Goal: Task Accomplishment & Management: Use online tool/utility

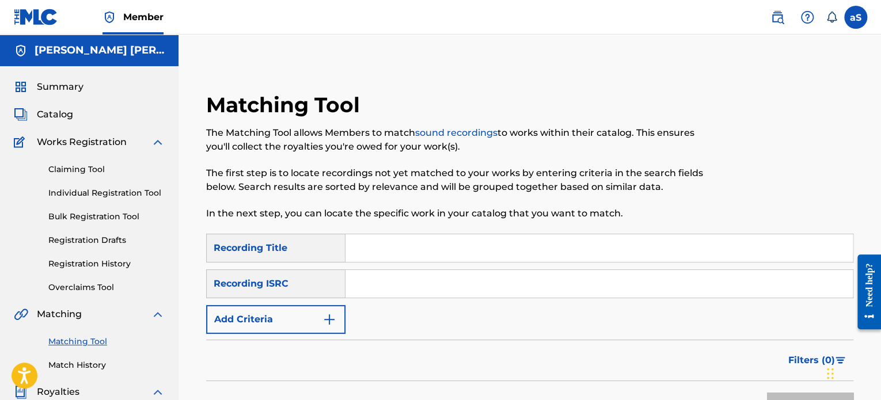
click at [310, 257] on div "Recording Title" at bounding box center [275, 248] width 139 height 29
click at [132, 192] on link "Individual Registration Tool" at bounding box center [106, 193] width 116 height 12
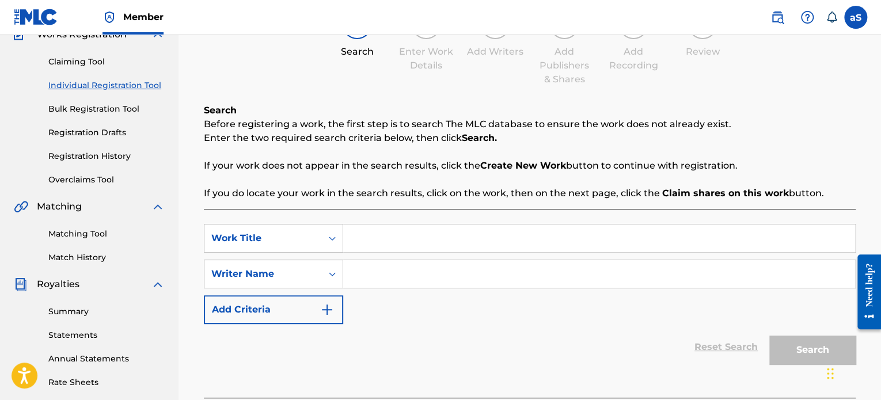
scroll to position [115, 0]
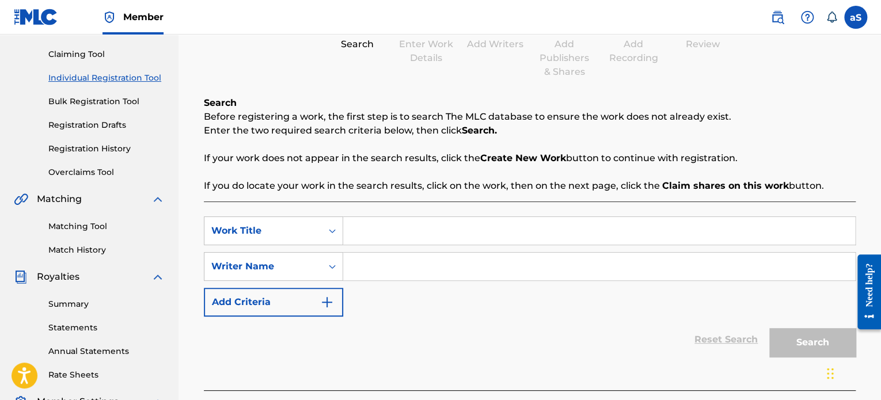
click at [361, 230] on input "Search Form" at bounding box center [599, 231] width 512 height 28
type input "ACTION"
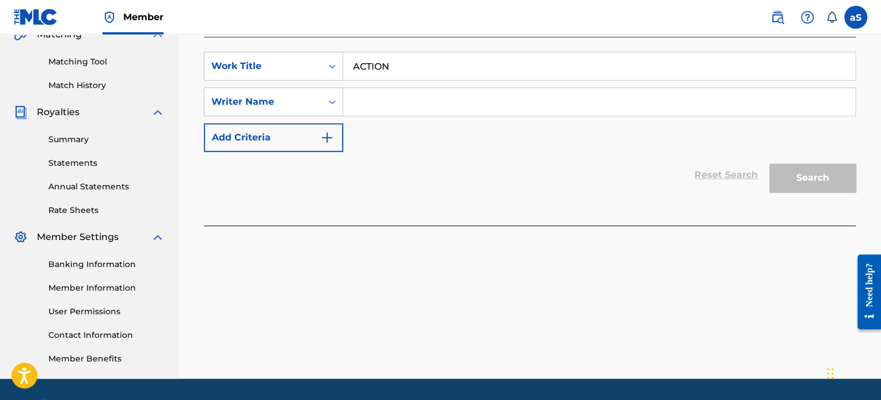
scroll to position [288, 0]
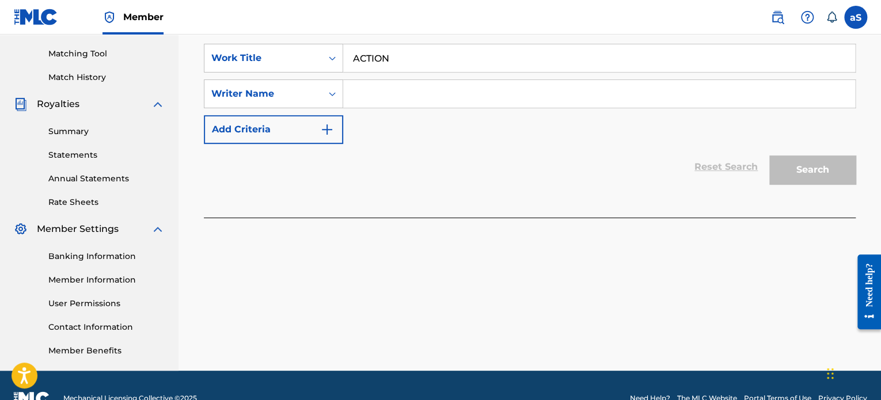
click at [816, 173] on div "Search" at bounding box center [809, 167] width 92 height 46
click at [391, 94] on input "Search Form" at bounding box center [599, 94] width 512 height 28
type input "[PERSON_NAME] [PERSON_NAME]"
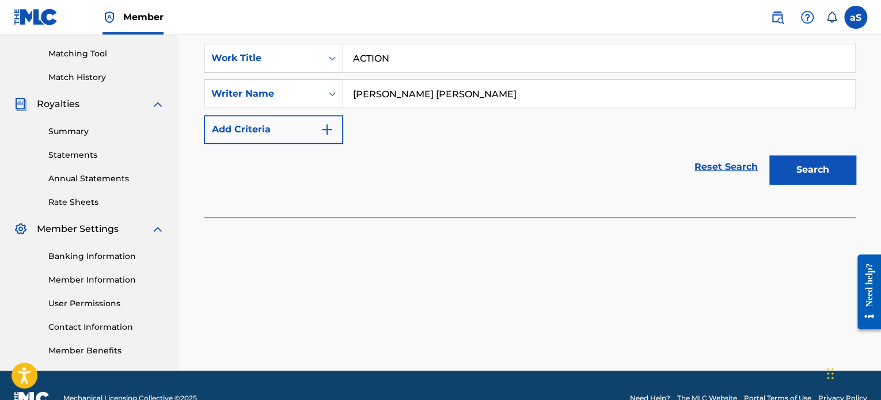
click at [786, 171] on button "Search" at bounding box center [812, 169] width 86 height 29
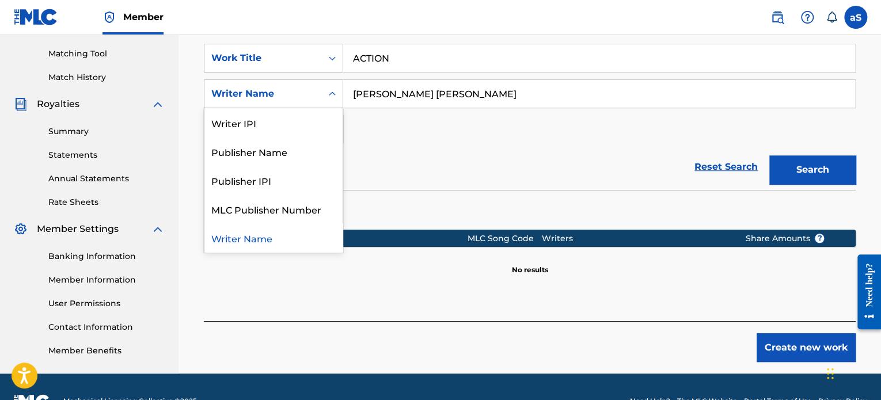
click at [330, 96] on icon "Search Form" at bounding box center [332, 94] width 12 height 12
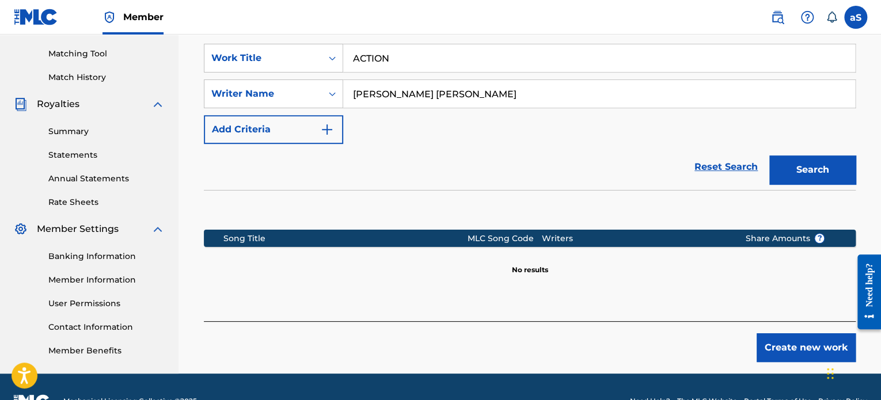
drag, startPoint x: 545, startPoint y: 98, endPoint x: 474, endPoint y: 101, distance: 70.9
click at [474, 101] on input "[PERSON_NAME] [PERSON_NAME]" at bounding box center [599, 94] width 512 height 28
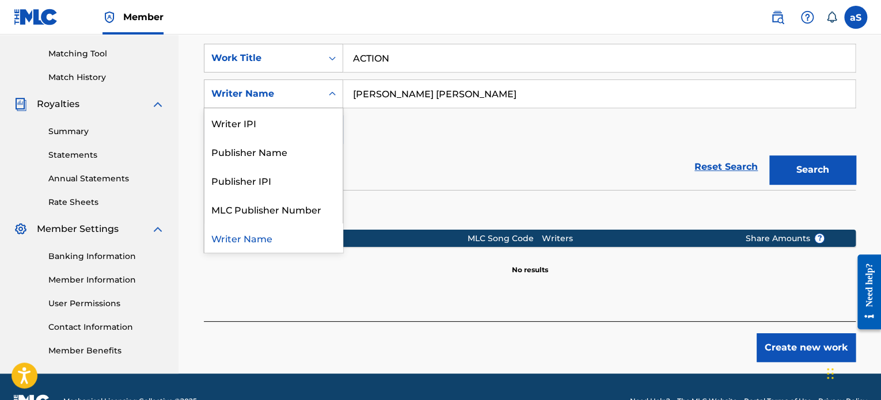
click at [319, 93] on div "Writer Name" at bounding box center [262, 94] width 117 height 22
click at [308, 119] on div "Writer IPI" at bounding box center [273, 122] width 138 height 29
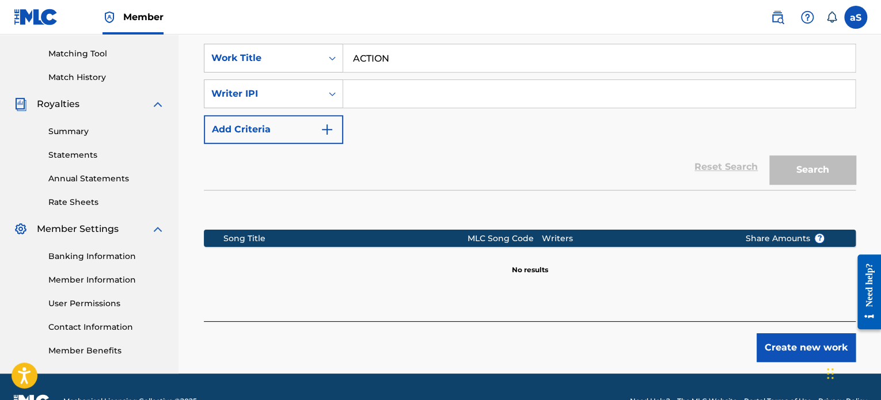
paste input "01291809335"
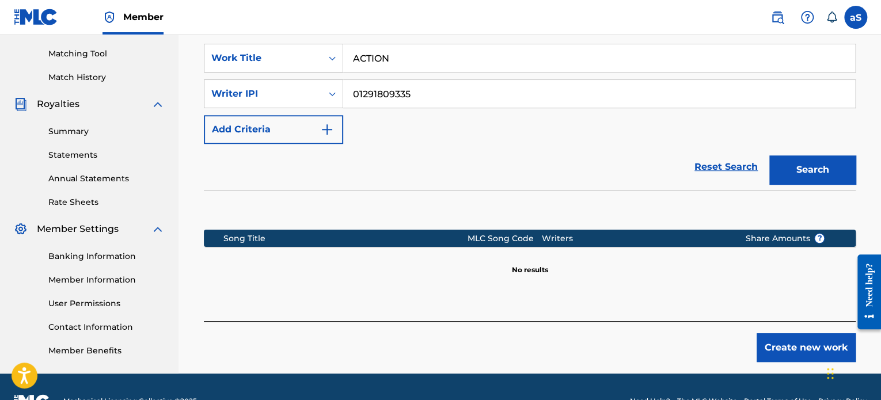
type input "01291809335"
click at [799, 172] on button "Search" at bounding box center [812, 169] width 86 height 29
click at [797, 172] on button "Search" at bounding box center [812, 169] width 86 height 29
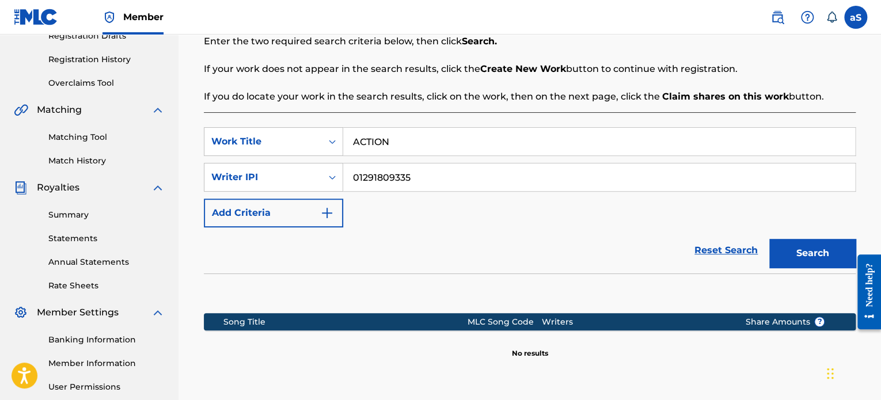
scroll to position [201, 0]
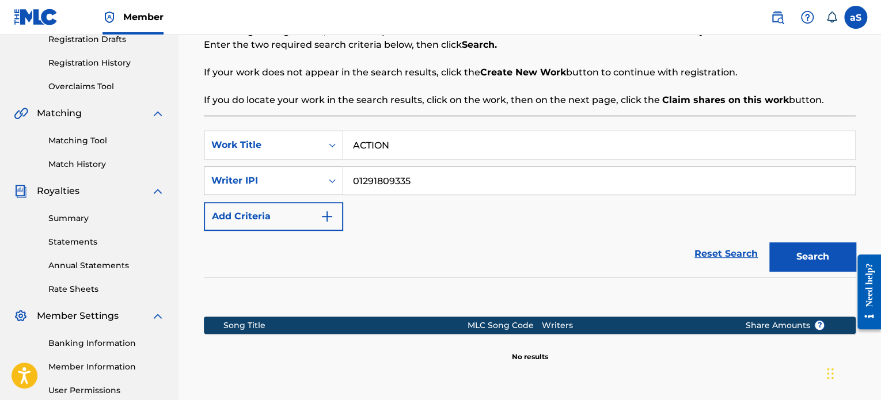
click at [106, 140] on link "Matching Tool" at bounding box center [106, 141] width 116 height 12
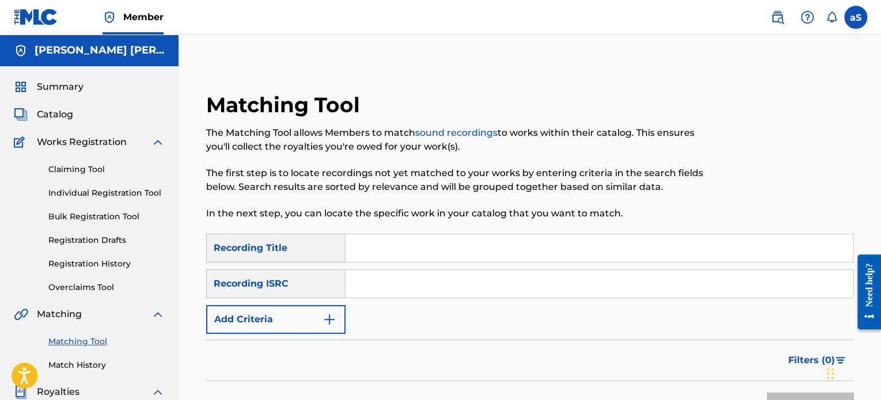
click at [305, 254] on div "Recording Title" at bounding box center [275, 248] width 139 height 29
click at [386, 255] on input "Search Form" at bounding box center [598, 248] width 507 height 28
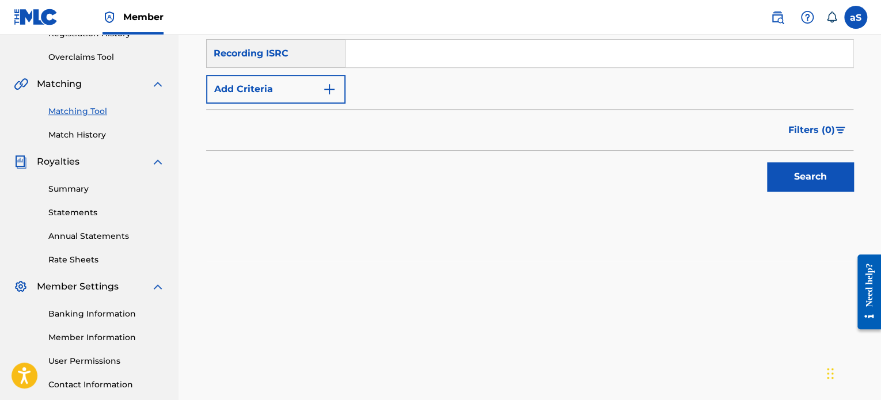
type input "ACTION"
click at [799, 184] on button "Search" at bounding box center [810, 176] width 86 height 29
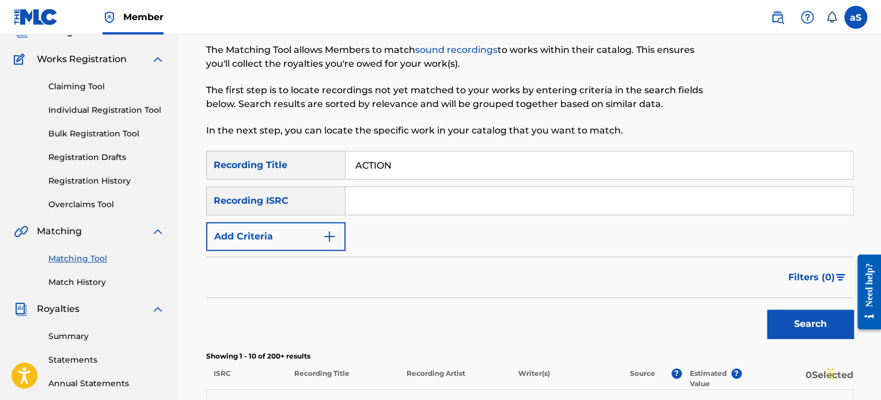
scroll to position [115, 0]
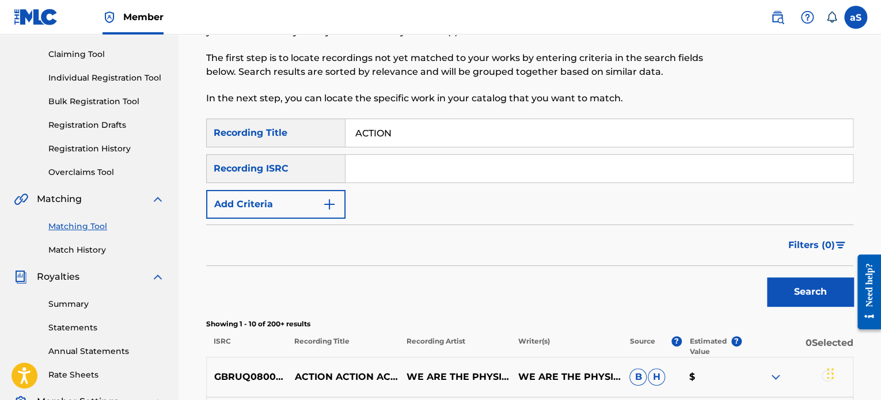
click at [292, 158] on div "Recording ISRC" at bounding box center [275, 168] width 139 height 29
click at [311, 161] on div "Recording ISRC" at bounding box center [275, 168] width 139 height 29
click at [318, 168] on div "Recording ISRC" at bounding box center [275, 168] width 139 height 29
click at [330, 204] on img "Search Form" at bounding box center [329, 204] width 14 height 14
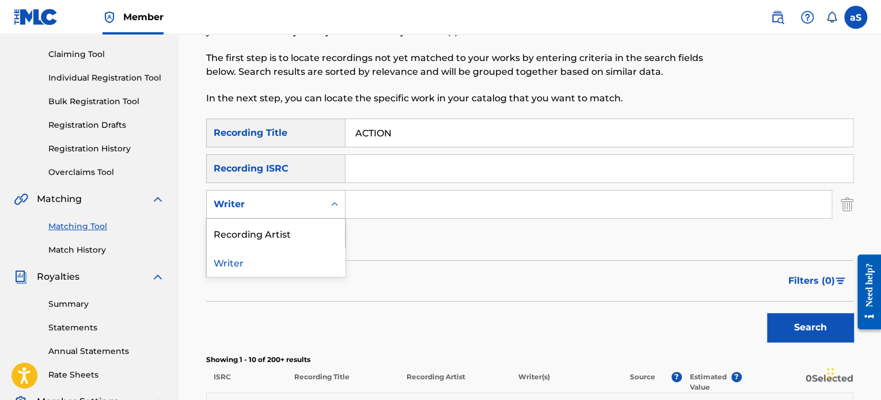
click at [279, 210] on div "Writer" at bounding box center [266, 204] width 104 height 14
click at [284, 237] on div "Recording Artist" at bounding box center [276, 233] width 138 height 29
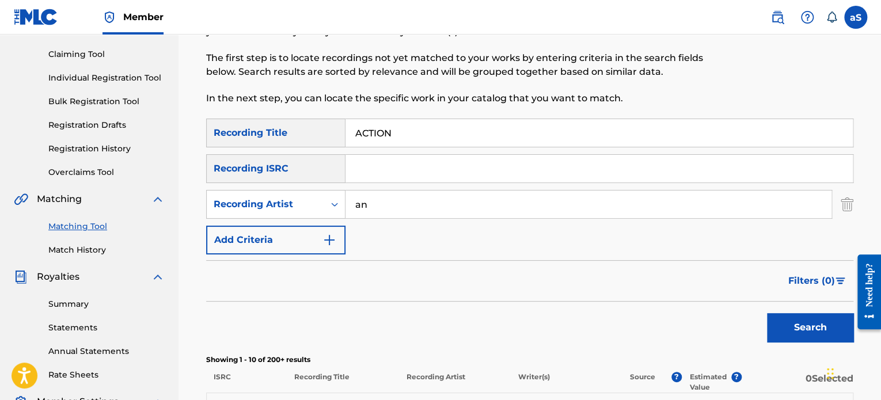
type input "a"
type input "[PERSON_NAME]"
click at [815, 320] on button "Search" at bounding box center [810, 327] width 86 height 29
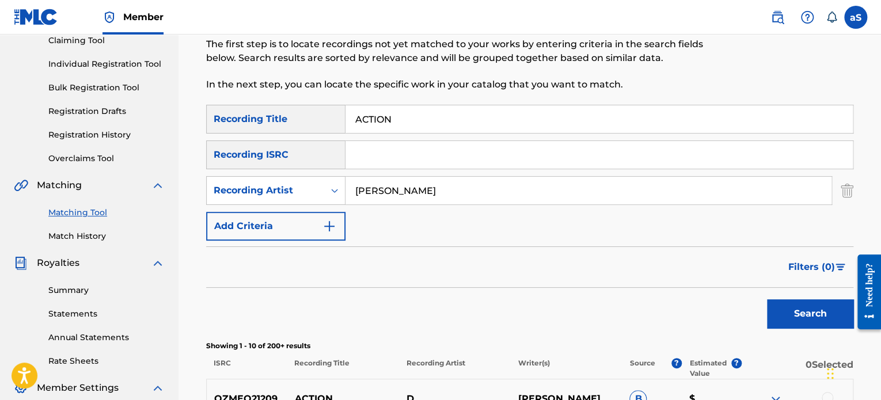
scroll to position [0, 0]
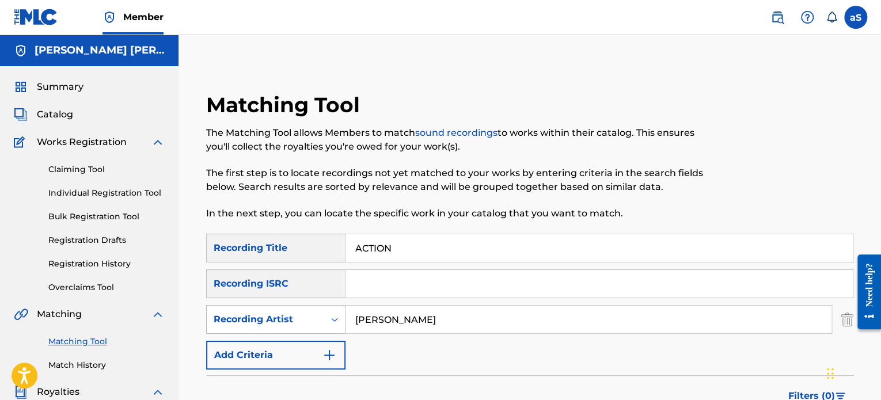
click at [326, 332] on div "Search Form" at bounding box center [334, 320] width 21 height 28
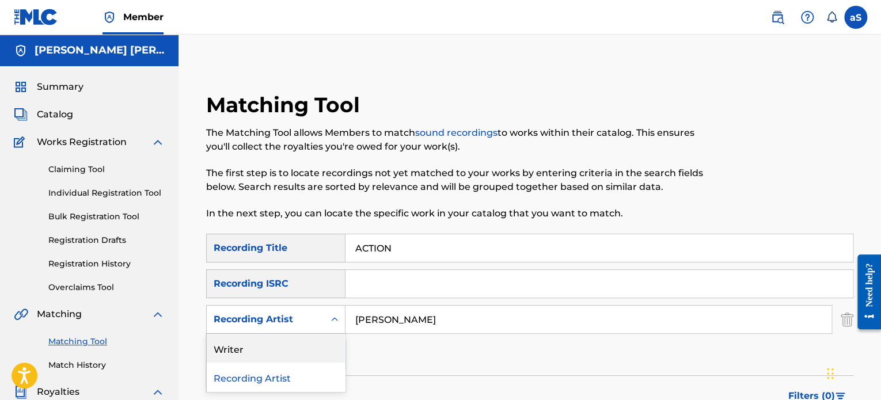
click at [465, 311] on input "[PERSON_NAME]" at bounding box center [588, 320] width 486 height 28
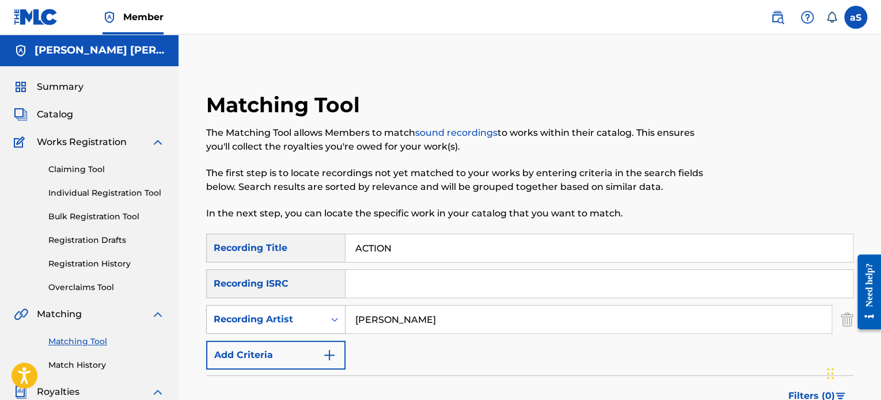
drag, startPoint x: 507, startPoint y: 317, endPoint x: 317, endPoint y: 327, distance: 189.7
click at [317, 327] on div "SearchWithCriteria69dfa27e-4168-44b9-a649-db91b9fba7ee Recording Artist [PERSON…" at bounding box center [529, 319] width 647 height 29
type input "k"
type input "KTTD ELIYAH"
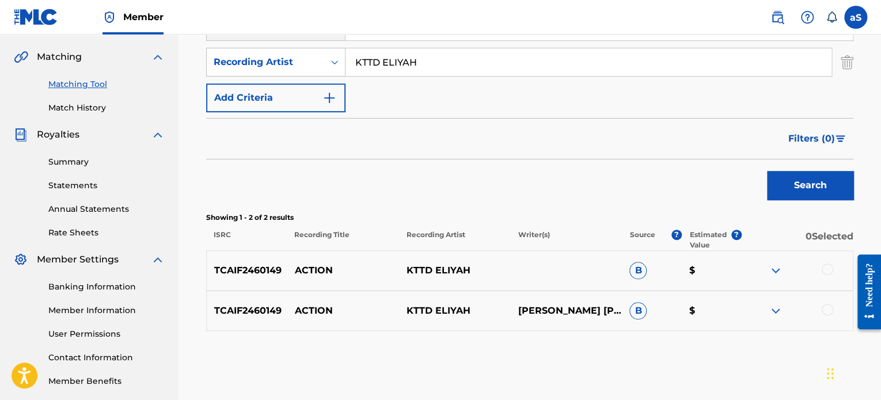
scroll to position [288, 0]
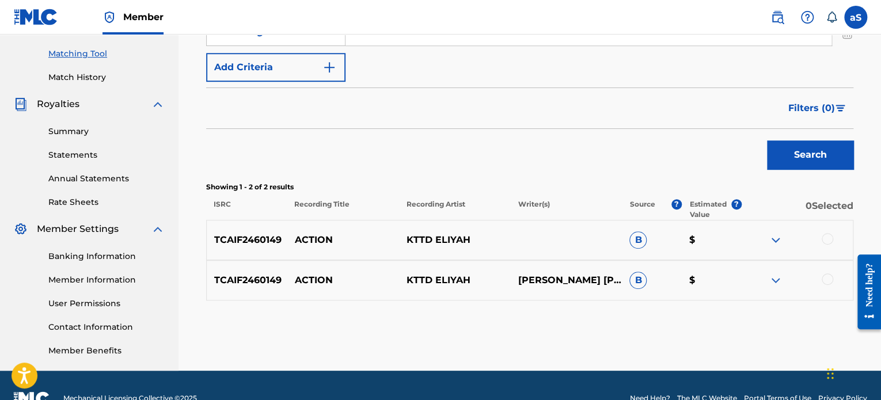
click at [693, 280] on p "$" at bounding box center [712, 280] width 60 height 14
click at [629, 283] on span "B" at bounding box center [637, 280] width 17 height 17
click at [419, 287] on p "KTTD ELIYAH" at bounding box center [454, 280] width 112 height 14
click at [341, 285] on p "ACTION" at bounding box center [343, 280] width 112 height 14
click at [775, 279] on img at bounding box center [776, 280] width 14 height 14
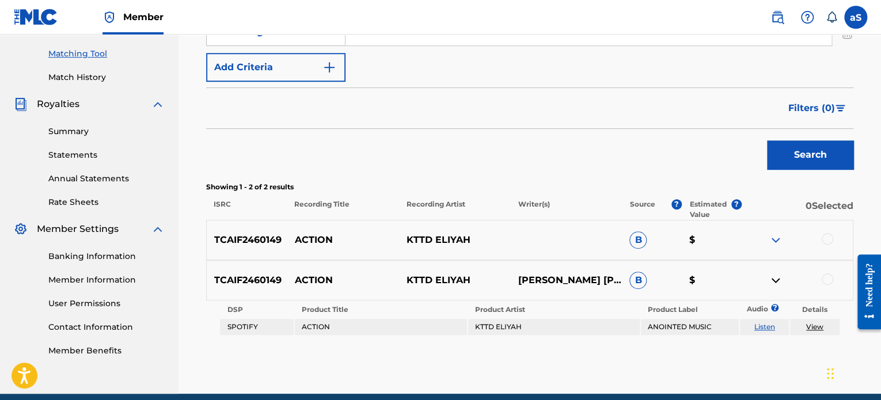
click at [773, 246] on div "TCAIF2460149 ACTION KTTD ELIYAH B $" at bounding box center [529, 240] width 647 height 40
click at [776, 240] on img at bounding box center [776, 240] width 14 height 14
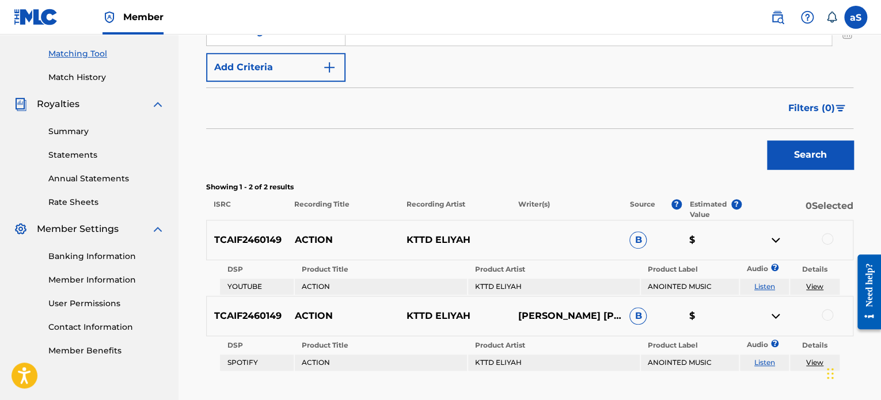
click at [827, 242] on div at bounding box center [828, 239] width 12 height 12
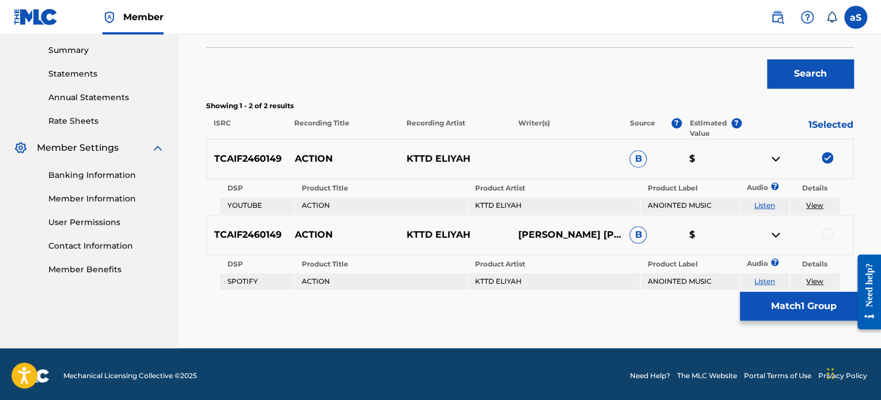
scroll to position [371, 0]
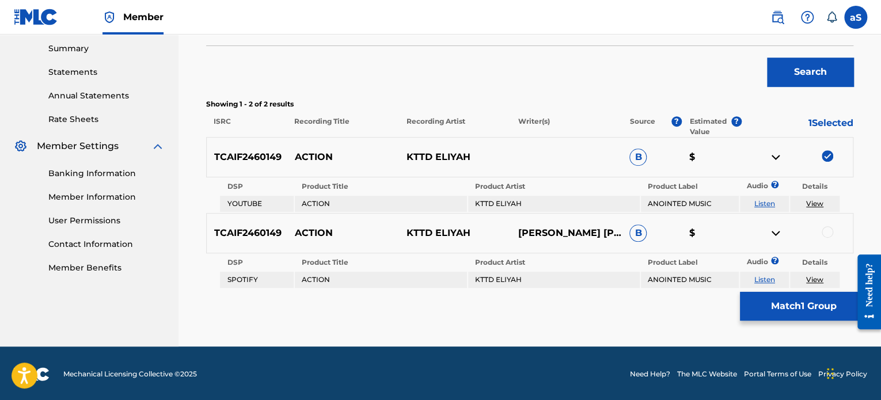
click at [825, 230] on div at bounding box center [828, 232] width 12 height 12
click at [808, 310] on button "Match 2 Groups" at bounding box center [803, 306] width 127 height 29
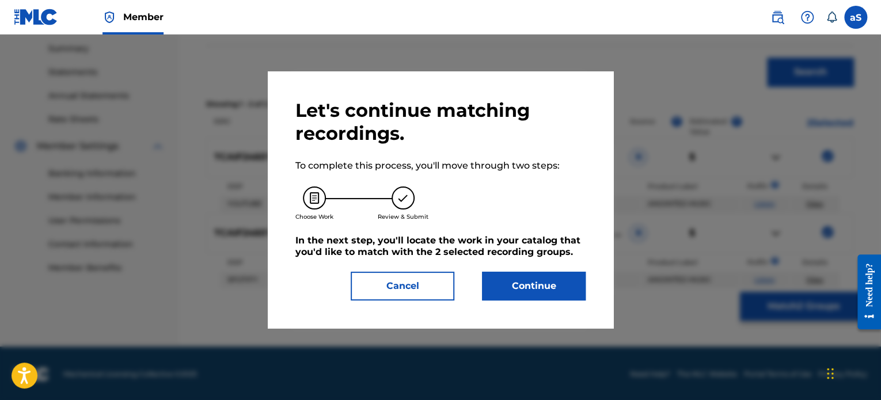
click at [511, 288] on button "Continue" at bounding box center [534, 286] width 104 height 29
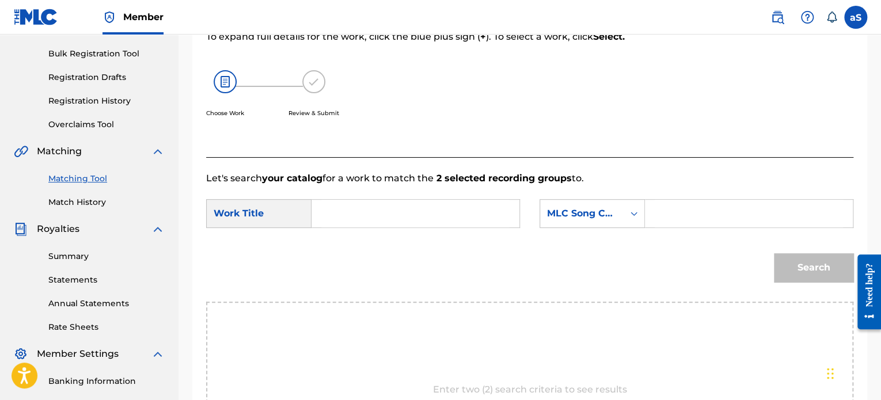
scroll to position [136, 0]
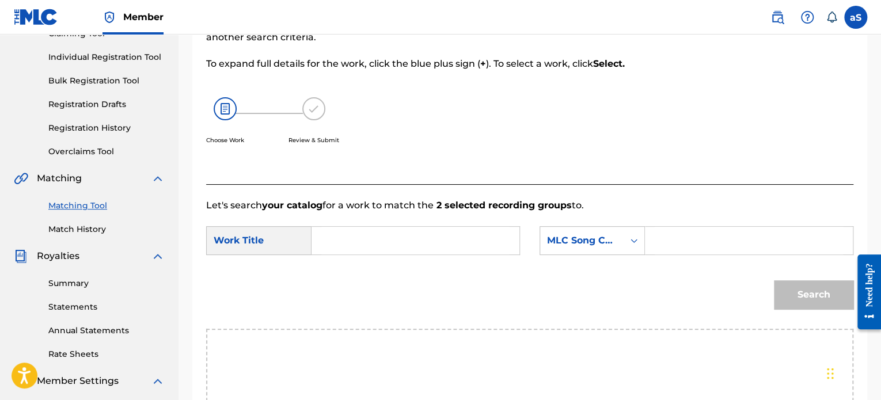
click at [367, 232] on input "Search Form" at bounding box center [415, 241] width 188 height 28
click at [375, 237] on input "Search Form" at bounding box center [415, 241] width 188 height 28
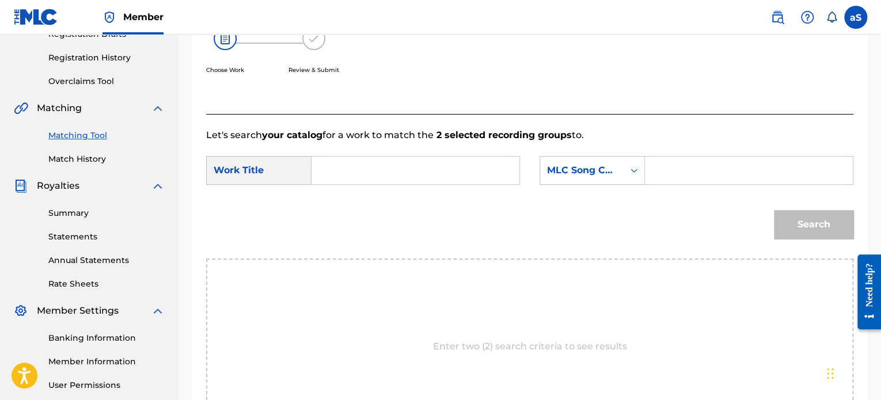
scroll to position [309, 0]
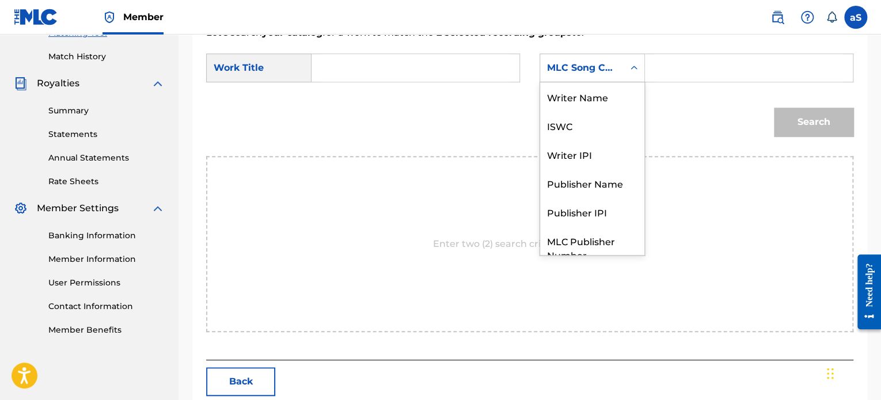
click at [624, 65] on div "Search Form" at bounding box center [634, 68] width 21 height 21
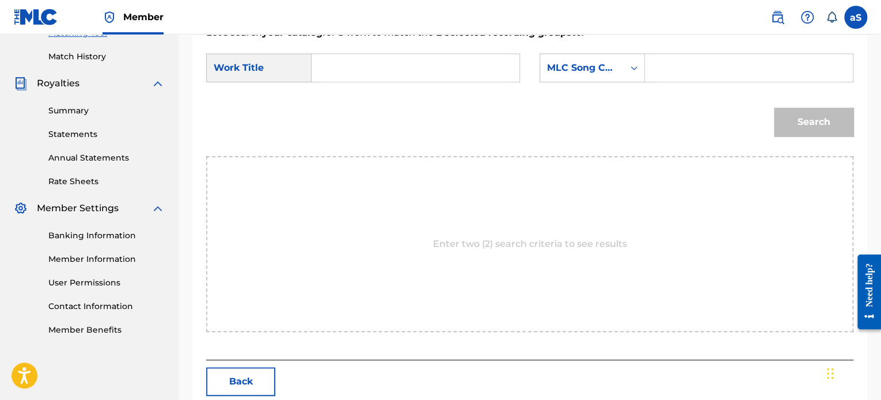
click at [368, 60] on input "Search Form" at bounding box center [415, 68] width 188 height 28
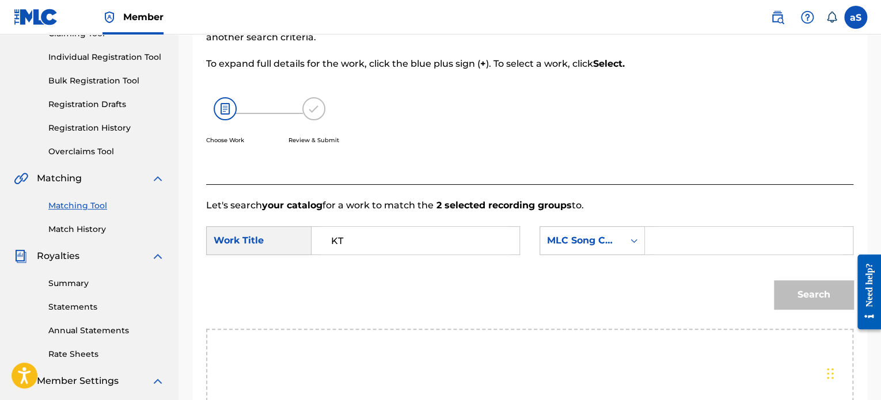
type input "K"
type input "ACTION"
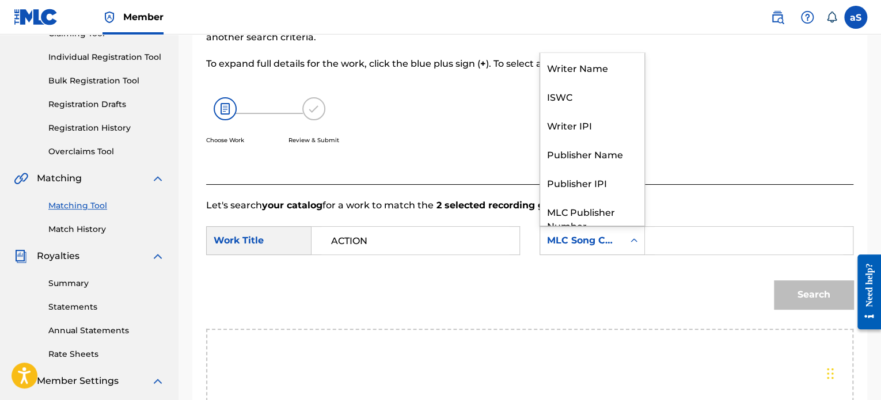
scroll to position [43, 0]
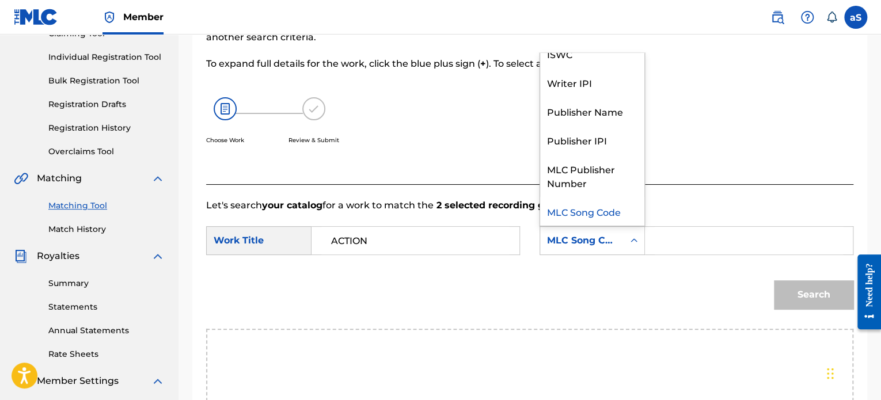
click at [621, 241] on div "MLC Song Code" at bounding box center [581, 241] width 83 height 22
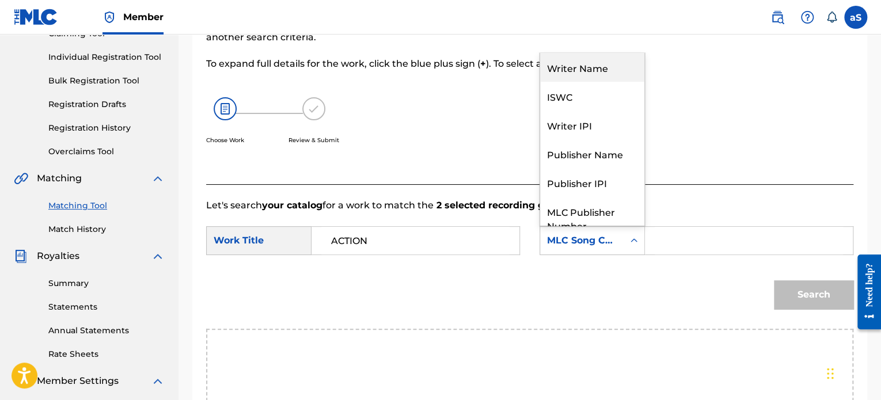
click at [605, 71] on div "Writer Name" at bounding box center [592, 67] width 104 height 29
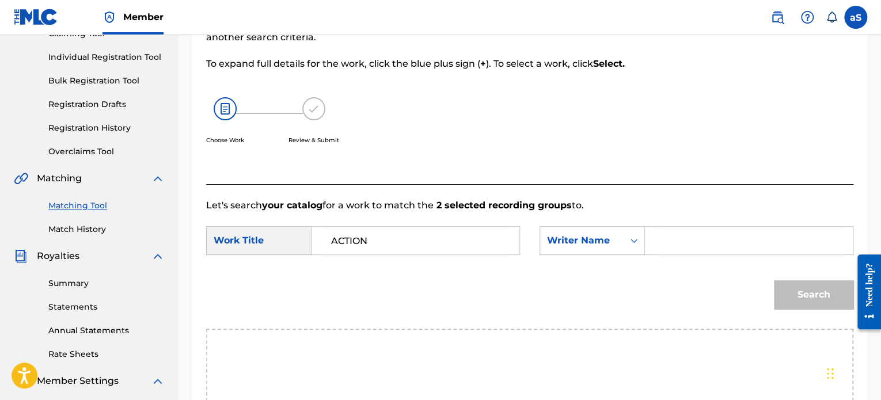
click at [665, 241] on input "Search Form" at bounding box center [749, 241] width 188 height 28
type input "[PERSON_NAME] [PERSON_NAME]"
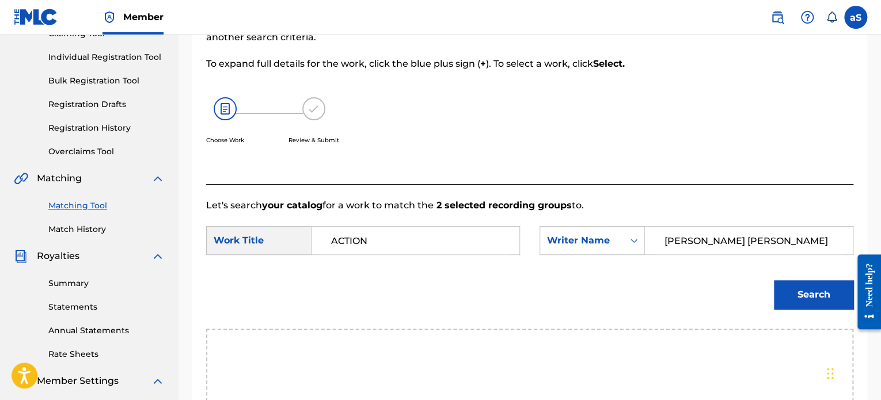
click at [808, 290] on button "Search" at bounding box center [813, 294] width 79 height 29
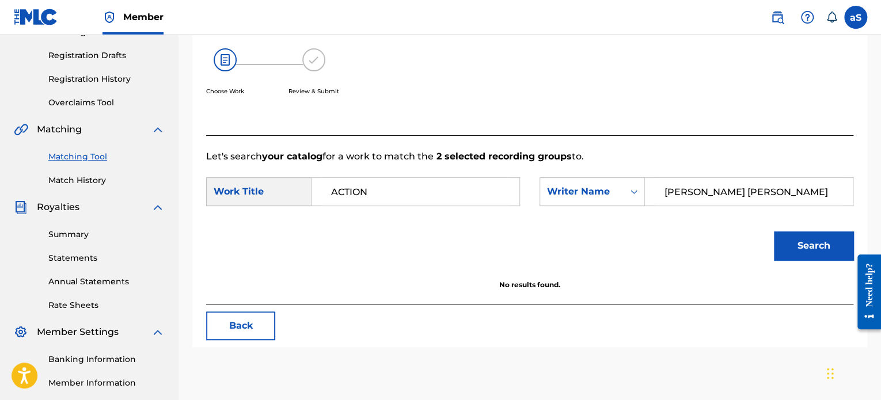
scroll to position [309, 0]
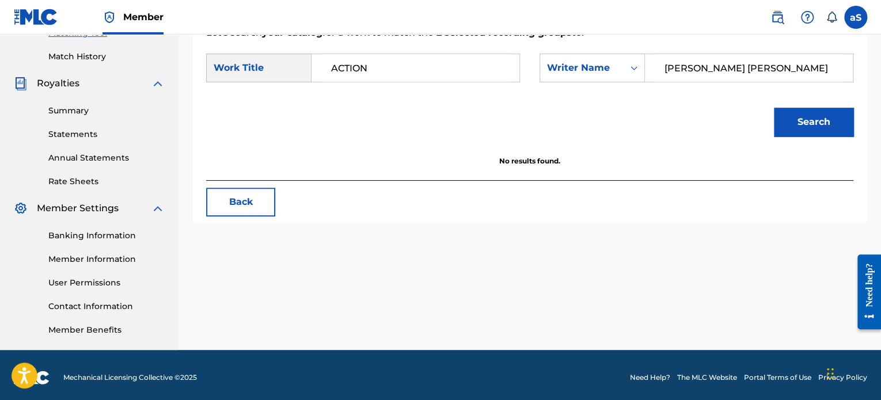
click at [451, 67] on input "ACTION" at bounding box center [415, 68] width 188 height 28
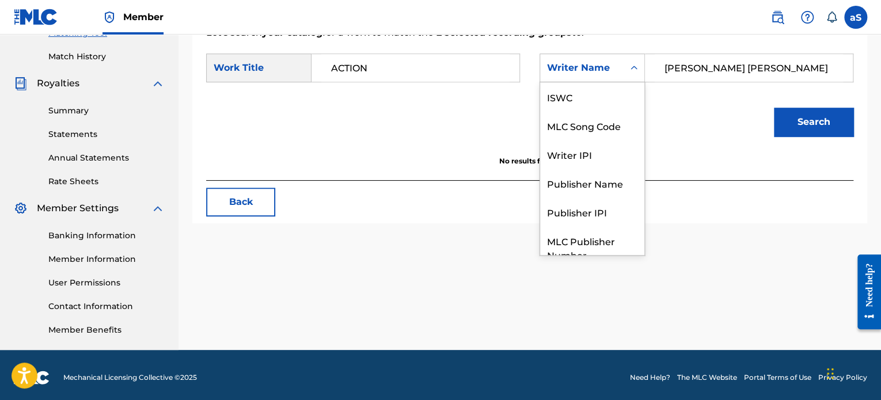
click at [583, 69] on div "Writer Name" at bounding box center [582, 68] width 70 height 14
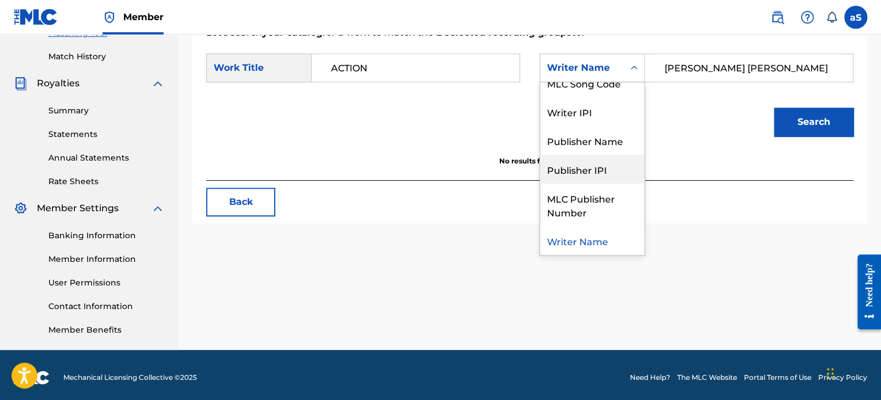
scroll to position [0, 0]
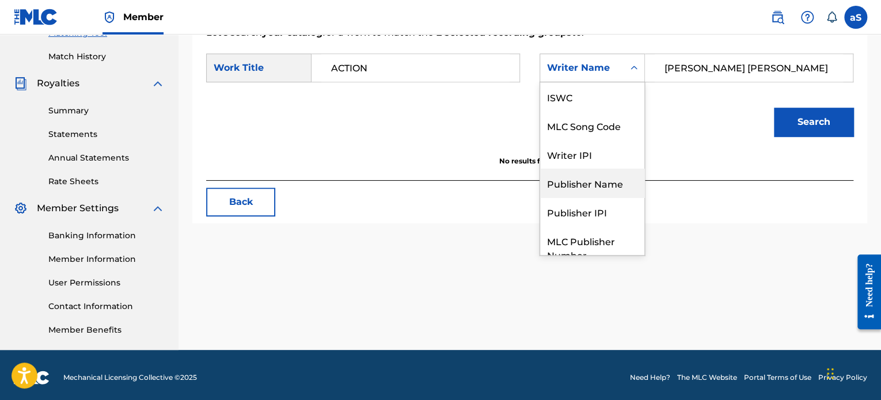
click at [593, 184] on div "Publisher Name" at bounding box center [592, 183] width 104 height 29
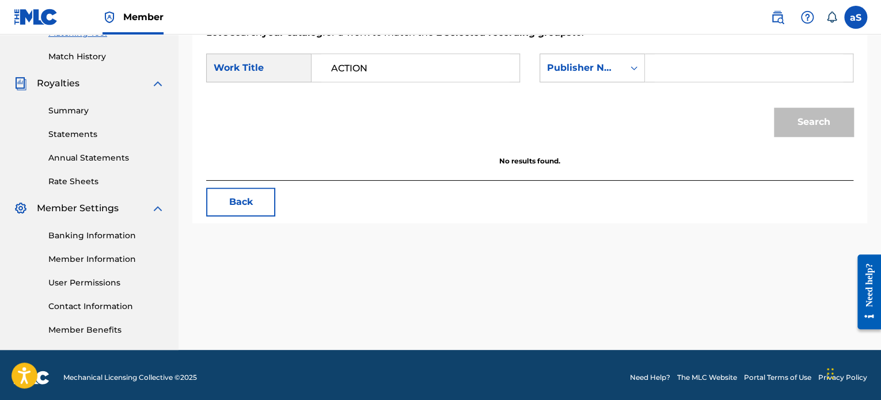
click at [658, 50] on form "SearchWithCriteria5a2ca21b-da07-410b-aeaa-8998f91c4b6d Work Title ACTION Search…" at bounding box center [529, 98] width 647 height 116
click at [661, 62] on input "Search Form" at bounding box center [749, 68] width 188 height 28
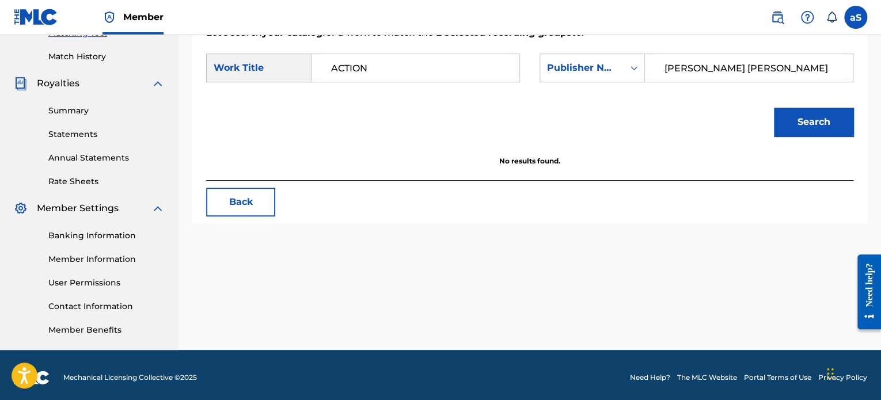
click at [790, 115] on button "Search" at bounding box center [813, 122] width 79 height 29
drag, startPoint x: 820, startPoint y: 69, endPoint x: 739, endPoint y: 67, distance: 81.2
click at [739, 67] on input "[PERSON_NAME] [PERSON_NAME]" at bounding box center [749, 68] width 188 height 28
click at [738, 67] on input "[PERSON_NAME] [PERSON_NAME]" at bounding box center [749, 68] width 188 height 28
drag, startPoint x: 733, startPoint y: 67, endPoint x: 710, endPoint y: 68, distance: 23.6
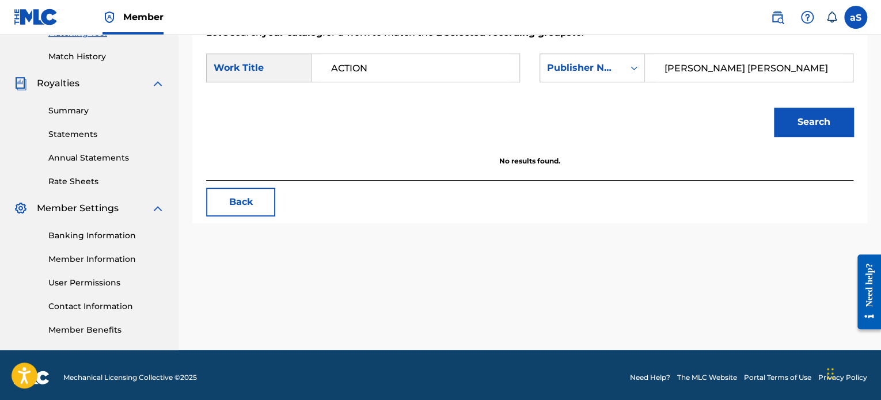
click at [710, 68] on input "[PERSON_NAME] [PERSON_NAME]" at bounding box center [749, 68] width 188 height 28
type input "[PERSON_NAME]"
click at [787, 131] on button "Search" at bounding box center [813, 122] width 79 height 29
drag, startPoint x: 808, startPoint y: 68, endPoint x: 622, endPoint y: 62, distance: 185.5
click at [622, 62] on div "SearchWithCriteria82569e3a-c2bc-4cd0-ac43-5c45c1564110 Publisher Name [PERSON_N…" at bounding box center [696, 68] width 314 height 29
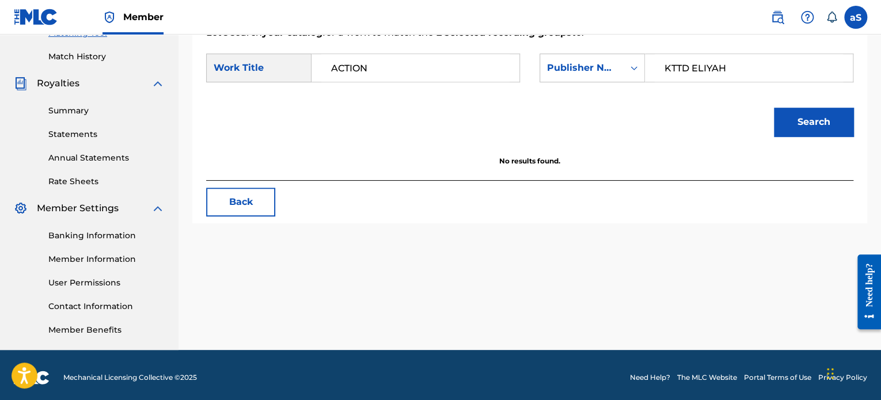
type input "KTTD ELIYAH"
click at [815, 140] on div "Search" at bounding box center [810, 119] width 85 height 46
click at [815, 120] on button "Search" at bounding box center [813, 122] width 79 height 29
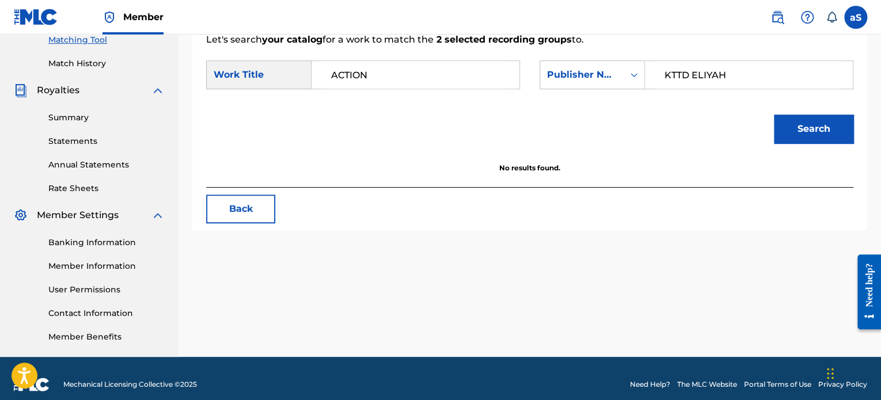
scroll to position [251, 0]
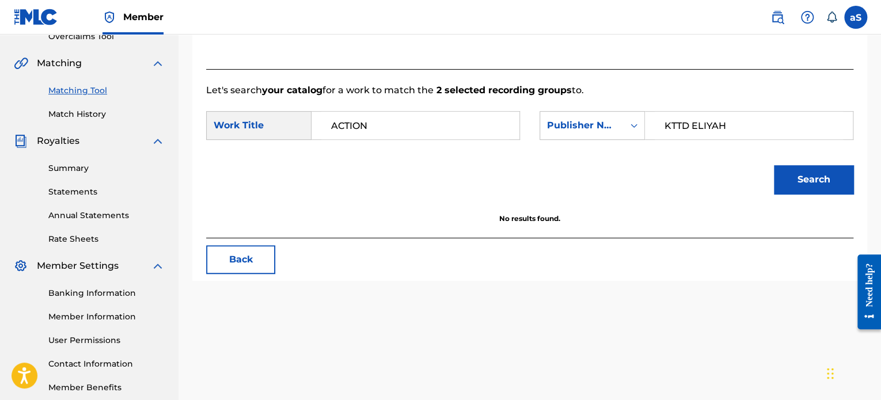
click at [234, 246] on button "Back" at bounding box center [240, 259] width 69 height 29
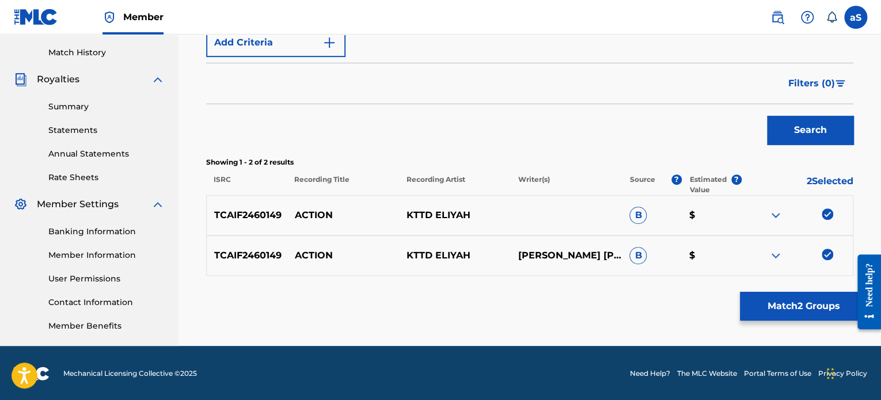
scroll to position [313, 0]
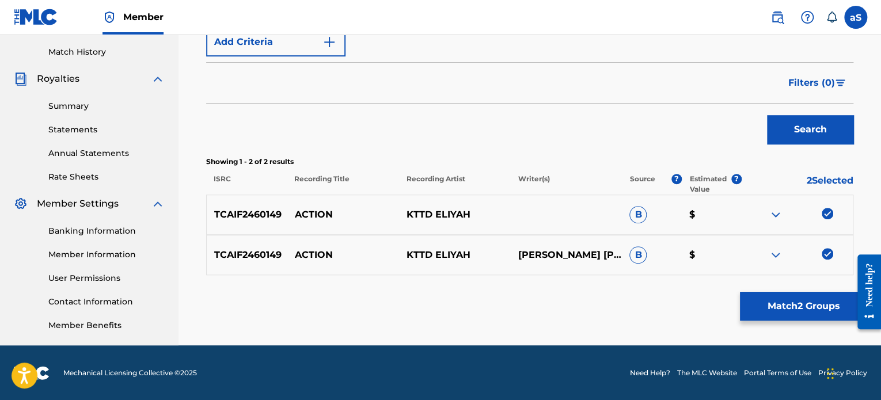
click at [691, 214] on p "$" at bounding box center [712, 215] width 60 height 14
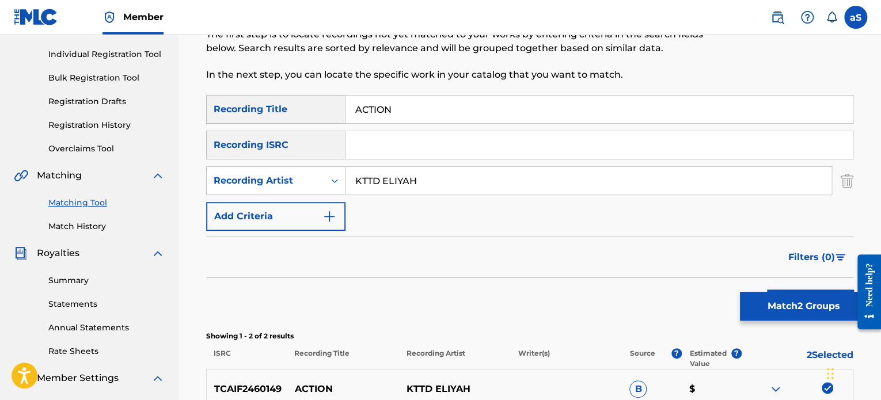
scroll to position [230, 0]
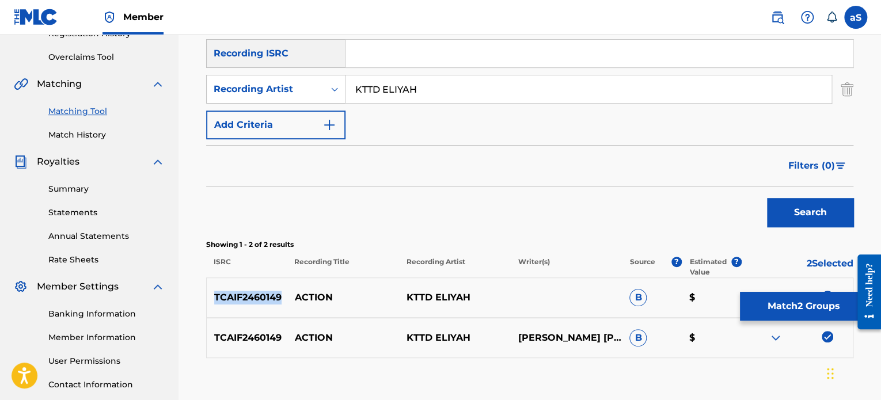
drag, startPoint x: 213, startPoint y: 298, endPoint x: 283, endPoint y: 297, distance: 70.2
click at [283, 297] on p "TCAIF2460149" at bounding box center [247, 298] width 81 height 14
copy p "TCAIF2460149"
click at [796, 215] on button "Search" at bounding box center [810, 212] width 86 height 29
click at [776, 307] on button "Match 2 Groups" at bounding box center [803, 306] width 127 height 29
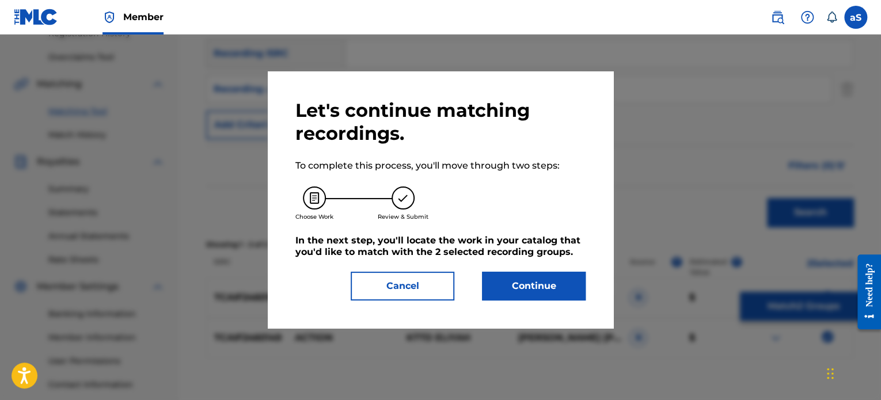
click at [560, 285] on button "Continue" at bounding box center [534, 286] width 104 height 29
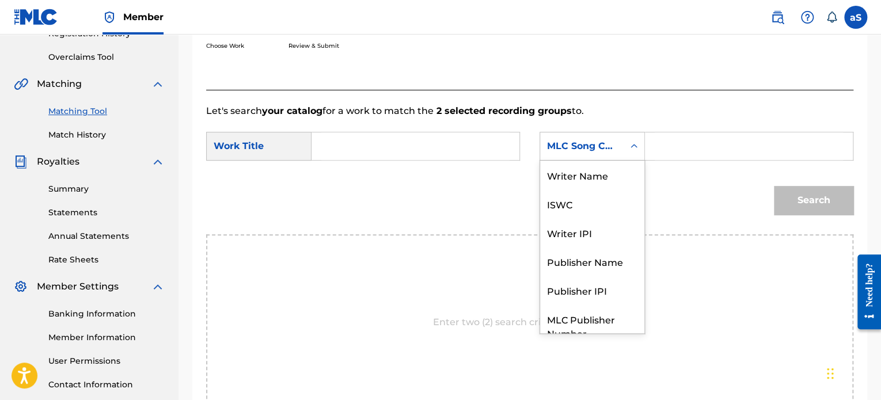
drag, startPoint x: 355, startPoint y: 150, endPoint x: 602, endPoint y: 135, distance: 246.9
click at [602, 135] on div "MLC Song Code" at bounding box center [591, 146] width 105 height 29
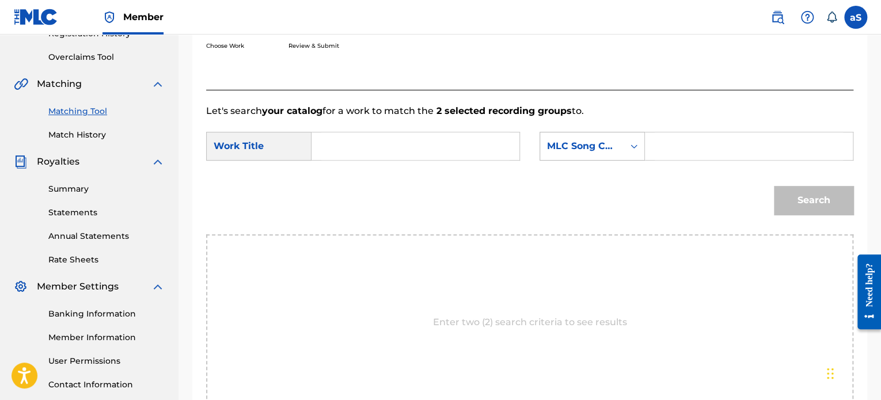
drag, startPoint x: 691, startPoint y: 142, endPoint x: 589, endPoint y: 146, distance: 102.0
click at [589, 146] on div "MLC Song Code" at bounding box center [582, 146] width 70 height 14
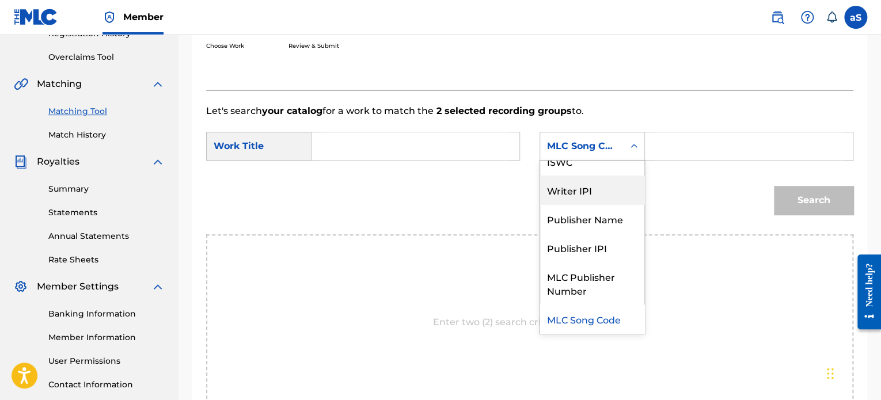
scroll to position [0, 0]
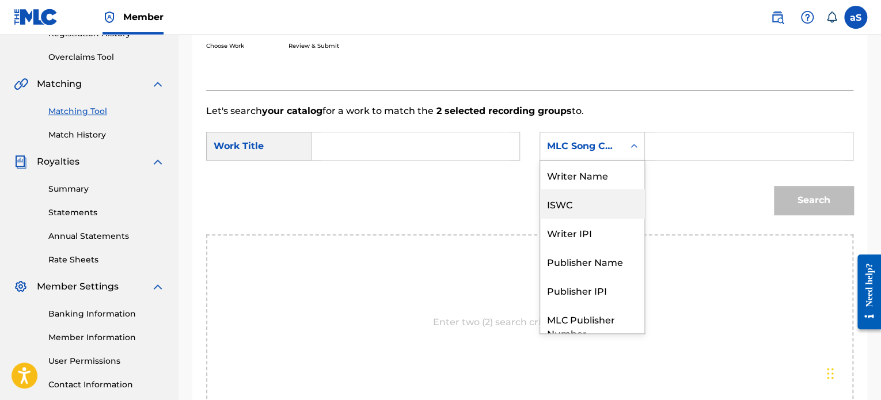
click at [590, 214] on div "ISWC" at bounding box center [592, 203] width 104 height 29
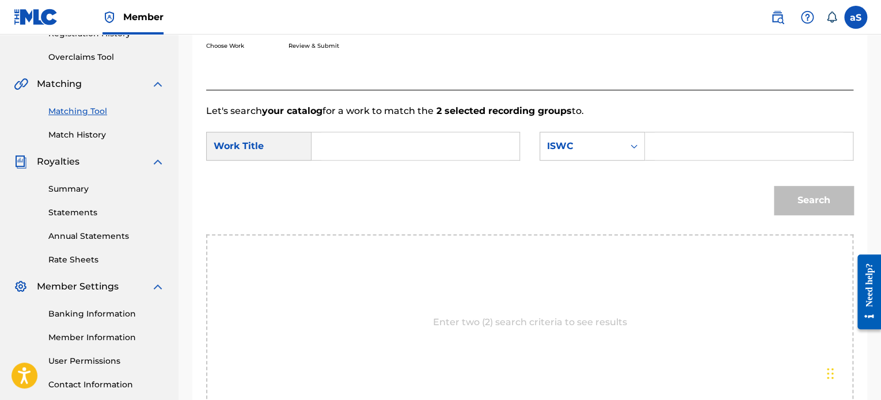
paste input "TCAIF2460149"
type input "TCAIF2460149"
click at [314, 151] on div "Search Form" at bounding box center [415, 146] width 208 height 29
click at [345, 149] on input "Search Form" at bounding box center [415, 146] width 188 height 28
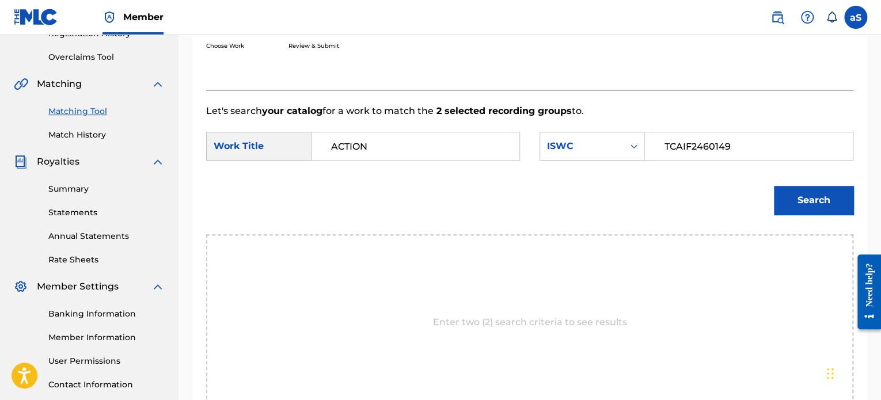
type input "ACTION"
click at [799, 209] on button "Search" at bounding box center [813, 200] width 79 height 29
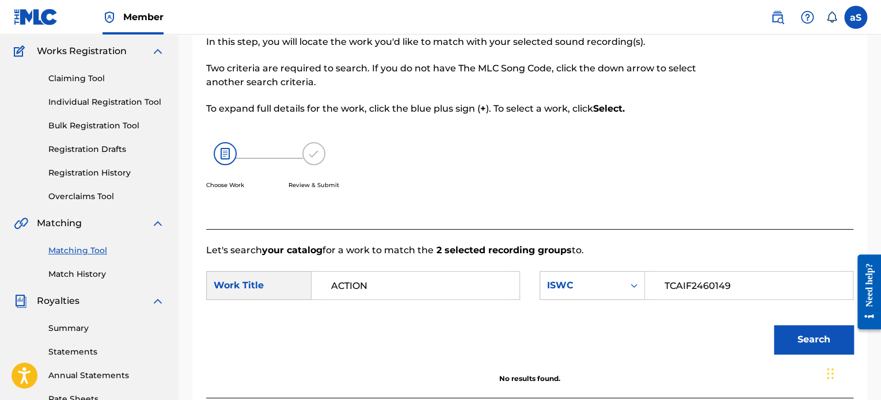
scroll to position [58, 0]
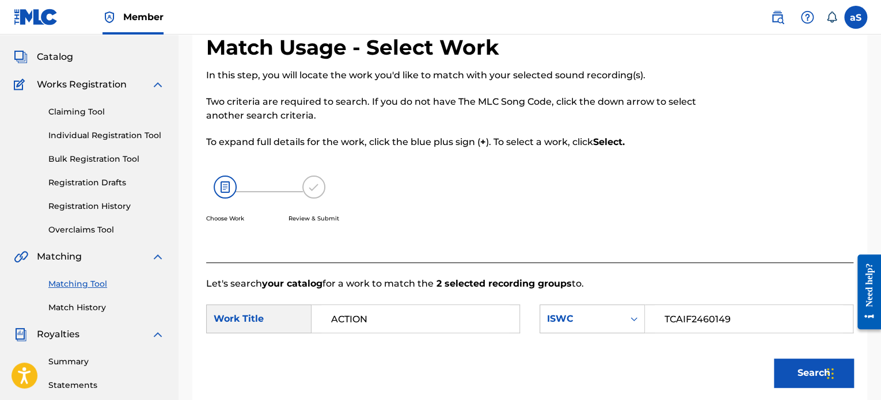
click at [92, 109] on link "Claiming Tool" at bounding box center [106, 112] width 116 height 12
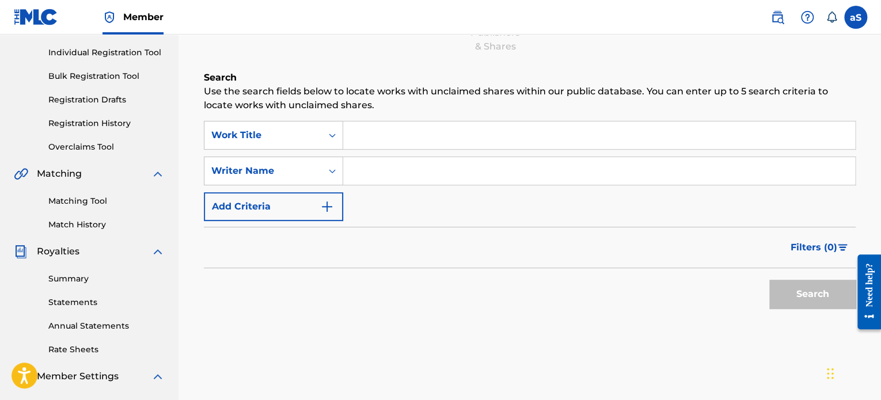
scroll to position [173, 0]
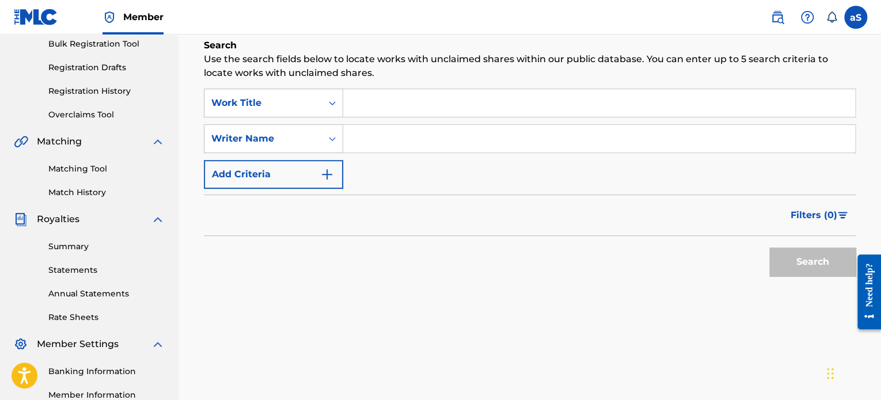
click at [379, 100] on input "Search Form" at bounding box center [599, 103] width 512 height 28
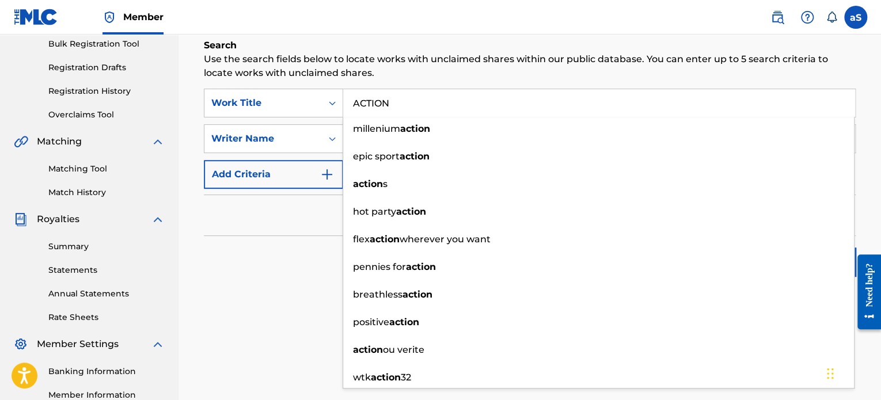
type input "ACTION"
click at [249, 218] on div "Filters ( 0 )" at bounding box center [530, 215] width 652 height 41
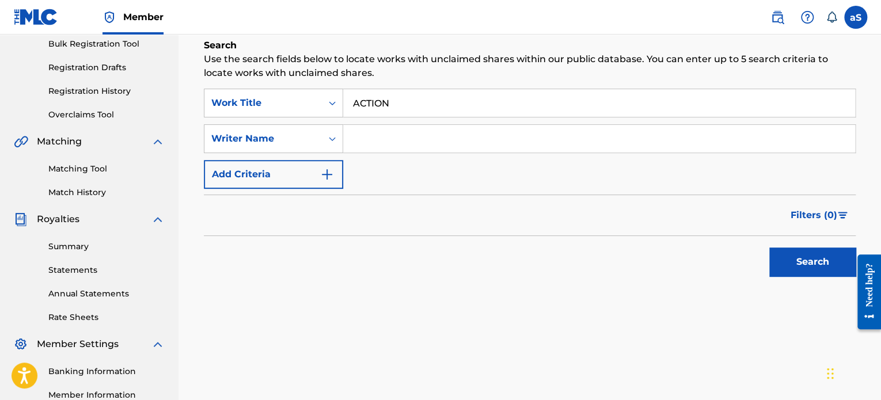
click at [388, 146] on input "Search Form" at bounding box center [599, 139] width 512 height 28
click at [328, 174] on img "Search Form" at bounding box center [327, 175] width 14 height 14
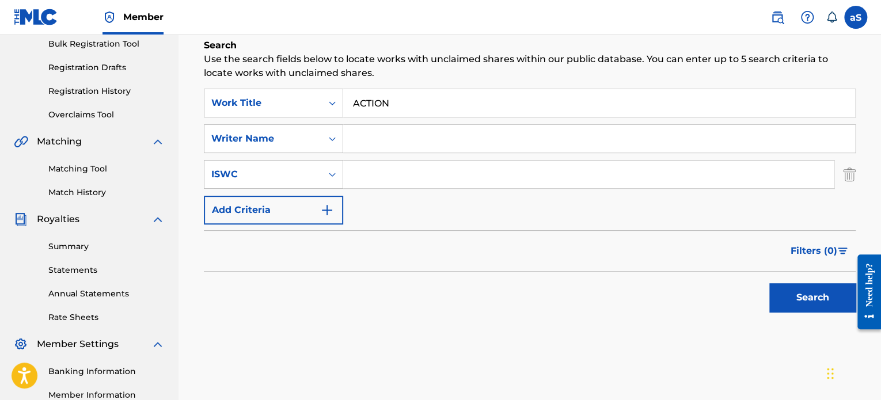
paste input "TCAIF2460149"
type input "TCAIF2460149"
click at [773, 295] on button "Search" at bounding box center [812, 297] width 86 height 29
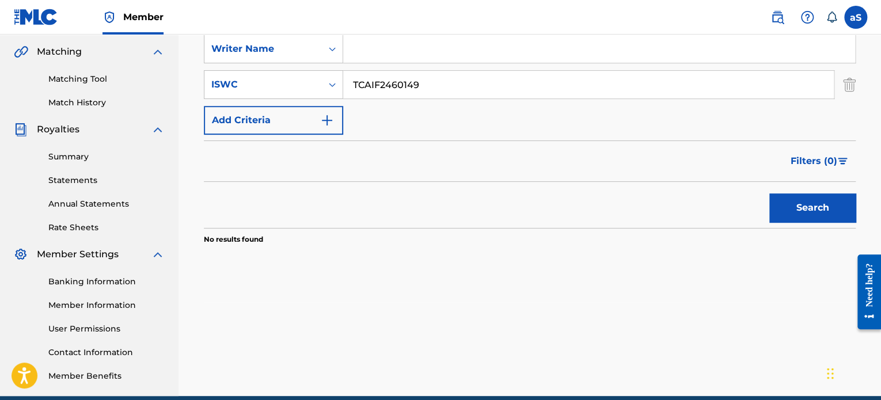
scroll to position [140, 0]
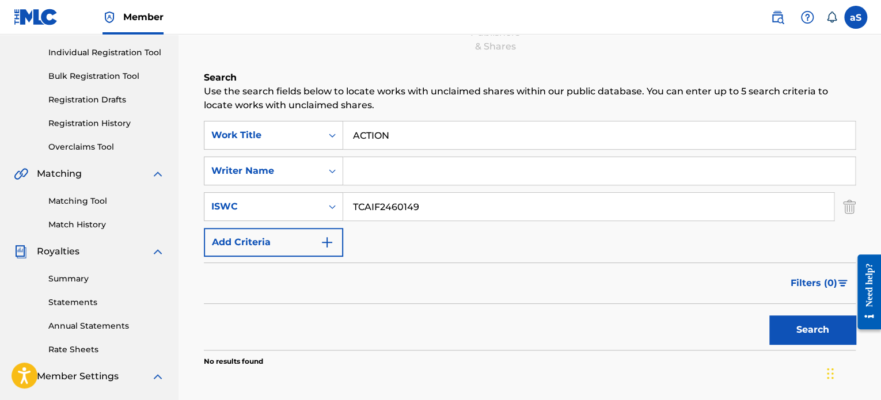
click at [331, 235] on img "Search Form" at bounding box center [327, 242] width 14 height 14
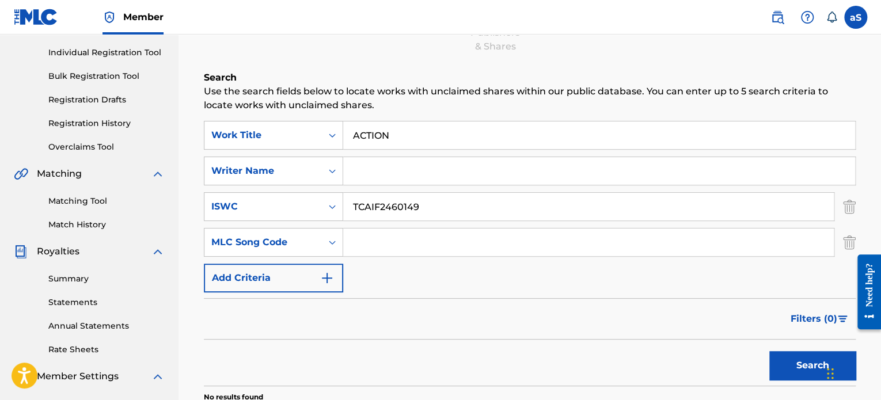
click at [331, 234] on div "Search Form" at bounding box center [332, 242] width 21 height 21
click at [316, 283] on button "Add Criteria" at bounding box center [273, 278] width 139 height 29
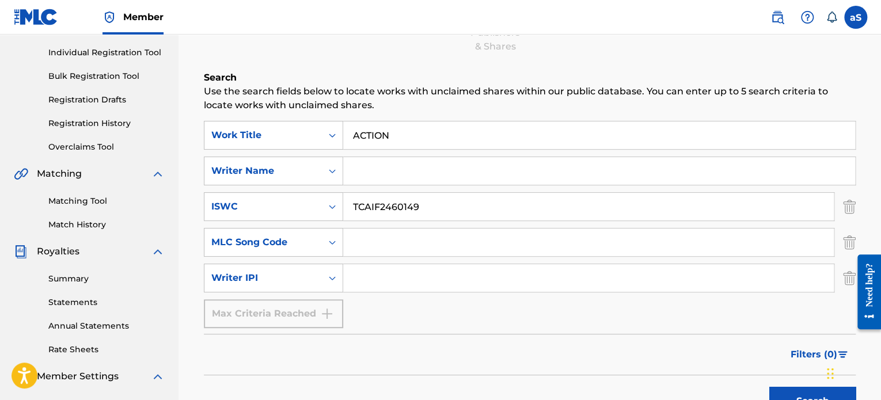
click at [334, 308] on div "Max Criteria Reached" at bounding box center [273, 313] width 139 height 29
click at [329, 309] on div "Max Criteria Reached" at bounding box center [273, 313] width 139 height 29
click at [356, 280] on input "Search Form" at bounding box center [588, 278] width 491 height 28
click at [331, 282] on icon "Search Form" at bounding box center [332, 278] width 12 height 12
click at [388, 172] on input "Search Form" at bounding box center [599, 171] width 512 height 28
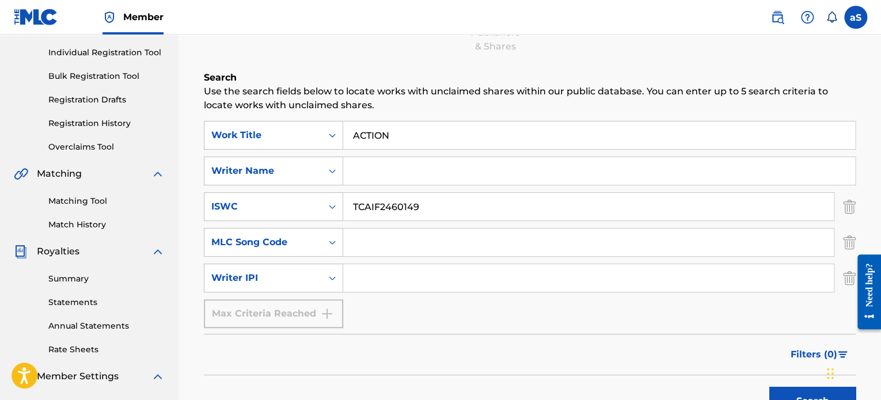
click at [371, 168] on input "Search Form" at bounding box center [599, 171] width 512 height 28
click at [514, 172] on input "[PERSON_NAME] [PERSON_NAME]" at bounding box center [599, 171] width 512 height 28
click at [495, 172] on input "[PERSON_NAME] [PERSON_NAME]" at bounding box center [599, 171] width 512 height 28
click at [486, 172] on input "[PERSON_NAME] [PERSON_NAME]" at bounding box center [599, 171] width 512 height 28
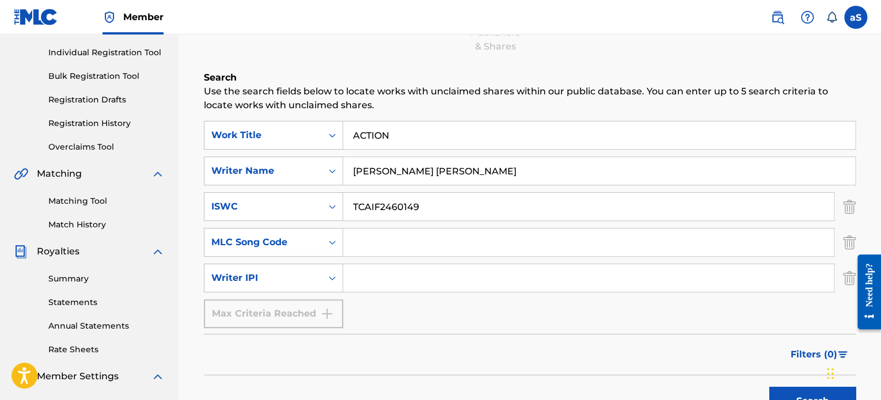
type input "[PERSON_NAME] [PERSON_NAME]"
click at [797, 399] on button "Search" at bounding box center [812, 401] width 86 height 29
click at [514, 152] on div "SearchWithCriteria5a2ca21b-da07-410b-aeaa-8998f91c4b6d Work Title ACTION Search…" at bounding box center [530, 224] width 652 height 207
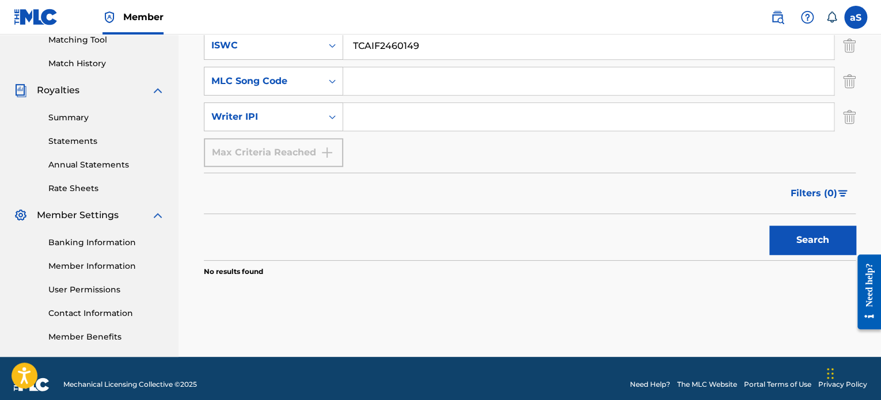
scroll to position [313, 0]
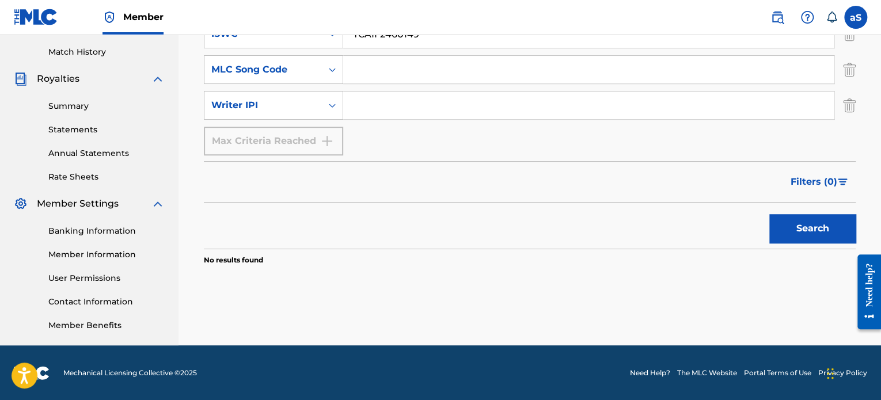
click at [794, 221] on button "Search" at bounding box center [812, 228] width 86 height 29
click at [792, 221] on button "Search" at bounding box center [812, 228] width 86 height 29
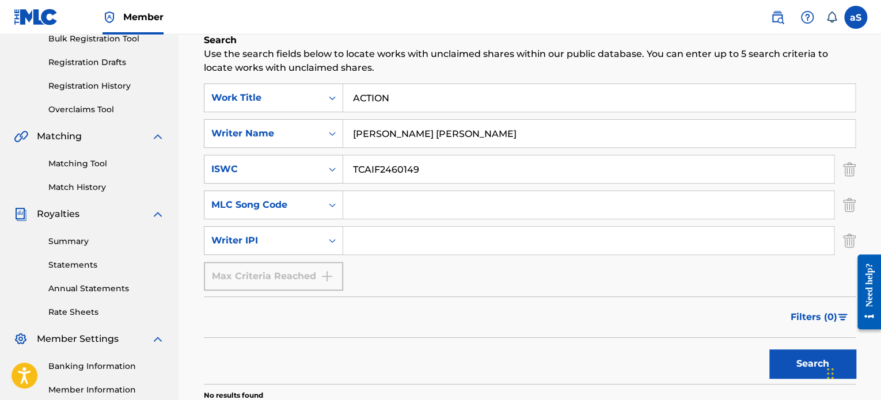
scroll to position [140, 0]
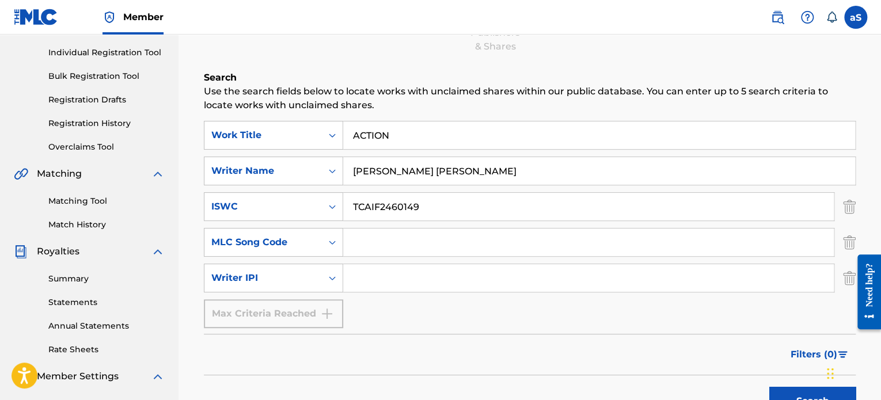
click at [89, 198] on link "Matching Tool" at bounding box center [106, 201] width 116 height 12
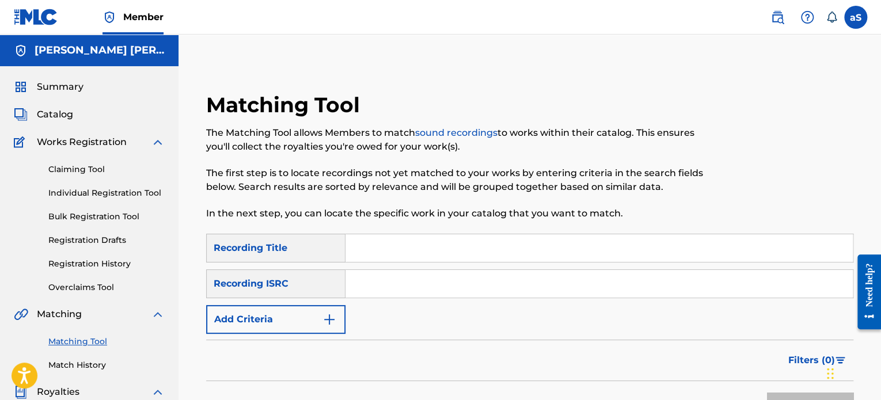
click at [411, 262] on div "Search Form" at bounding box center [599, 248] width 508 height 29
click at [395, 251] on input "Search Form" at bounding box center [598, 248] width 507 height 28
type input "ACTION"
click at [378, 288] on input "Search Form" at bounding box center [598, 284] width 507 height 28
type input "[PERSON_NAME] [PERSON_NAME]"
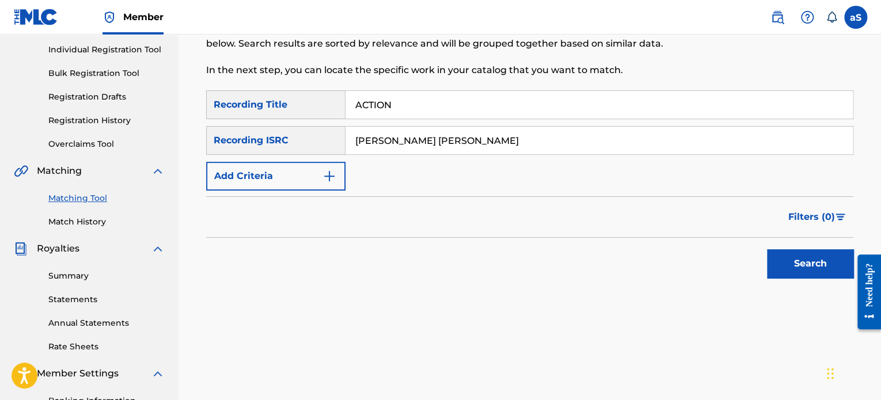
scroll to position [173, 0]
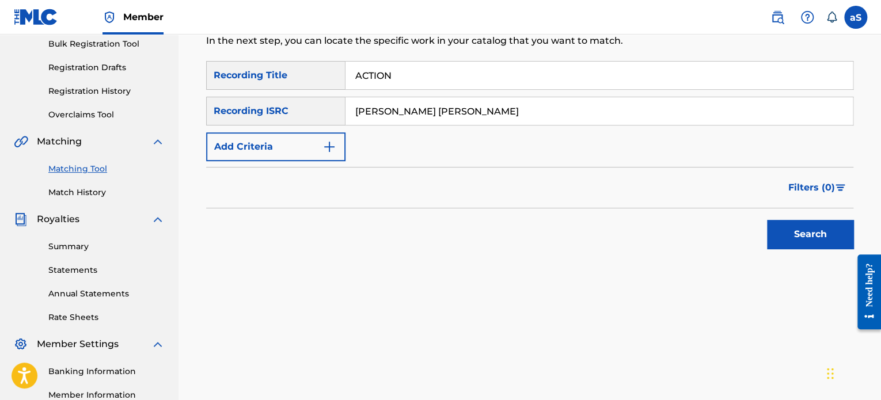
click at [815, 232] on button "Search" at bounding box center [810, 234] width 86 height 29
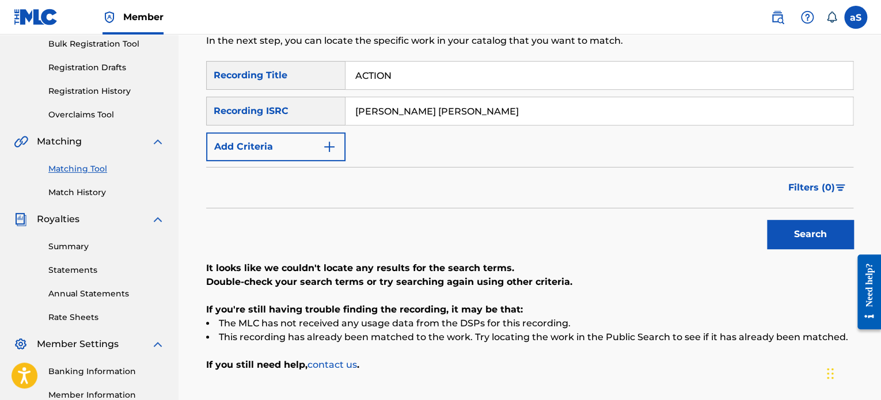
click at [318, 147] on button "Add Criteria" at bounding box center [275, 146] width 139 height 29
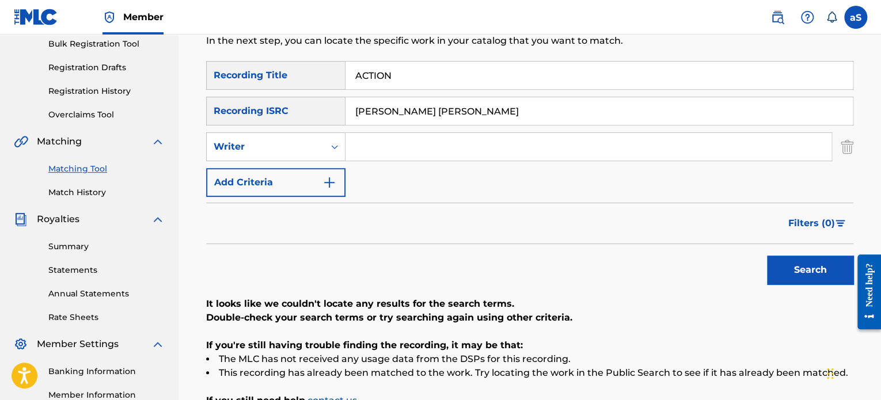
click at [282, 179] on button "Add Criteria" at bounding box center [275, 182] width 139 height 29
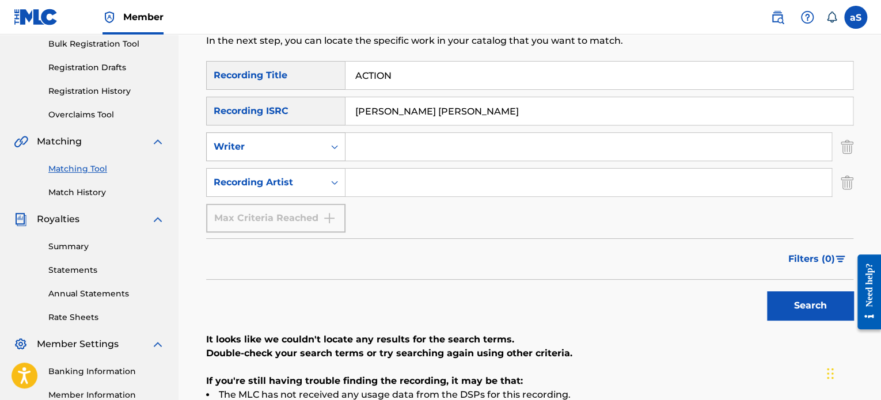
click at [298, 152] on div "Writer" at bounding box center [266, 147] width 104 height 14
click at [309, 170] on div "Writer" at bounding box center [276, 175] width 138 height 29
click at [294, 188] on div "Recording Artist" at bounding box center [266, 183] width 104 height 14
click at [377, 189] on input "Search Form" at bounding box center [588, 183] width 486 height 28
click at [382, 188] on input "Search Form" at bounding box center [588, 183] width 486 height 28
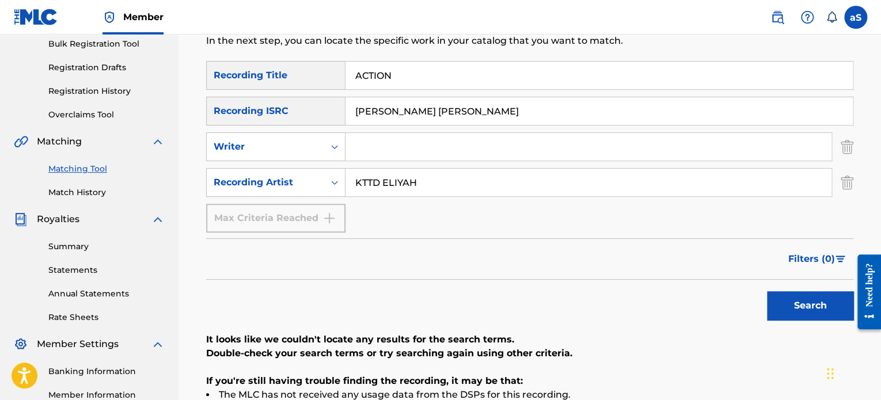
type input "KTTD ELIYAH"
click at [827, 314] on button "Search" at bounding box center [810, 305] width 86 height 29
drag, startPoint x: 499, startPoint y: 121, endPoint x: 125, endPoint y: 104, distance: 374.0
click at [125, 104] on main "[PERSON_NAME] [PERSON_NAME] Summary Catalog Works Registration Claiming Tool In…" at bounding box center [440, 181] width 881 height 639
click at [830, 296] on button "Search" at bounding box center [810, 305] width 86 height 29
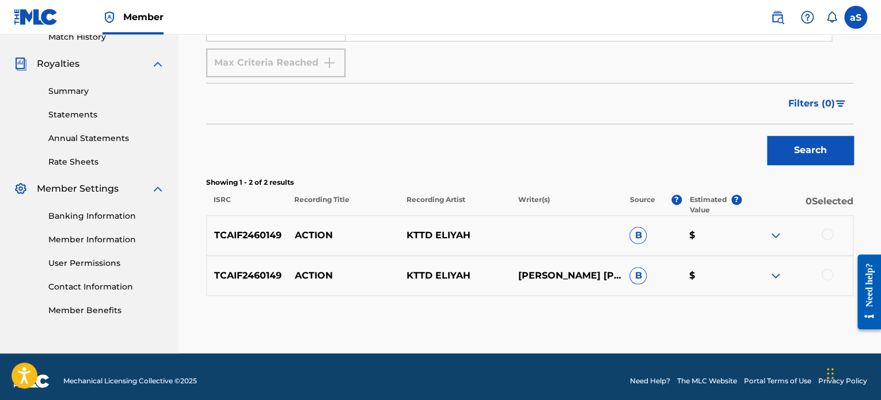
scroll to position [336, 0]
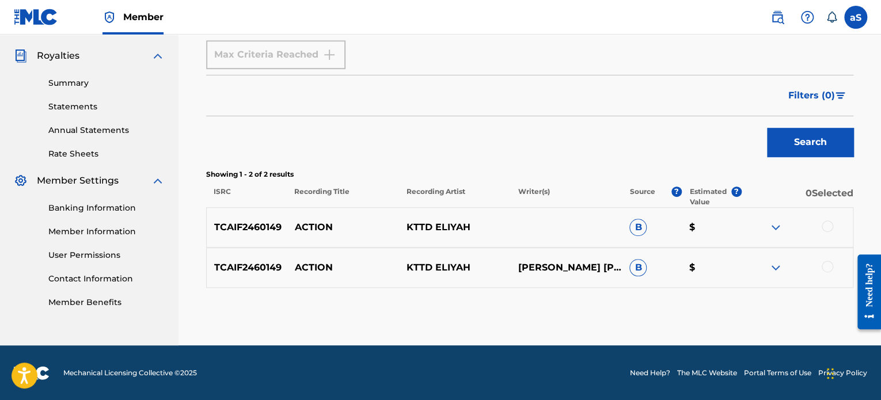
click at [637, 273] on span "B" at bounding box center [637, 267] width 17 height 17
click at [638, 271] on span "B" at bounding box center [637, 267] width 17 height 17
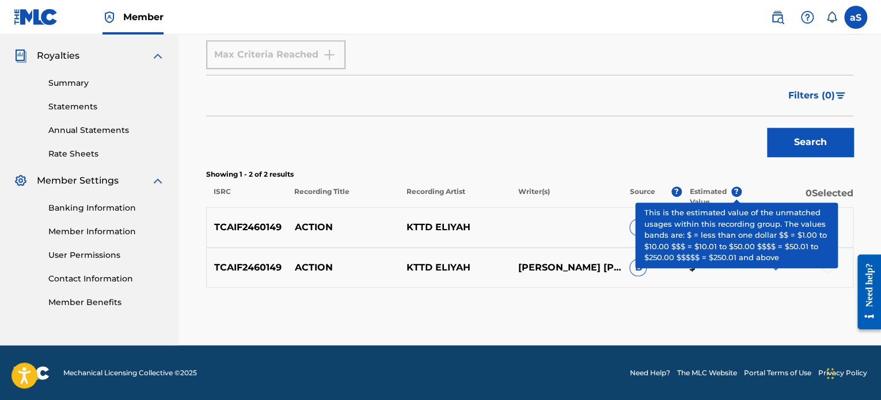
click at [733, 191] on span "?" at bounding box center [736, 192] width 10 height 10
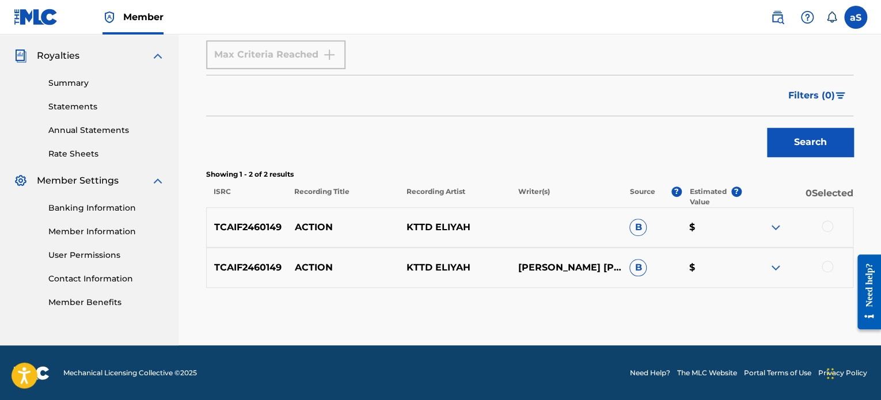
click at [697, 229] on p "$" at bounding box center [712, 228] width 60 height 14
click at [824, 229] on div at bounding box center [828, 227] width 12 height 12
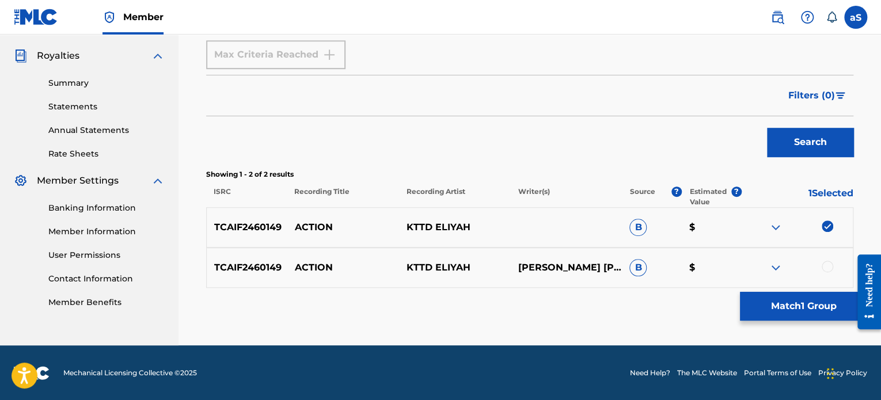
click at [828, 267] on div at bounding box center [828, 267] width 12 height 12
drag, startPoint x: 519, startPoint y: 255, endPoint x: 596, endPoint y: 282, distance: 81.6
click at [596, 275] on p "[PERSON_NAME] [PERSON_NAME], KTTD ELIYAH" at bounding box center [566, 268] width 112 height 14
copy p "[PERSON_NAME] [PERSON_NAME], KTTD ELIYAH"
click at [536, 319] on div "Matching Tool The Matching Tool allows Members to match sound recordings to wor…" at bounding box center [529, 51] width 647 height 590
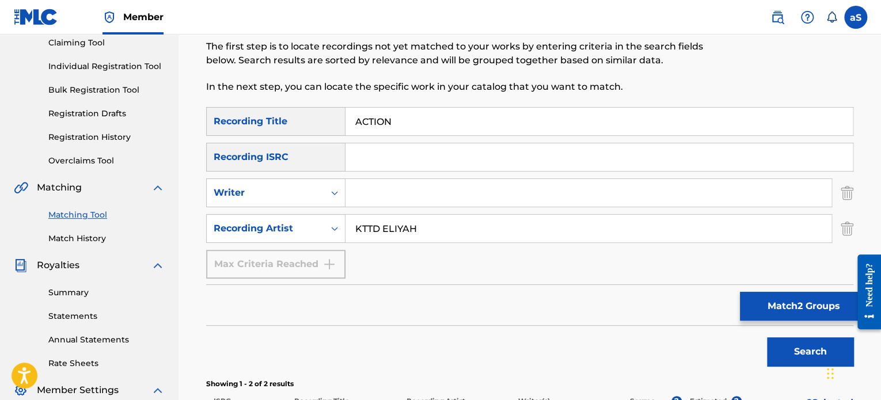
scroll to position [106, 0]
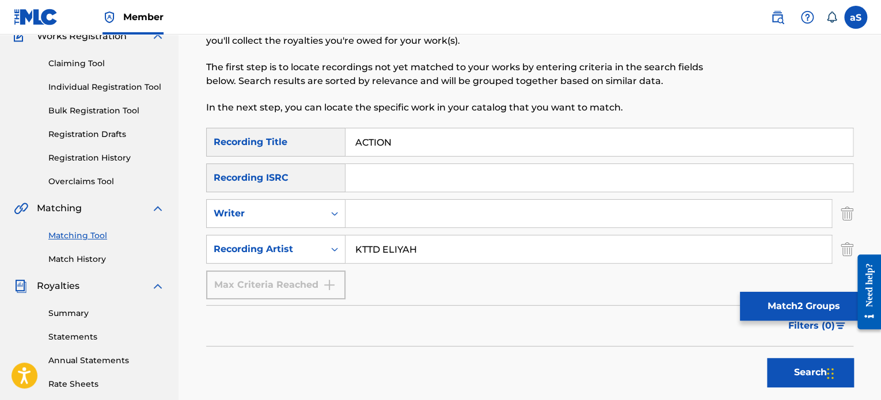
click at [83, 59] on link "Claiming Tool" at bounding box center [106, 64] width 116 height 12
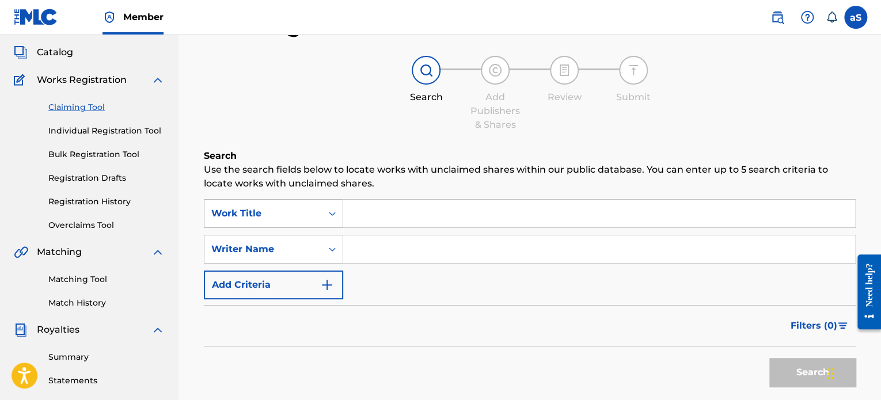
click at [332, 215] on icon "Search Form" at bounding box center [332, 214] width 12 height 12
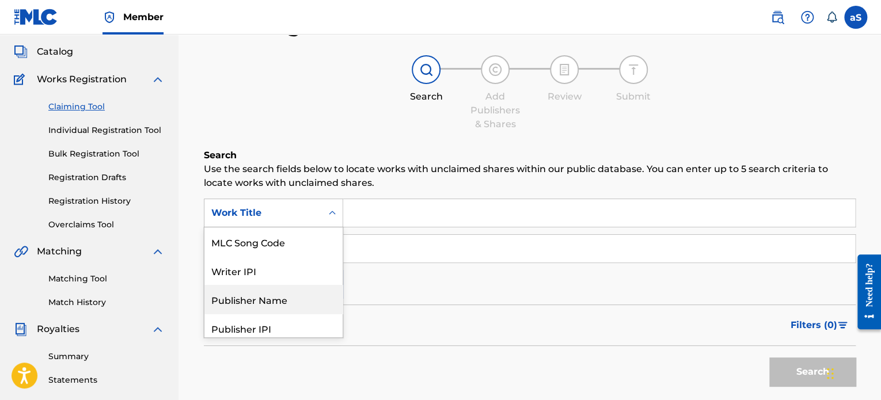
scroll to position [86, 0]
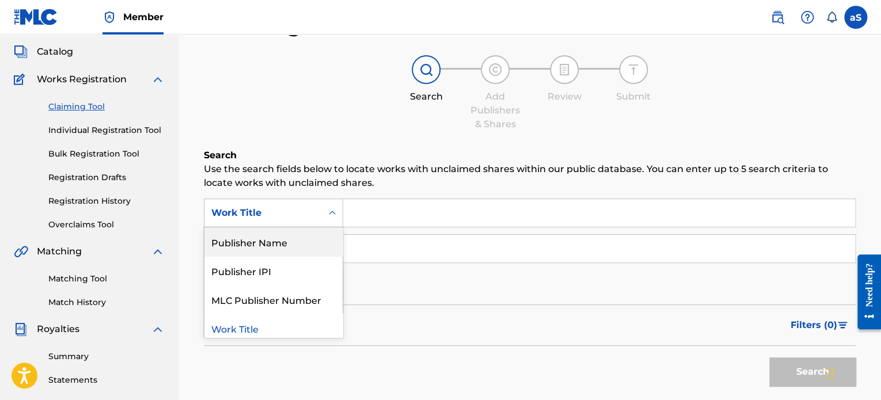
click at [295, 247] on div "Publisher Name" at bounding box center [273, 241] width 138 height 29
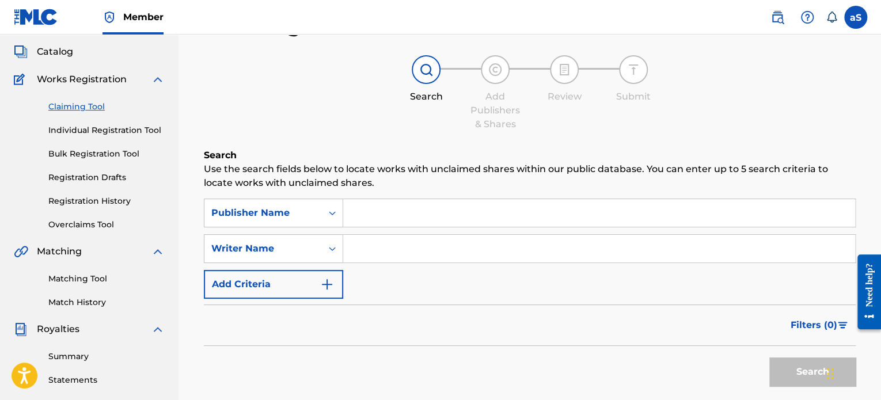
paste input "[PERSON_NAME] [PERSON_NAME], KTTD ELIYAH"
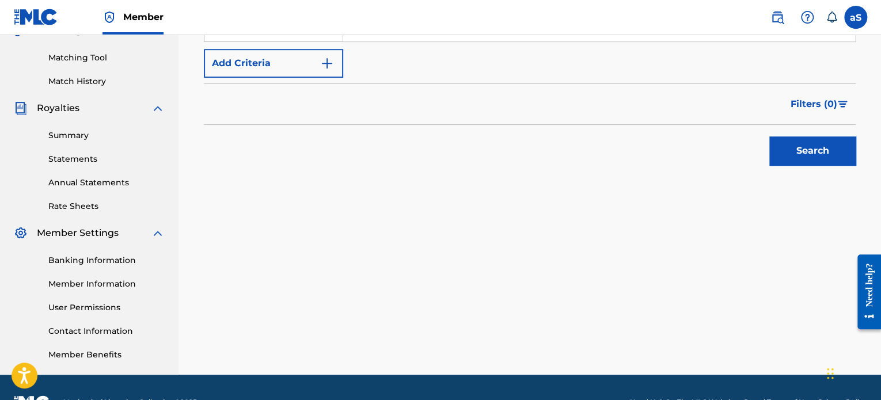
scroll to position [293, 0]
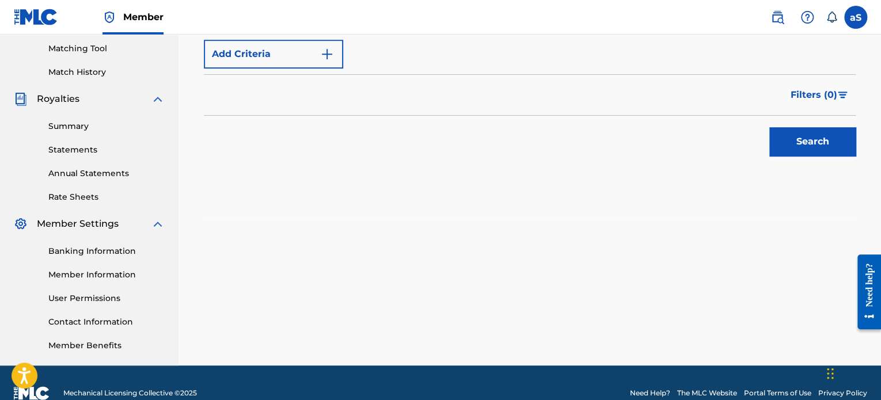
type input "[PERSON_NAME] [PERSON_NAME], KTTD ELIYAH"
click at [811, 147] on button "Search" at bounding box center [812, 141] width 86 height 29
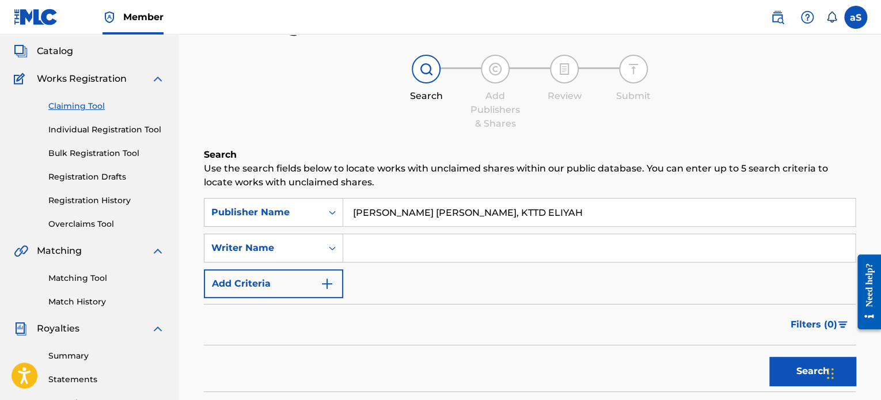
scroll to position [63, 0]
click at [287, 250] on div "Writer Name" at bounding box center [263, 249] width 104 height 14
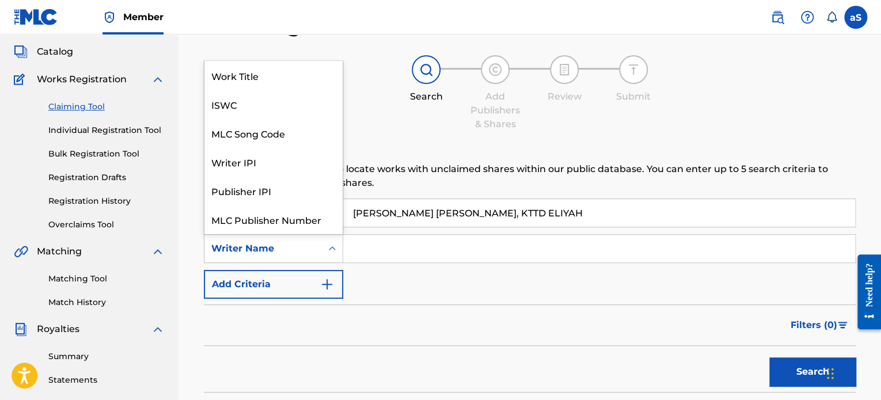
scroll to position [29, 0]
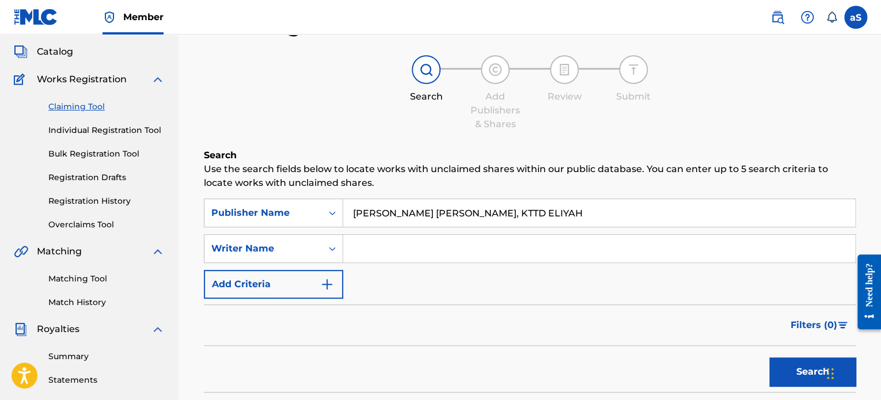
paste input "[PERSON_NAME] [PERSON_NAME], KTTD ELIYAH"
type input "[PERSON_NAME] [PERSON_NAME], KTTD ELIYAH"
click at [795, 371] on button "Search" at bounding box center [812, 372] width 86 height 29
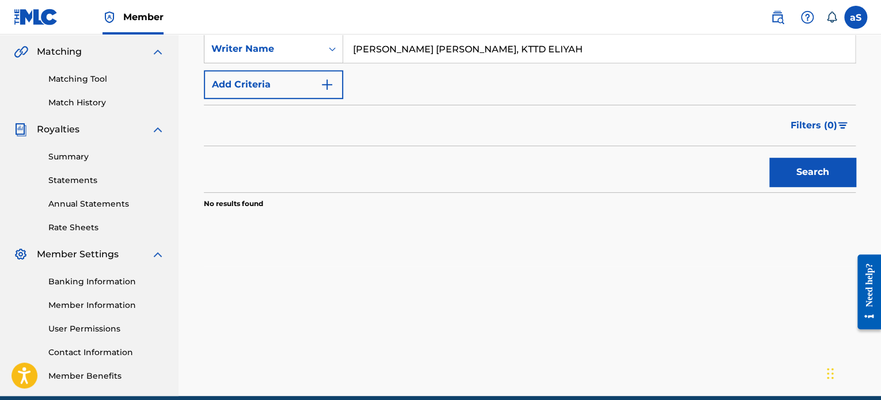
scroll to position [293, 0]
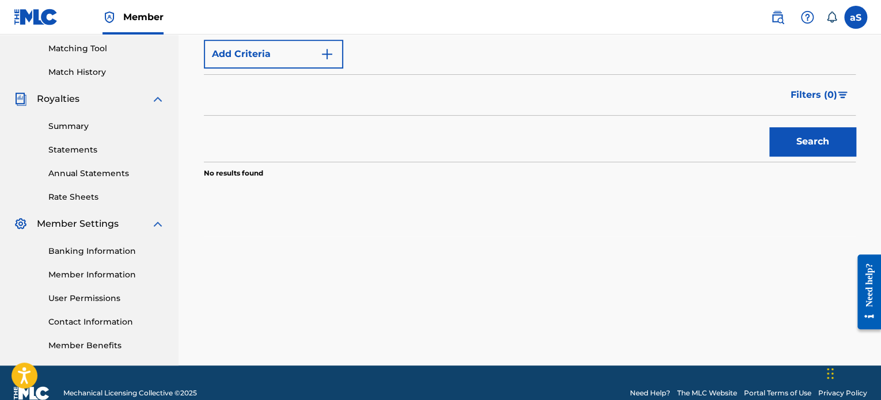
click at [787, 130] on button "Search" at bounding box center [812, 141] width 86 height 29
click at [272, 65] on button "Add Criteria" at bounding box center [273, 54] width 139 height 29
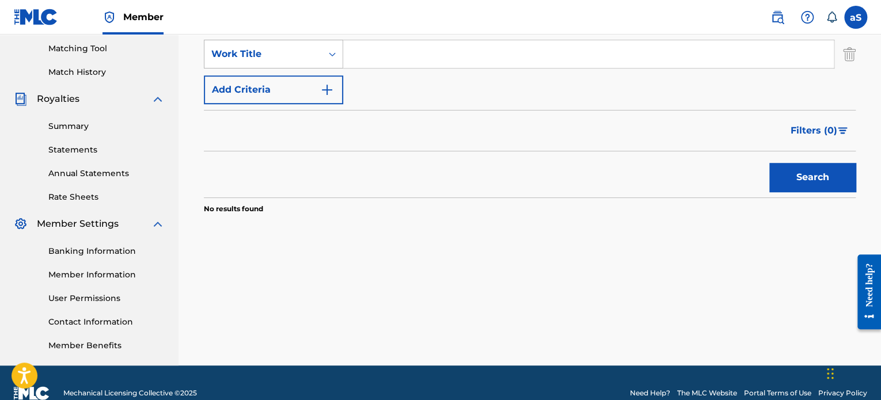
click at [295, 48] on div "Work Title" at bounding box center [263, 54] width 104 height 14
click at [438, 82] on div "SearchWithCriteria037c4b90-7708-4ba7-a2b4-8ed4c5dfe4bf Publisher Name [PERSON_N…" at bounding box center [530, 36] width 652 height 136
click at [279, 87] on button "Add Criteria" at bounding box center [273, 89] width 139 height 29
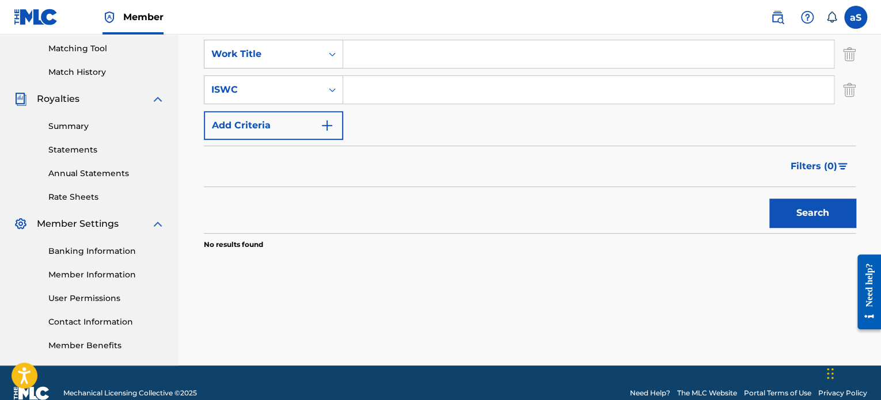
click at [300, 131] on button "Add Criteria" at bounding box center [273, 125] width 139 height 29
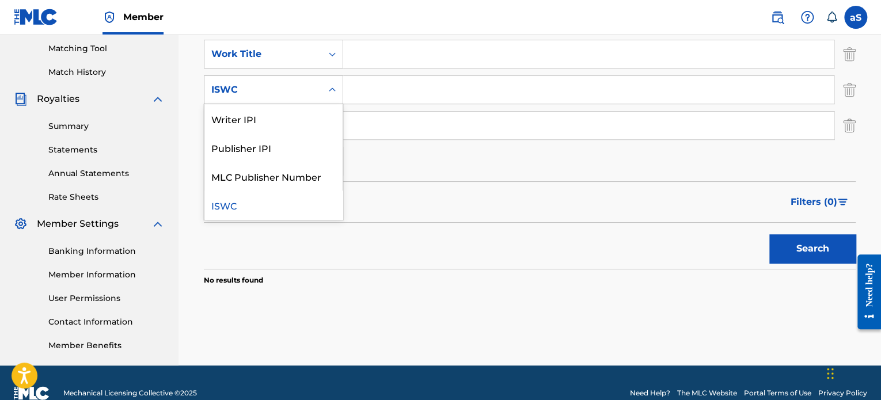
click at [313, 89] on div "ISWC" at bounding box center [263, 90] width 104 height 14
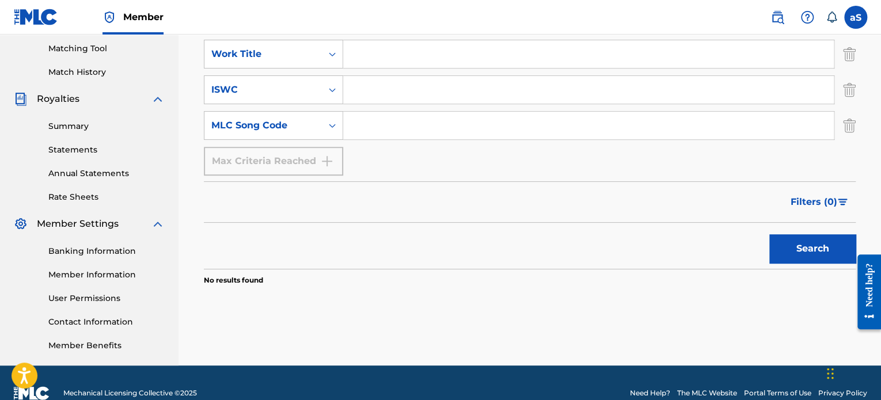
click at [437, 121] on input "Search Form" at bounding box center [588, 126] width 491 height 28
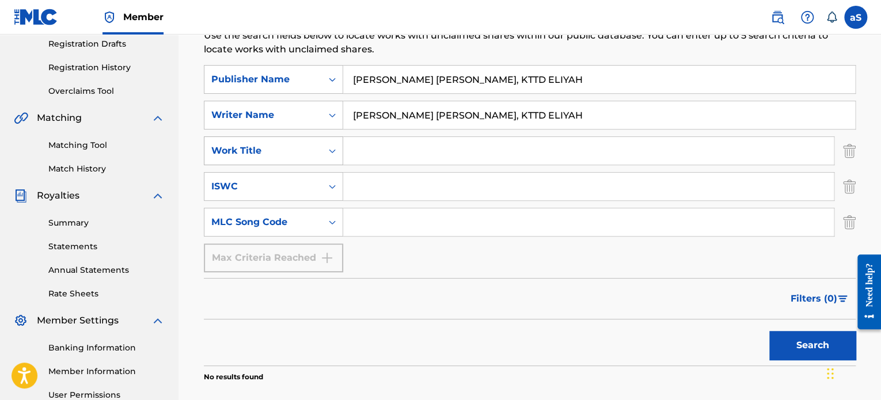
scroll to position [235, 0]
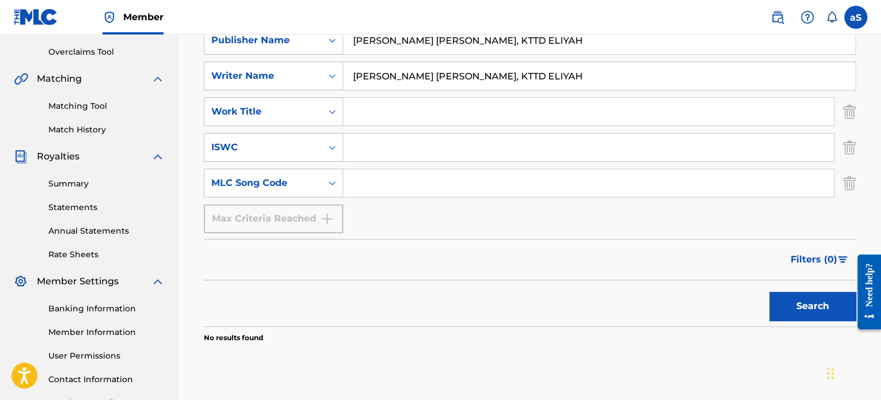
paste input "[PERSON_NAME] [PERSON_NAME], KTTD ELIYAH"
type input "A"
click at [553, 112] on input "Search Form" at bounding box center [588, 112] width 491 height 28
drag, startPoint x: 400, startPoint y: 111, endPoint x: 225, endPoint y: 124, distance: 176.1
click at [225, 124] on div "SearchWithCriteria5a2ca21b-da07-410b-aeaa-8998f91c4b6d Work Title millenium act…" at bounding box center [530, 111] width 652 height 29
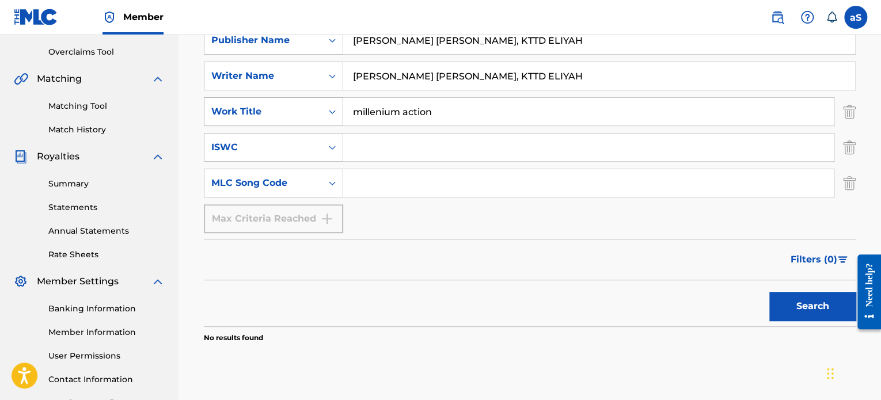
type input "action"
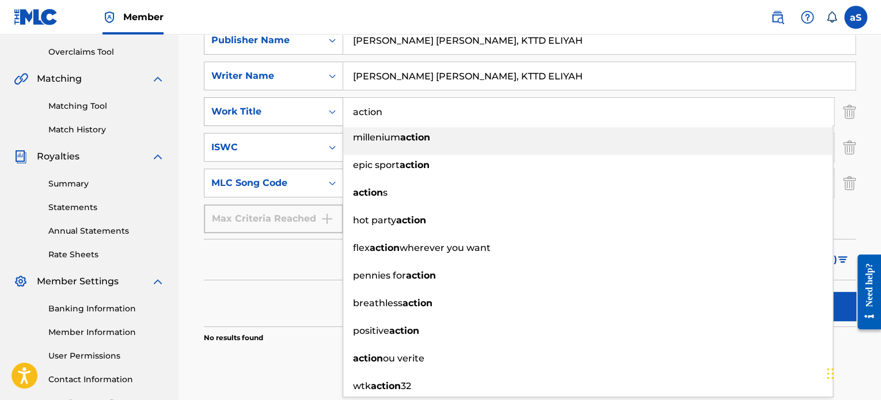
drag, startPoint x: 390, startPoint y: 115, endPoint x: 307, endPoint y: 112, distance: 82.9
click at [307, 112] on div "SearchWithCriteria5a2ca21b-da07-410b-aeaa-8998f91c4b6d Work Title action millen…" at bounding box center [530, 111] width 652 height 29
type input "ACTION"
click at [245, 276] on div "Filters ( 0 )" at bounding box center [530, 259] width 652 height 41
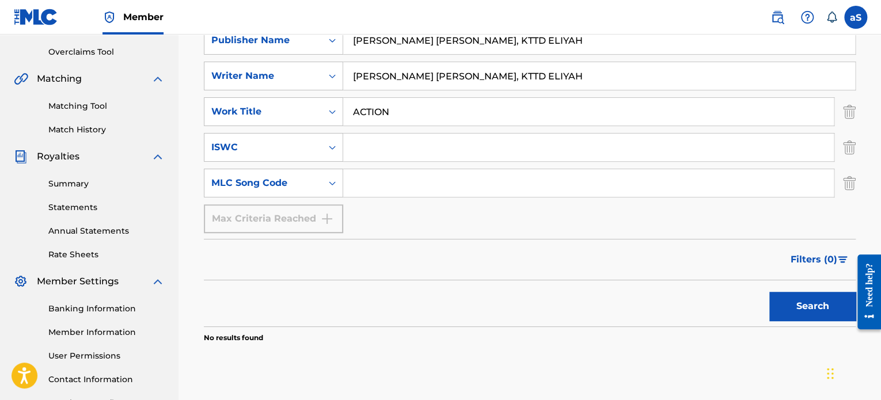
click at [811, 304] on button "Search" at bounding box center [812, 306] width 86 height 29
click at [279, 183] on div "MLC Song Code" at bounding box center [263, 183] width 104 height 14
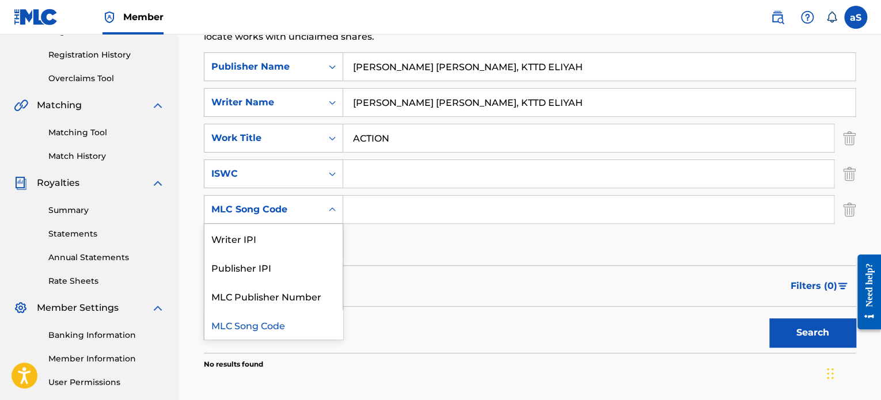
scroll to position [198, 0]
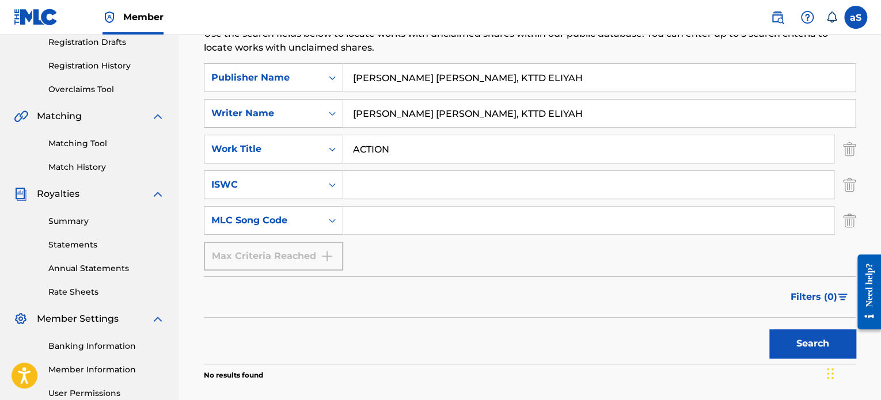
click at [89, 141] on link "Matching Tool" at bounding box center [106, 144] width 116 height 12
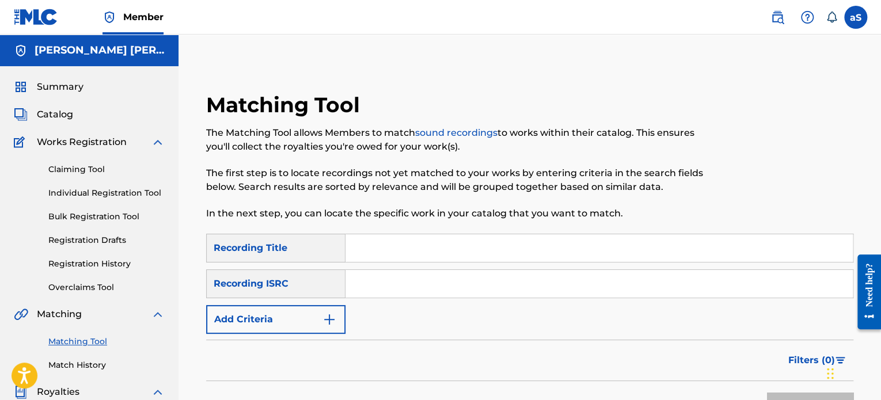
click at [324, 315] on img "Search Form" at bounding box center [329, 320] width 14 height 14
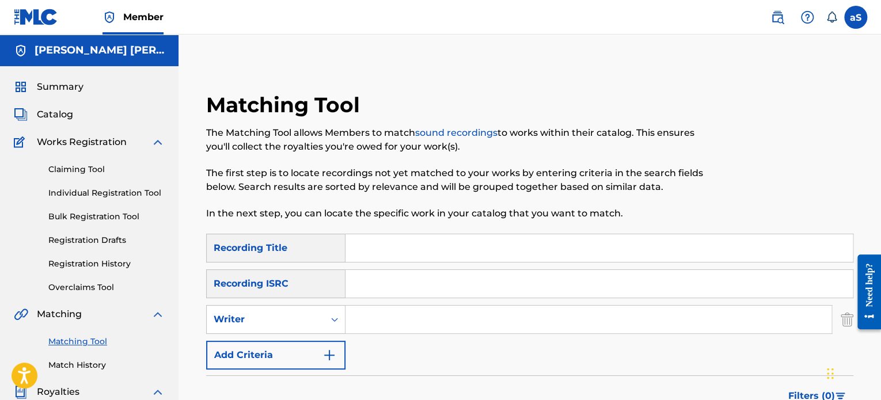
click at [372, 317] on input "Search Form" at bounding box center [588, 320] width 486 height 28
type input "KTTD ELIYAH"
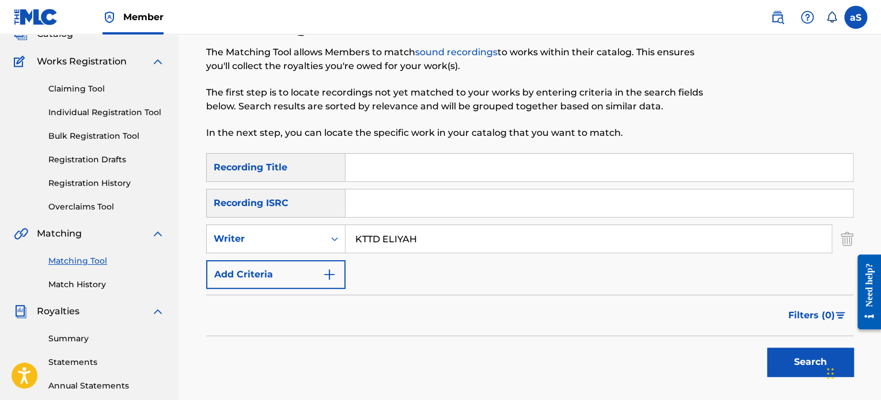
scroll to position [230, 0]
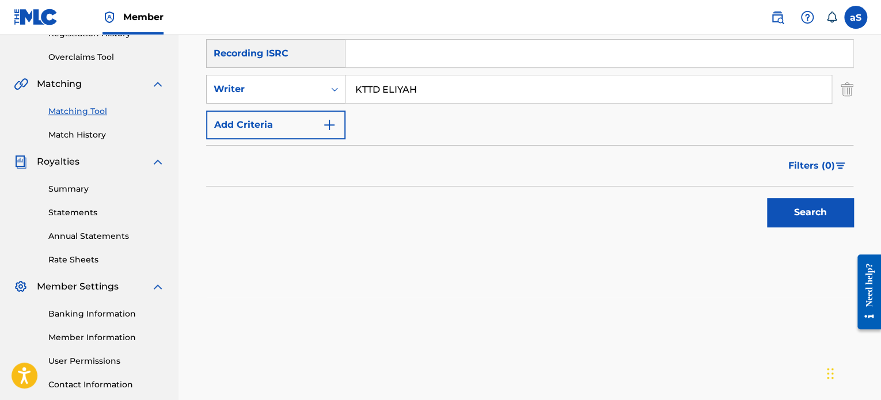
click at [830, 211] on button "Search" at bounding box center [810, 212] width 86 height 29
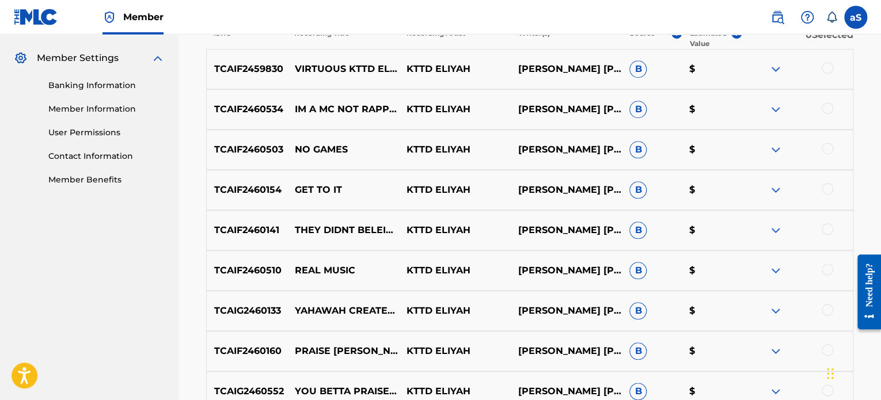
scroll to position [421, 0]
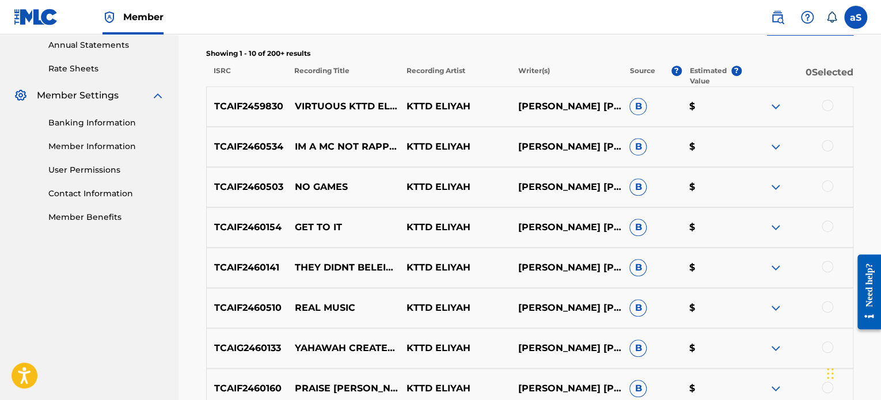
click at [827, 110] on div at bounding box center [797, 107] width 112 height 14
click at [832, 143] on div at bounding box center [828, 146] width 12 height 12
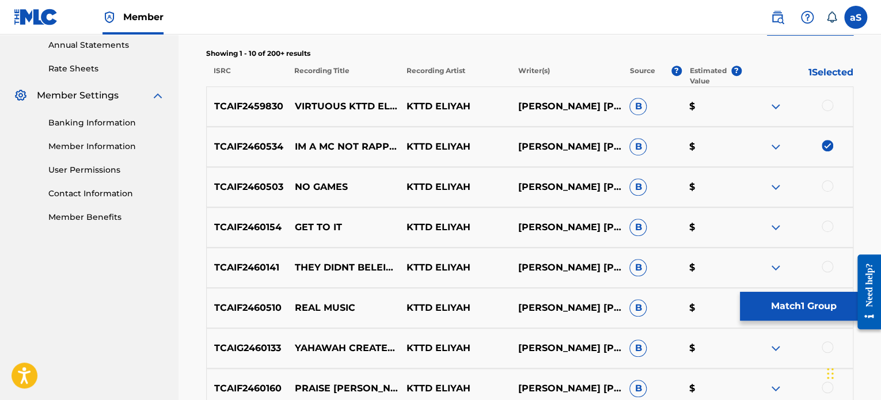
click at [827, 101] on div at bounding box center [828, 106] width 12 height 12
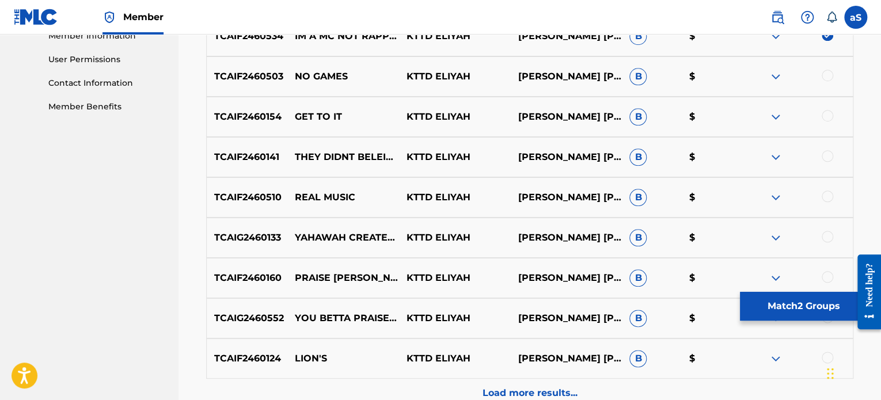
scroll to position [537, 0]
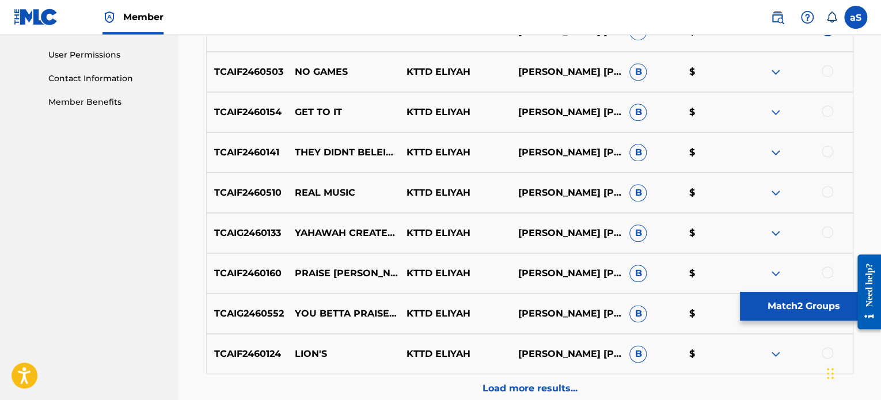
click at [827, 71] on div at bounding box center [828, 71] width 12 height 12
click at [829, 110] on div at bounding box center [828, 111] width 12 height 12
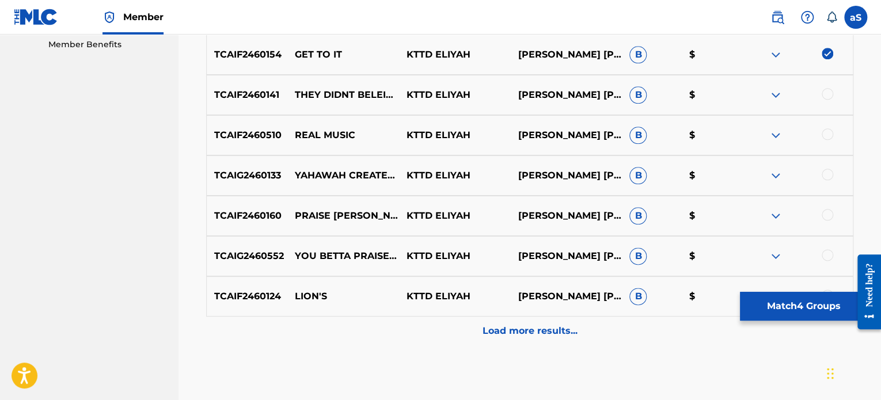
click at [829, 87] on div "TCAIF2460141 THEY DIDNT BELEIVE IN ME KTTD [PERSON_NAME] [PERSON_NAME], KTTD EL…" at bounding box center [529, 95] width 647 height 40
click at [828, 95] on div at bounding box center [828, 94] width 12 height 12
click at [829, 128] on div at bounding box center [828, 134] width 12 height 12
click at [828, 174] on div at bounding box center [828, 175] width 12 height 12
click at [825, 211] on div at bounding box center [828, 215] width 12 height 12
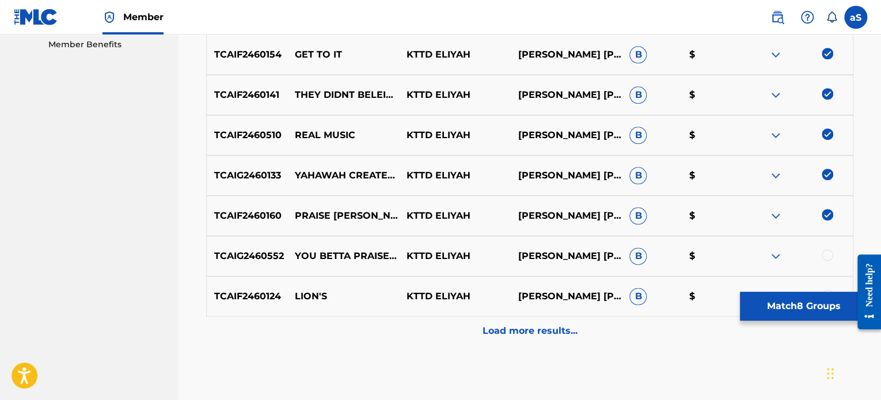
click at [827, 253] on div at bounding box center [828, 255] width 12 height 12
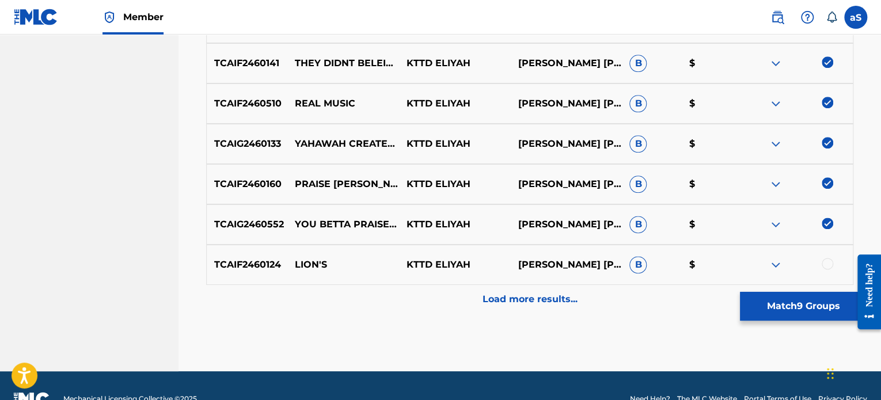
scroll to position [652, 0]
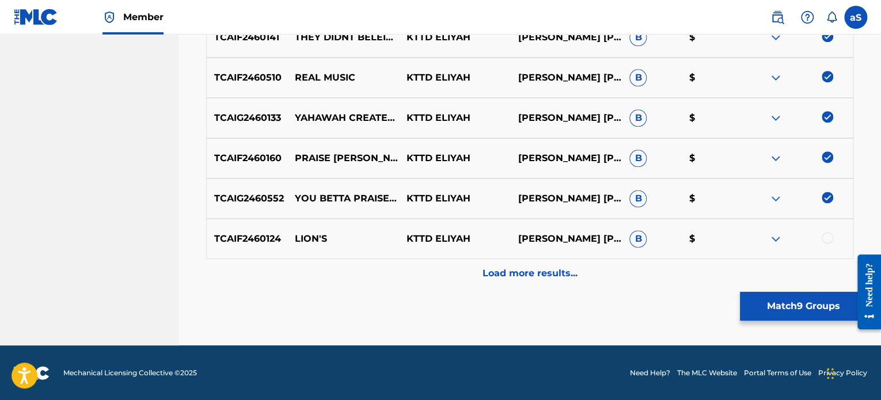
click at [827, 238] on div at bounding box center [828, 238] width 12 height 12
click at [606, 263] on div "Load more results..." at bounding box center [529, 273] width 647 height 29
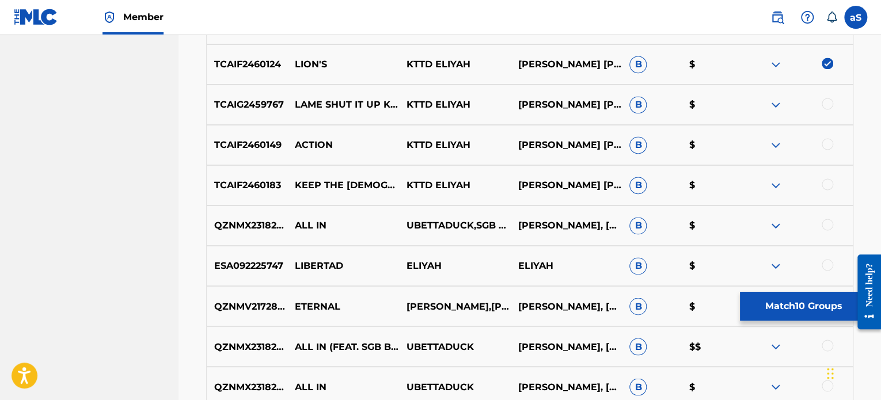
scroll to position [824, 0]
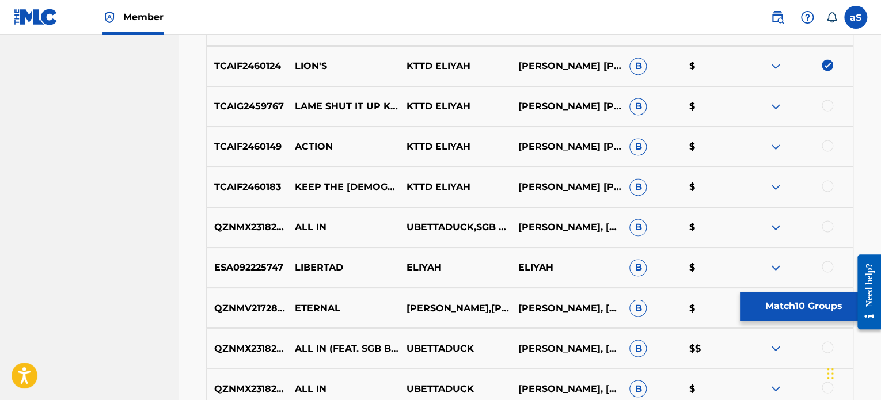
click at [824, 111] on div at bounding box center [797, 107] width 112 height 14
click at [827, 105] on div at bounding box center [828, 106] width 12 height 12
click at [827, 147] on div at bounding box center [828, 146] width 12 height 12
click at [828, 180] on div at bounding box center [828, 186] width 12 height 12
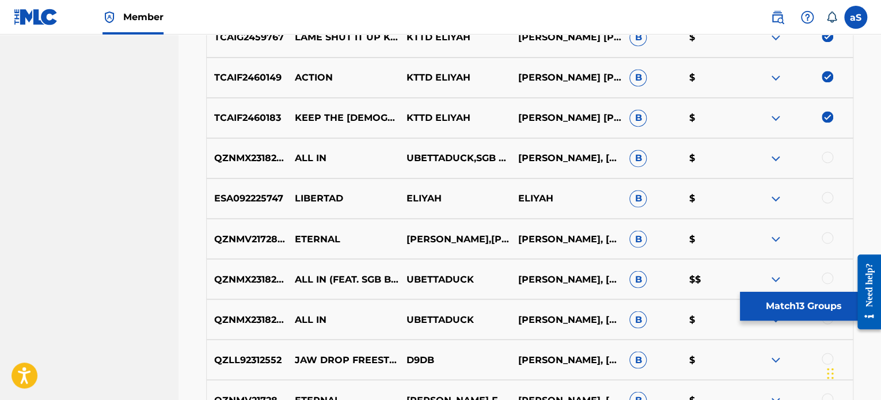
scroll to position [997, 0]
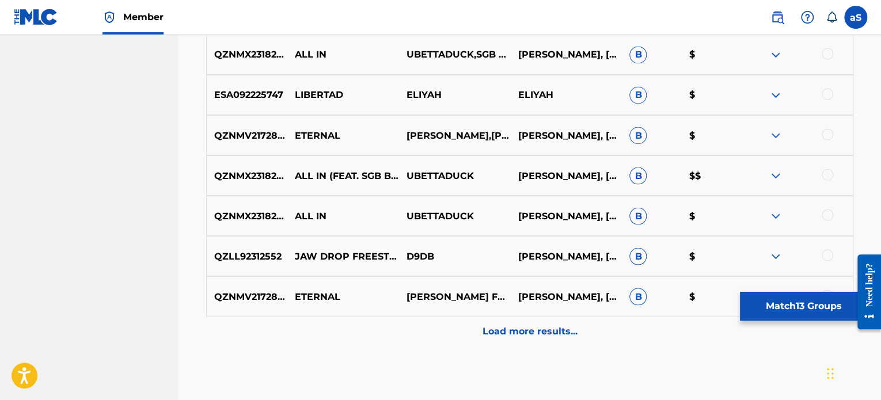
click at [827, 59] on div at bounding box center [797, 55] width 112 height 14
click at [824, 98] on div at bounding box center [797, 95] width 112 height 14
click at [827, 92] on div at bounding box center [828, 94] width 12 height 12
click at [824, 176] on div at bounding box center [828, 175] width 12 height 12
click at [824, 132] on div at bounding box center [828, 134] width 12 height 12
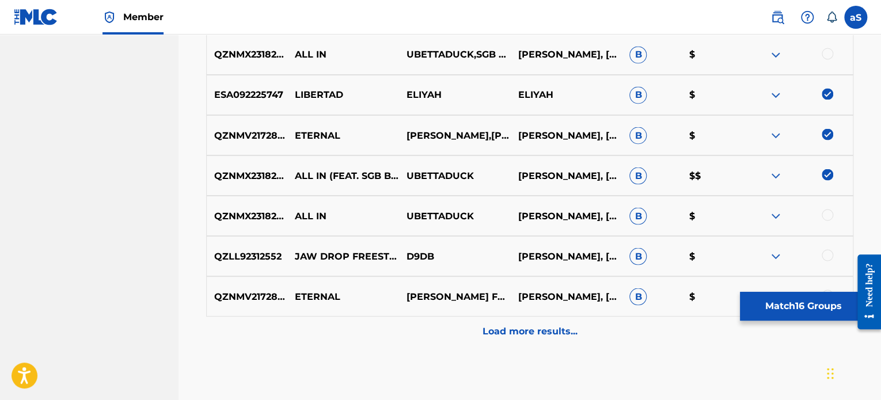
click at [828, 173] on img at bounding box center [828, 175] width 12 height 12
click at [827, 133] on img at bounding box center [828, 134] width 12 height 12
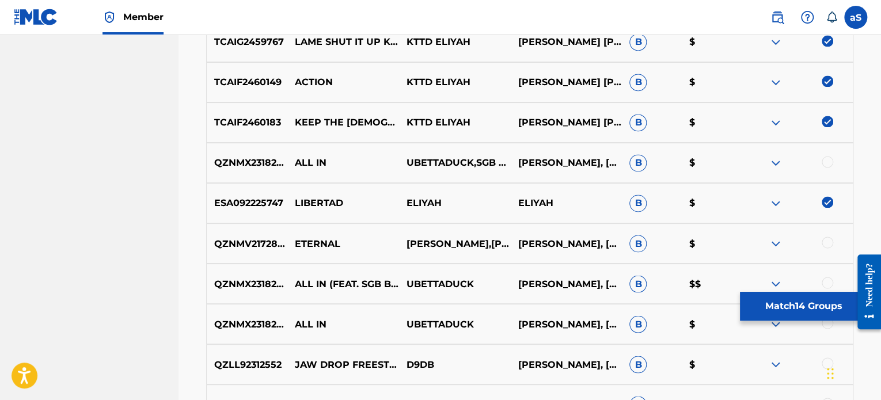
scroll to position [882, 0]
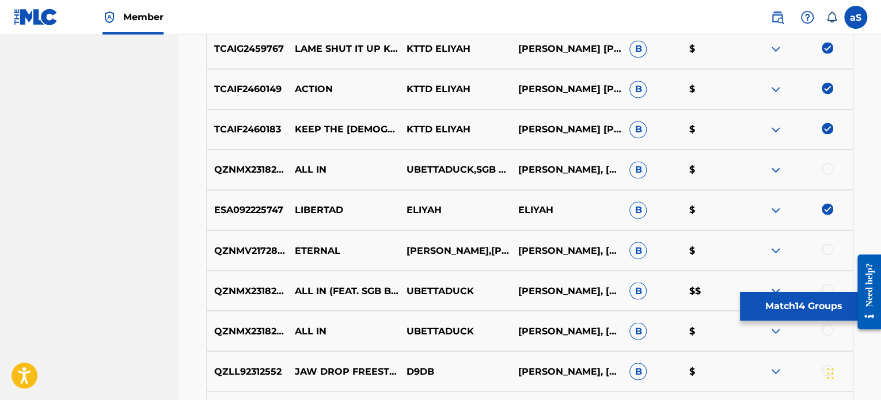
click at [827, 204] on img at bounding box center [828, 209] width 12 height 12
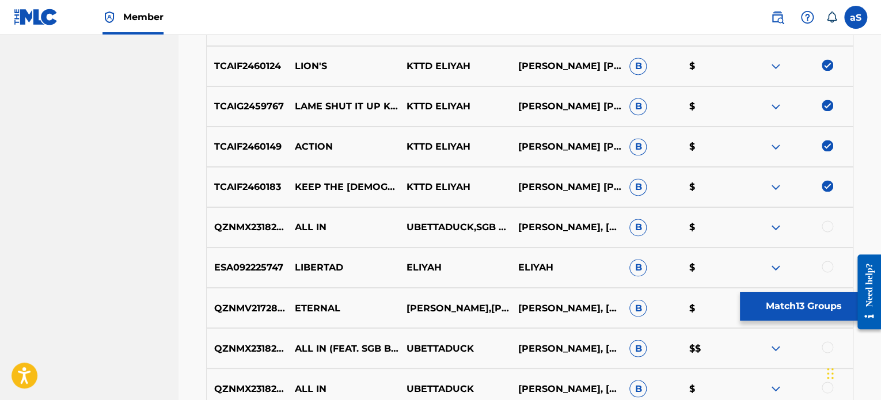
scroll to position [1055, 0]
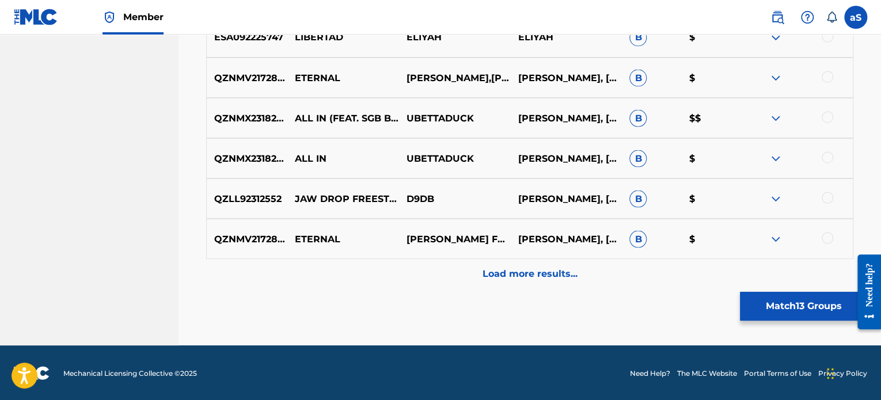
click at [513, 271] on p "Load more results..." at bounding box center [529, 274] width 95 height 14
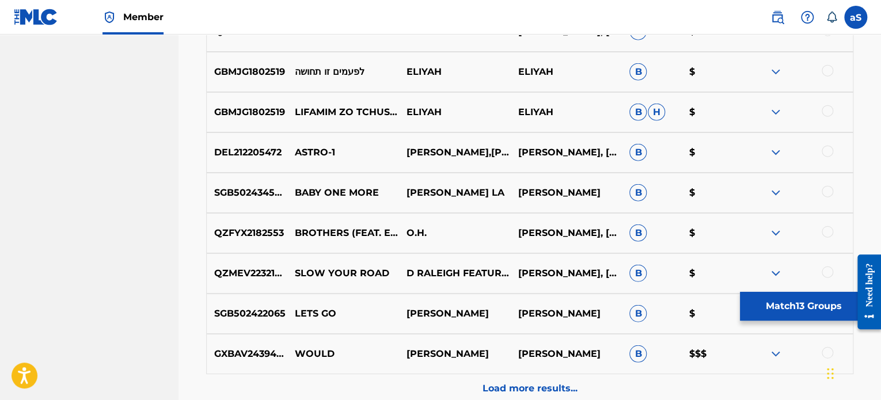
scroll to position [1285, 0]
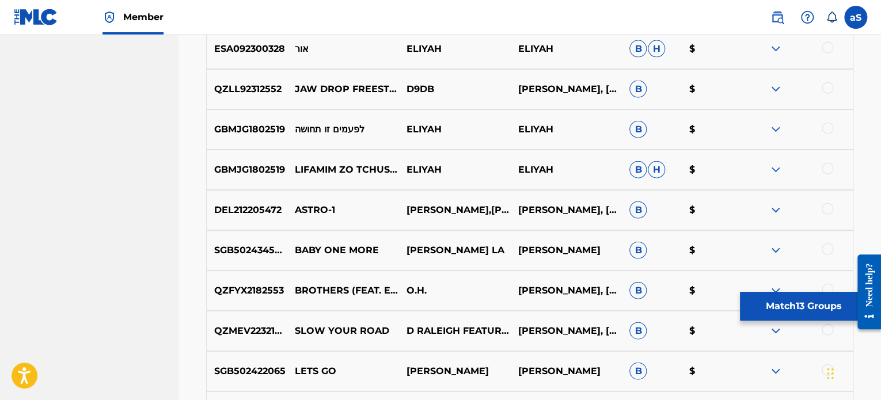
click at [776, 168] on img at bounding box center [776, 170] width 14 height 14
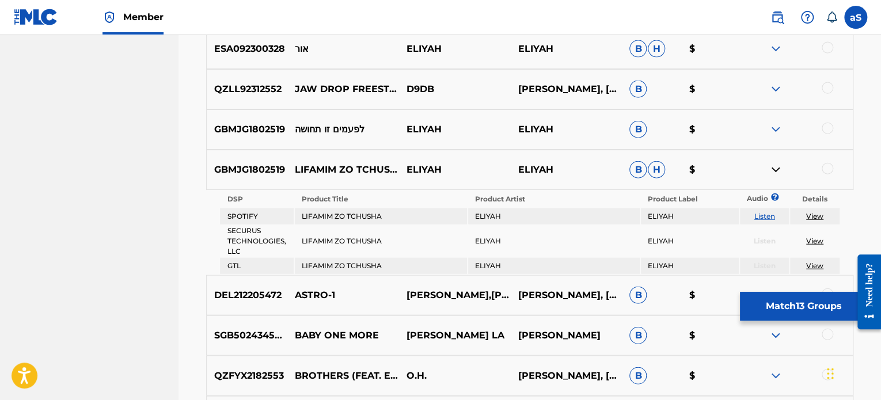
click at [762, 214] on link "Listen" at bounding box center [764, 216] width 21 height 9
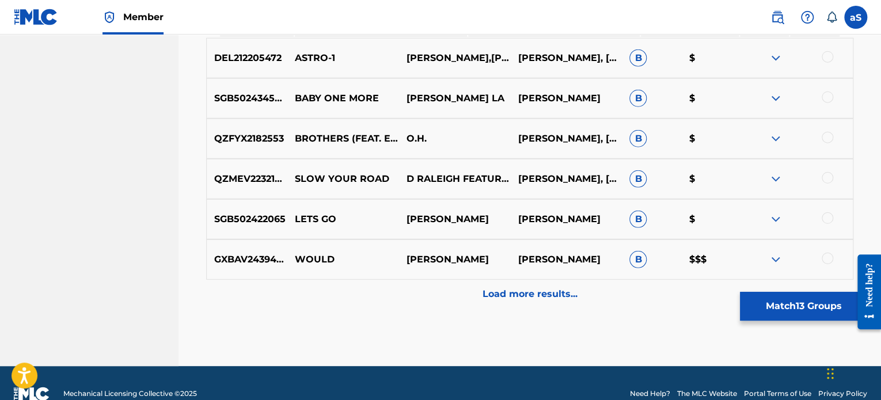
scroll to position [1542, 0]
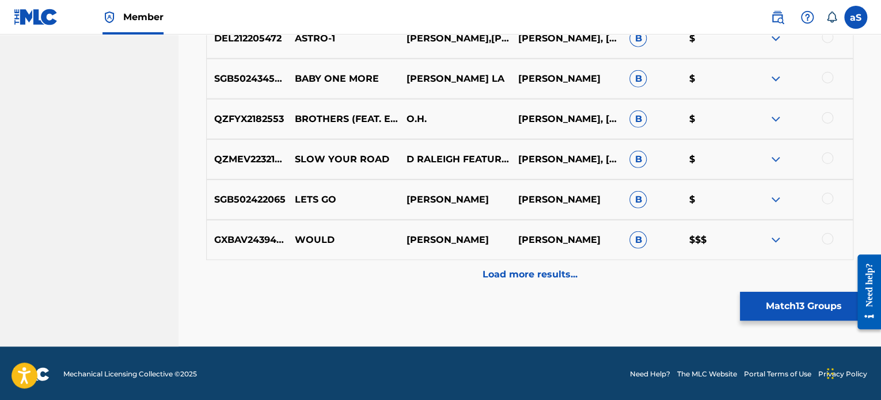
click at [523, 269] on p "Load more results..." at bounding box center [529, 275] width 95 height 14
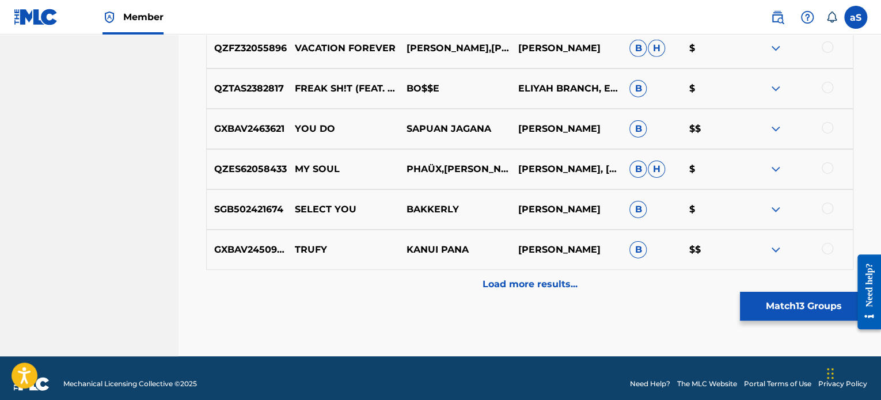
scroll to position [1861, 0]
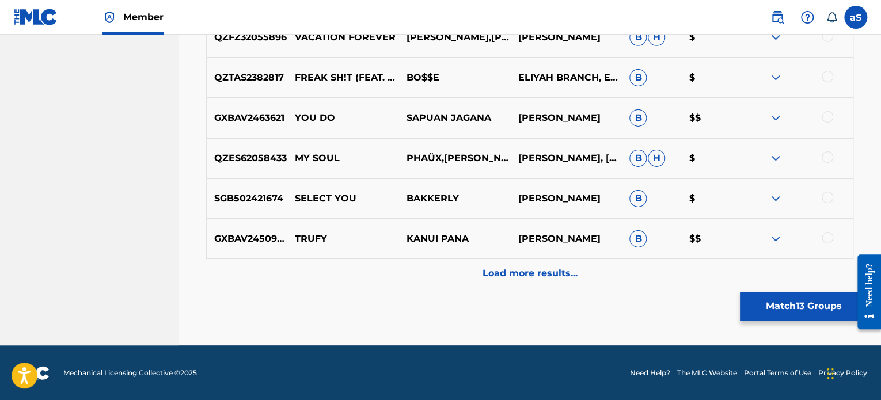
click at [590, 272] on div "Load more results..." at bounding box center [529, 273] width 647 height 29
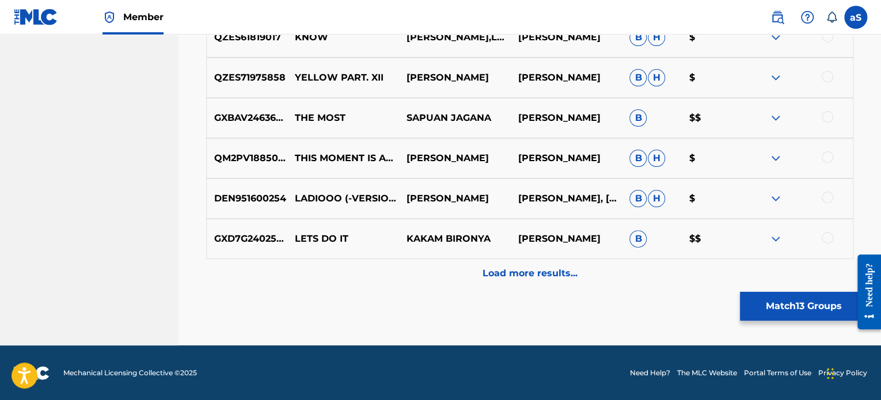
click at [499, 268] on p "Load more results..." at bounding box center [529, 274] width 95 height 14
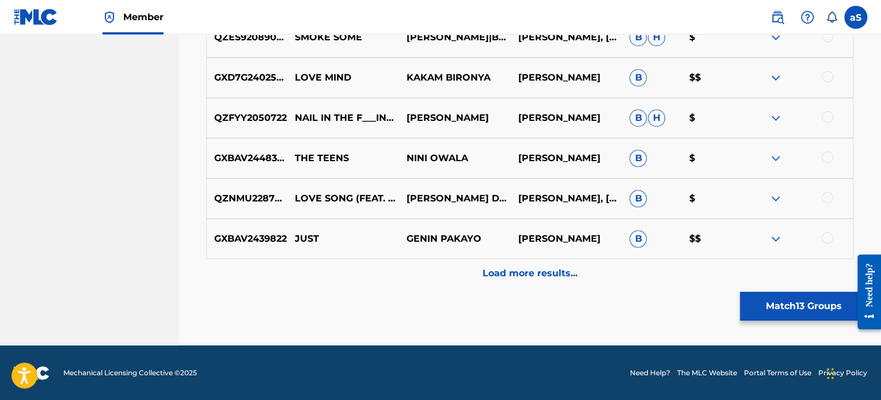
scroll to position [2609, 0]
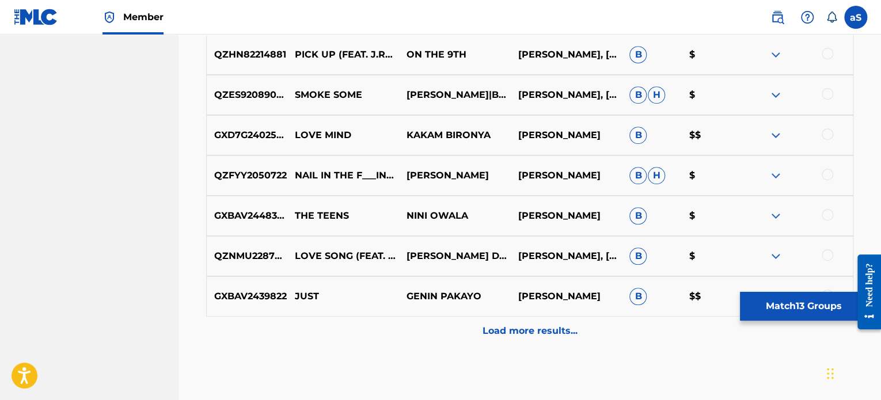
click at [501, 273] on div "QZNMU2287233 LOVE SONG (FEAT. 40KPG) [PERSON_NAME] DRAFT [PERSON_NAME], [PERSON…" at bounding box center [529, 256] width 647 height 40
click at [509, 322] on div "Load more results..." at bounding box center [529, 331] width 647 height 29
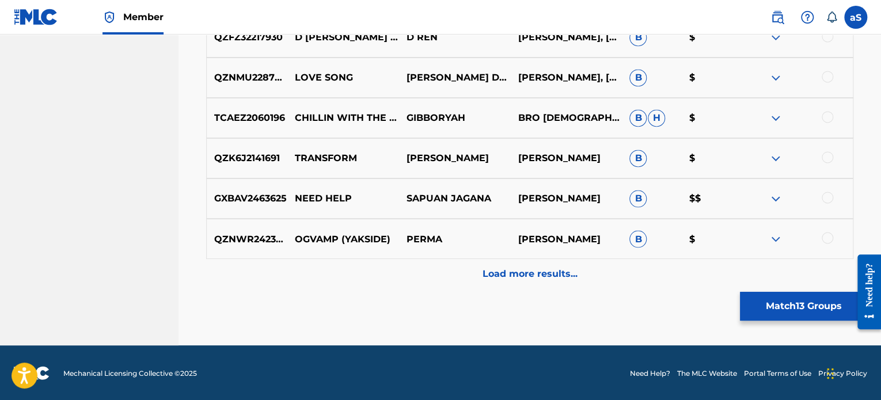
click at [519, 281] on div "Load more results..." at bounding box center [529, 273] width 647 height 29
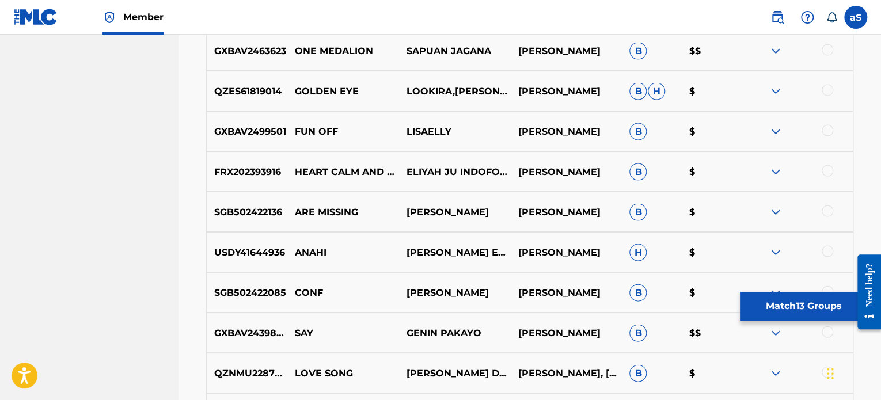
scroll to position [3473, 0]
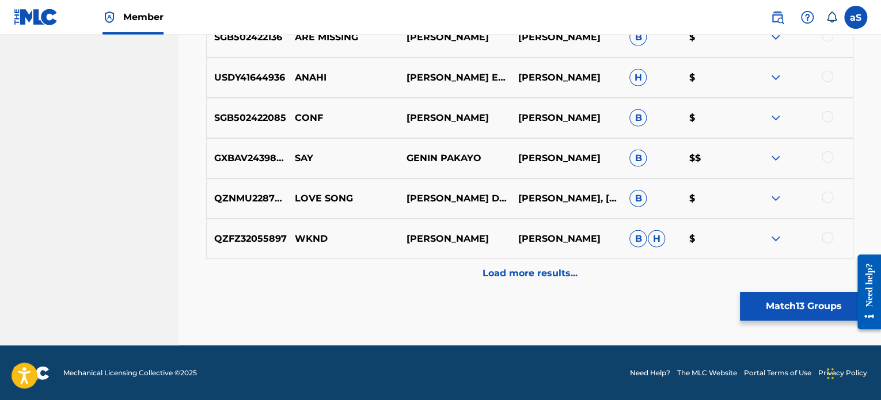
click at [520, 259] on div "Load more results..." at bounding box center [529, 273] width 647 height 29
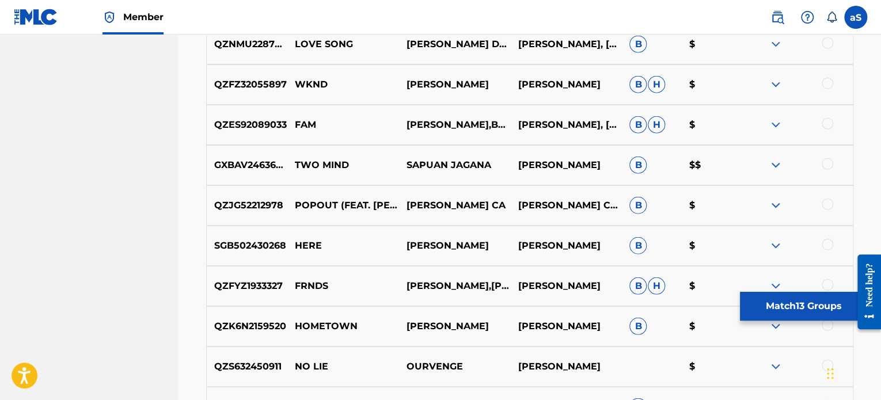
scroll to position [3876, 0]
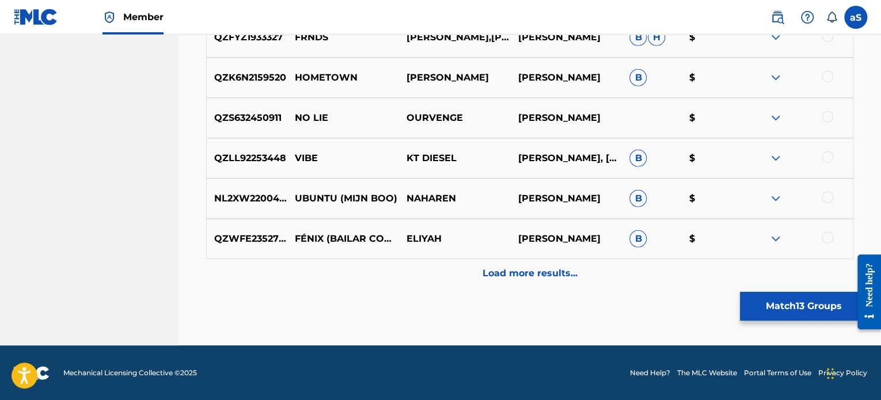
click at [537, 267] on p "Load more results..." at bounding box center [529, 274] width 95 height 14
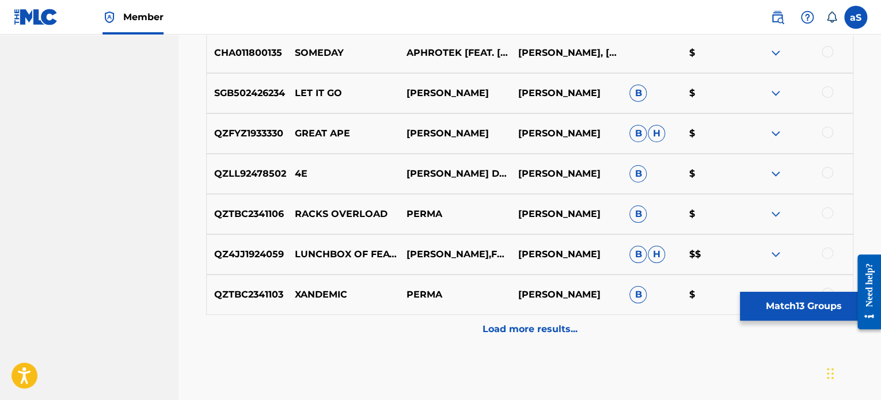
scroll to position [4279, 0]
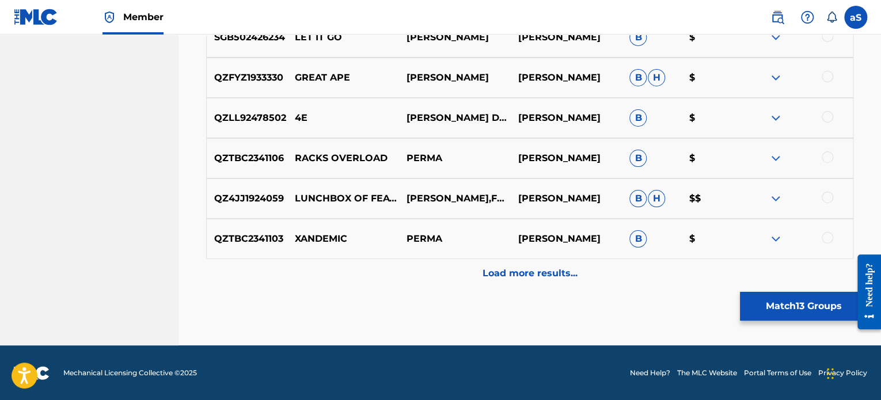
click at [770, 313] on button "Match 13 Groups" at bounding box center [803, 306] width 127 height 29
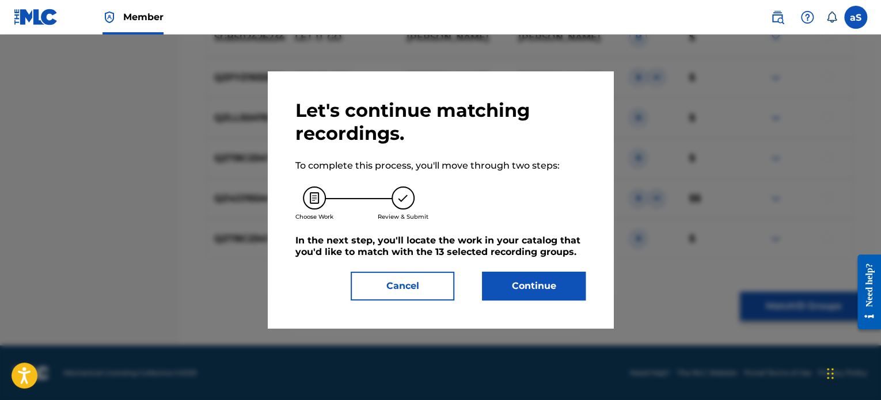
click at [495, 283] on button "Continue" at bounding box center [534, 286] width 104 height 29
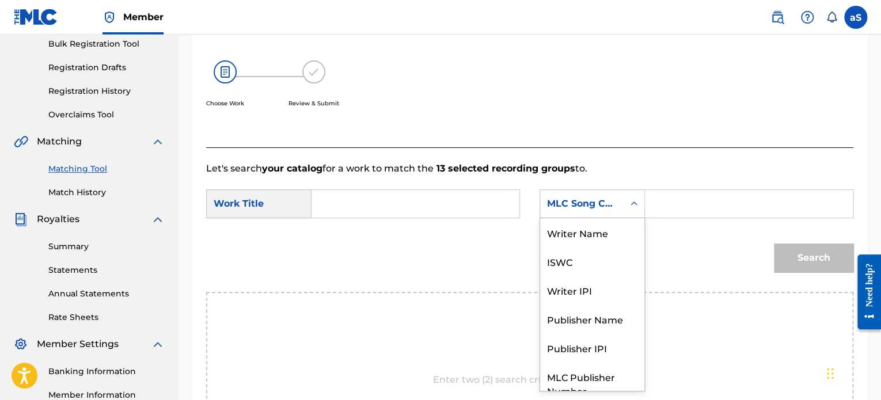
scroll to position [43, 0]
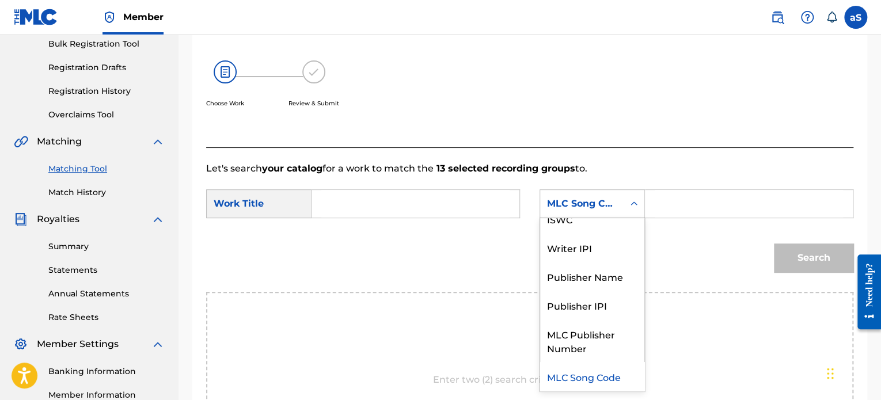
click at [614, 208] on div "MLC Song Code" at bounding box center [582, 204] width 70 height 14
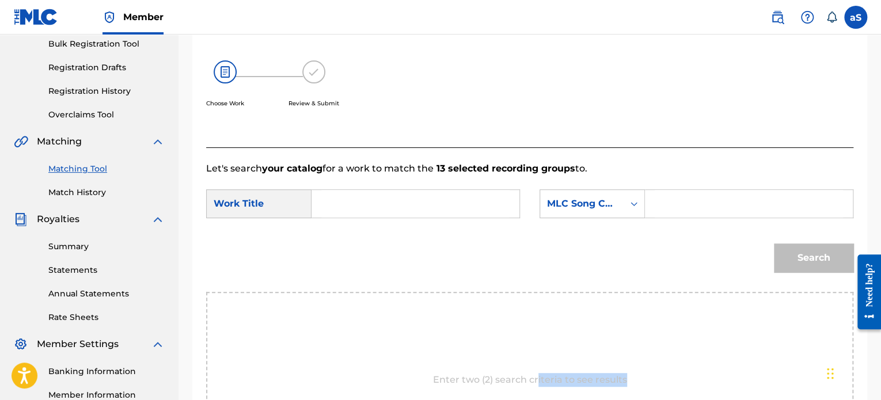
drag, startPoint x: 538, startPoint y: 378, endPoint x: 594, endPoint y: 334, distance: 71.4
click at [651, 374] on div "Enter two (2) search criteria to see results" at bounding box center [529, 380] width 647 height 176
paste input "TCAIF2459830"
type input "TCAIF2459830"
paste input "TCAIF2459830"
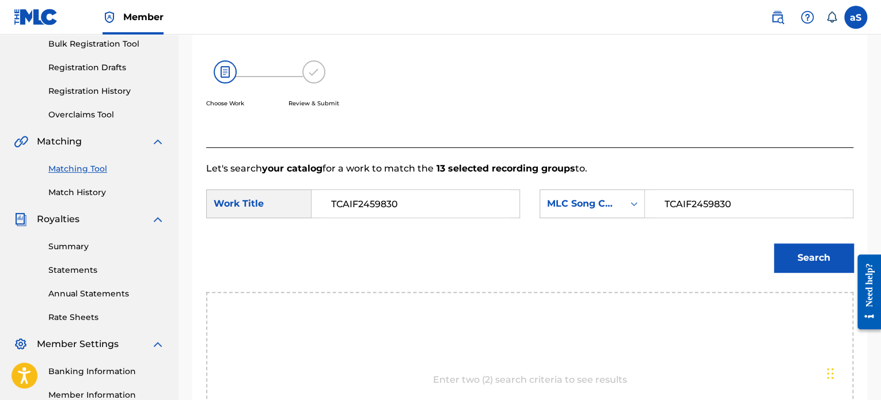
type input "TCAIF2459830"
drag, startPoint x: 414, startPoint y: 206, endPoint x: 324, endPoint y: 203, distance: 89.9
click at [324, 203] on input "TCAIF2459830" at bounding box center [415, 204] width 188 height 28
type input "V"
drag, startPoint x: 363, startPoint y: 192, endPoint x: 313, endPoint y: 202, distance: 50.5
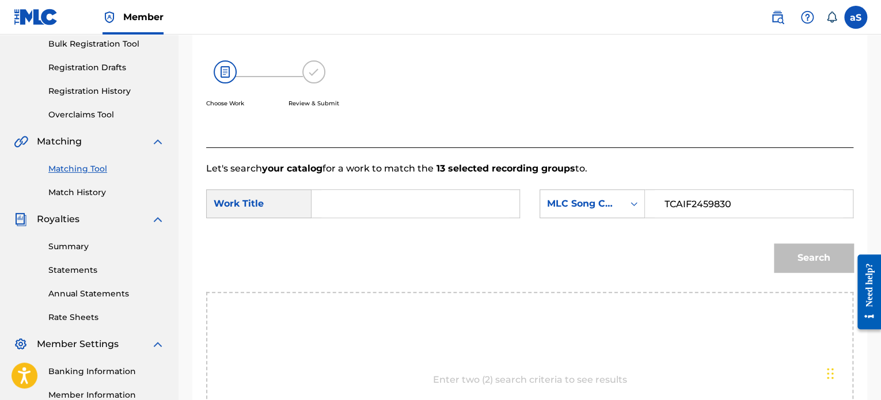
click at [313, 202] on div "Search Form" at bounding box center [415, 203] width 208 height 29
drag, startPoint x: 315, startPoint y: 202, endPoint x: 322, endPoint y: 204, distance: 7.3
drag, startPoint x: 322, startPoint y: 204, endPoint x: 347, endPoint y: 203, distance: 25.4
paste input "Virtuous Kttd Eliyah by KTTD ELIYAH"
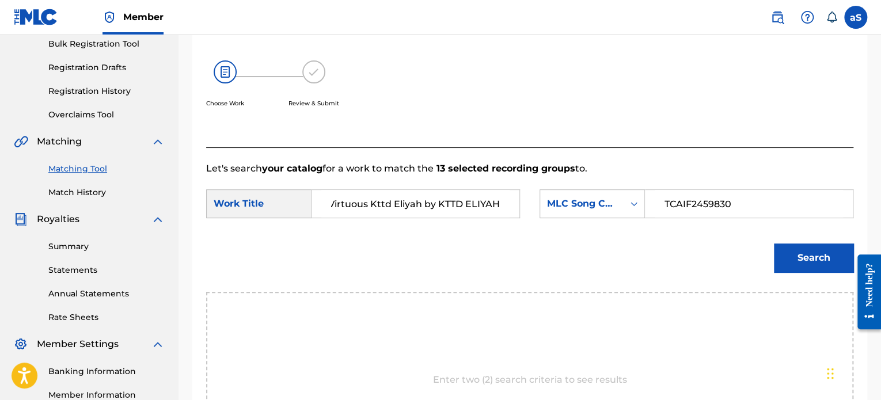
scroll to position [0, 0]
click at [818, 269] on button "Search" at bounding box center [813, 258] width 79 height 29
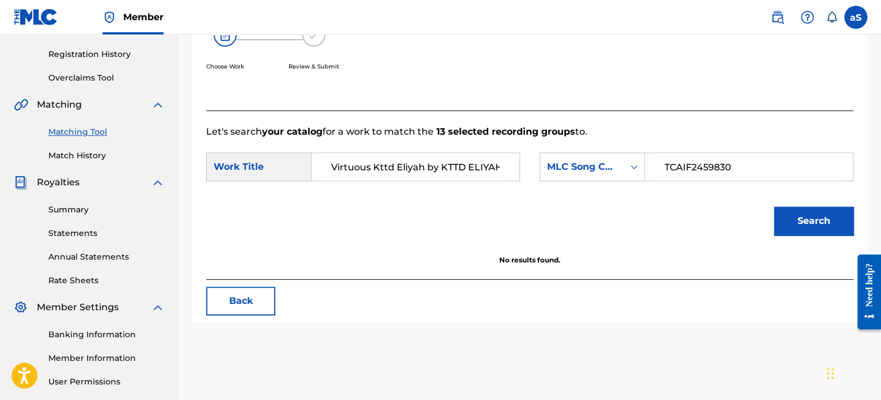
scroll to position [230, 0]
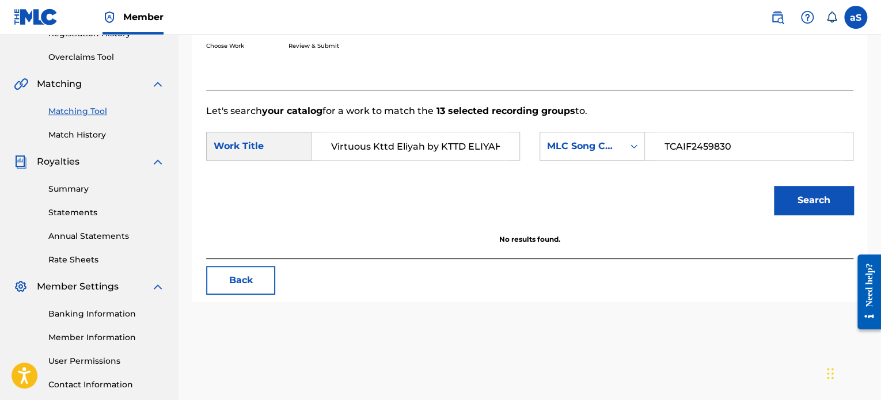
click at [851, 196] on button "Search" at bounding box center [813, 200] width 79 height 29
click at [845, 196] on button "Search" at bounding box center [813, 200] width 79 height 29
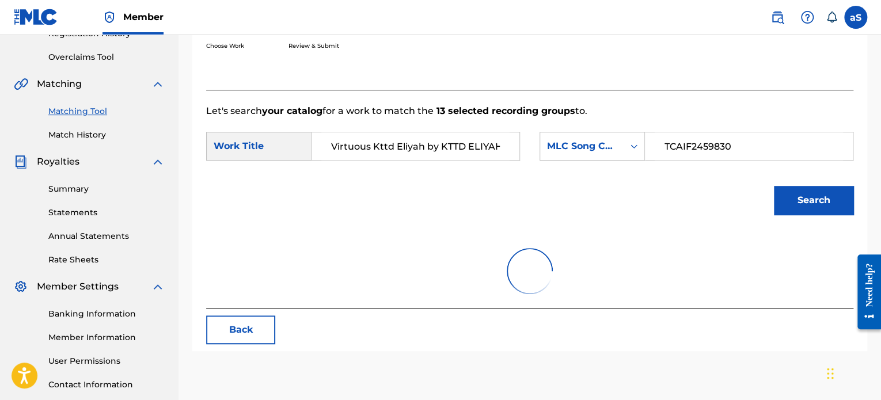
click at [845, 196] on button "Search" at bounding box center [813, 200] width 79 height 29
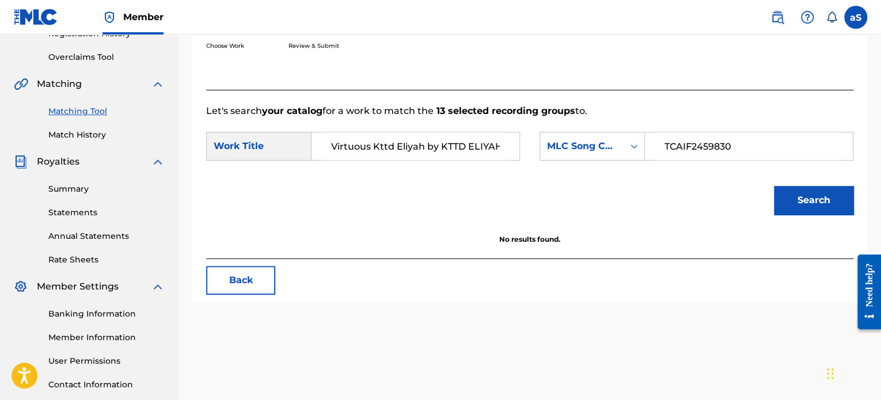
click at [845, 196] on button "Search" at bounding box center [813, 200] width 79 height 29
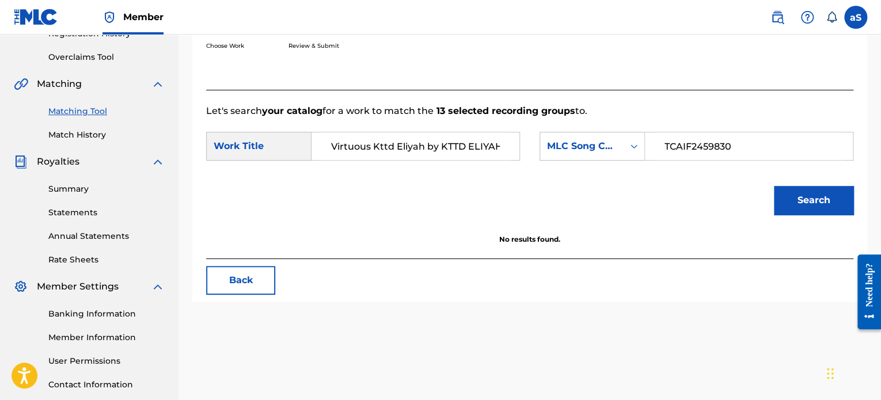
click at [845, 193] on button "Search" at bounding box center [813, 200] width 79 height 29
click at [777, 145] on input "TCAIF2459830" at bounding box center [749, 146] width 188 height 28
click at [503, 147] on input "Virtuous Kttd Eliyah by KTTD ELIYAH" at bounding box center [415, 146] width 188 height 28
drag, startPoint x: 428, startPoint y: 147, endPoint x: 530, endPoint y: 147, distance: 101.9
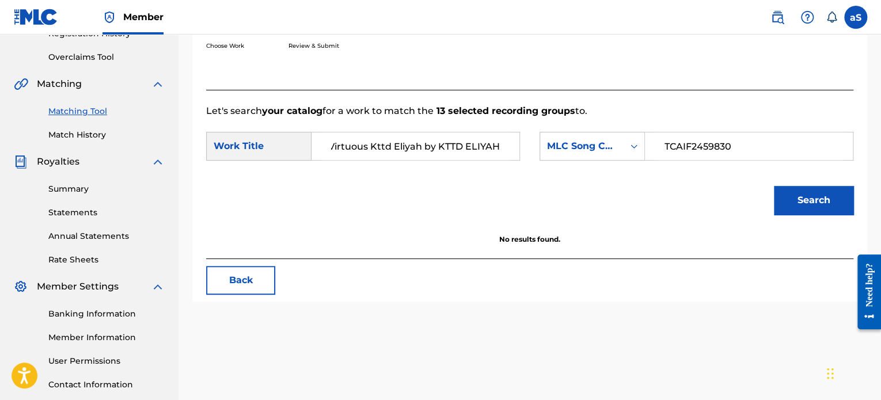
click at [530, 147] on div "SearchWithCriteria5a2ca21b-da07-410b-aeaa-8998f91c4b6d Work Title Virtuous Kttd…" at bounding box center [529, 150] width 647 height 36
type input "Virtuous Kttd [PERSON_NAME]"
click at [803, 214] on button "Search" at bounding box center [813, 200] width 79 height 29
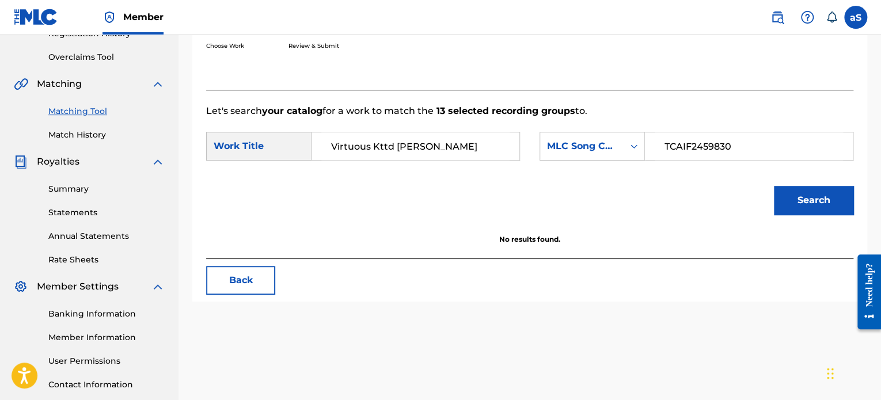
click at [803, 214] on button "Search" at bounding box center [813, 200] width 79 height 29
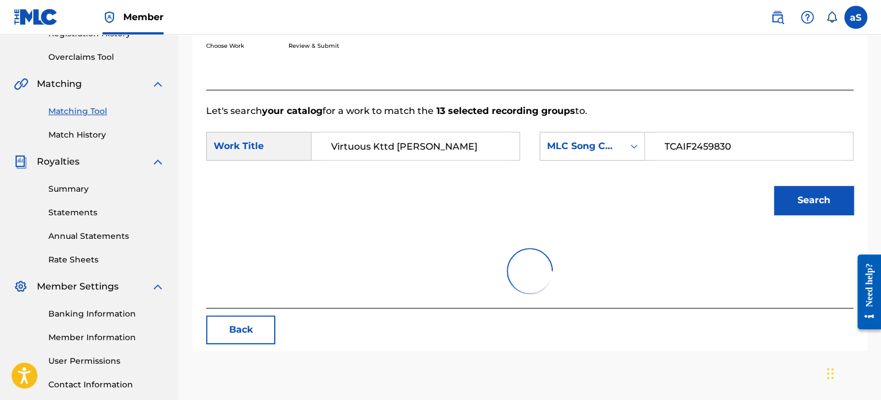
click at [803, 214] on button "Search" at bounding box center [813, 200] width 79 height 29
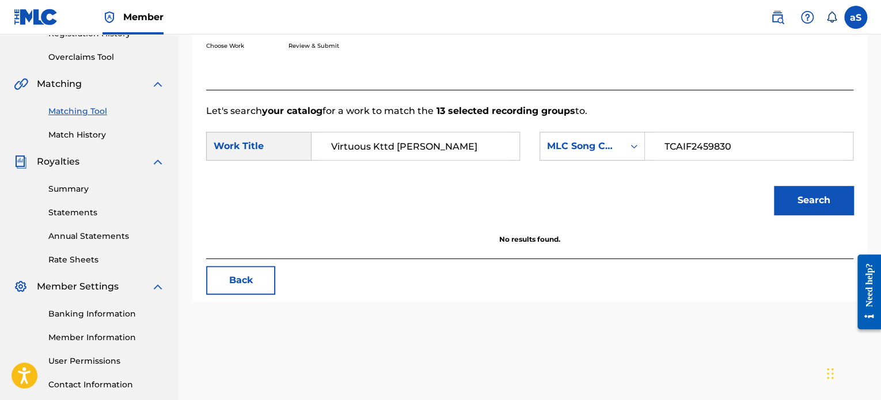
click at [388, 146] on input "Virtuous Kttd [PERSON_NAME]" at bounding box center [415, 146] width 188 height 28
click at [268, 151] on div "Work Title" at bounding box center [258, 146] width 105 height 29
click at [793, 204] on button "Search" at bounding box center [813, 200] width 79 height 29
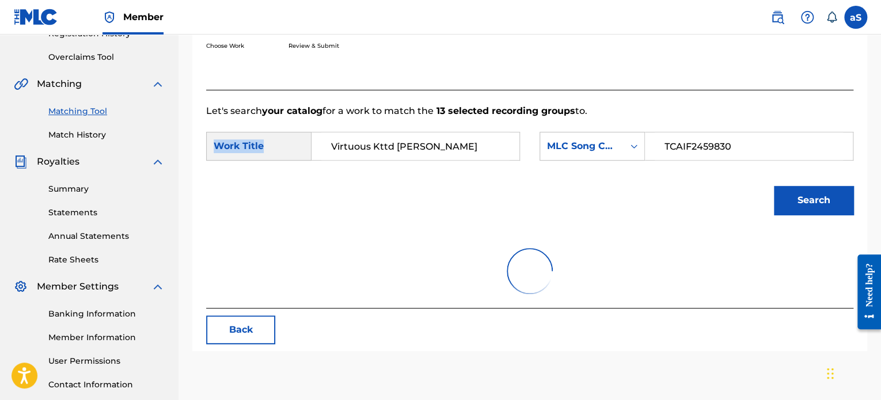
click at [793, 204] on button "Search" at bounding box center [813, 200] width 79 height 29
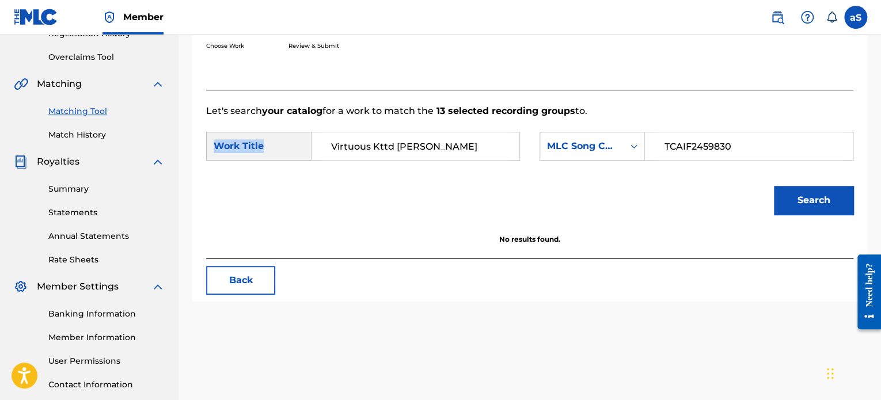
click at [793, 204] on button "Search" at bounding box center [813, 200] width 79 height 29
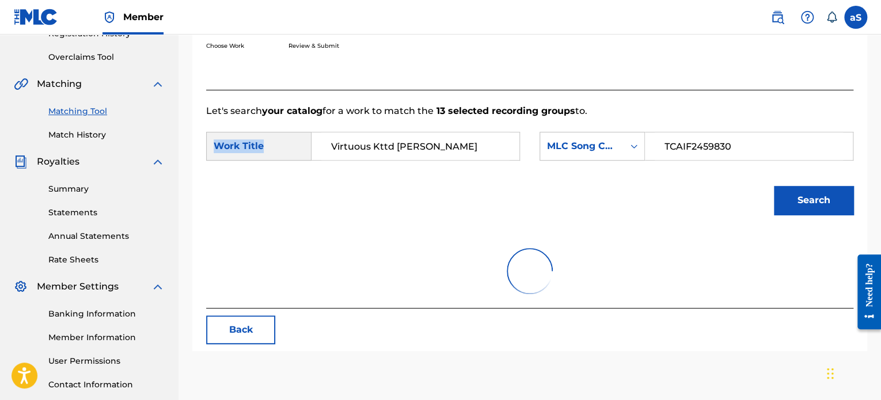
click at [793, 204] on button "Search" at bounding box center [813, 200] width 79 height 29
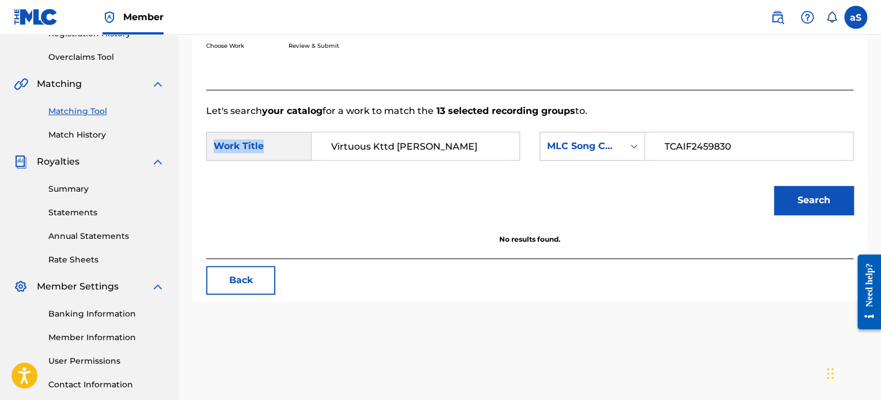
click at [793, 204] on button "Search" at bounding box center [813, 200] width 79 height 29
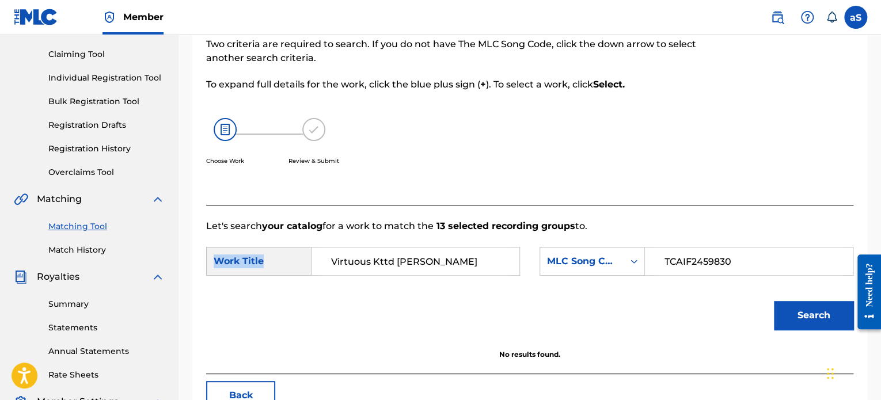
scroll to position [58, 0]
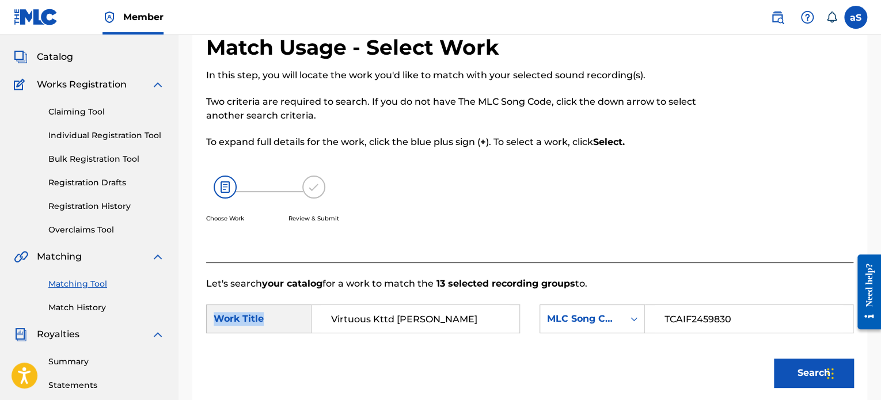
click at [81, 112] on link "Claiming Tool" at bounding box center [106, 112] width 116 height 12
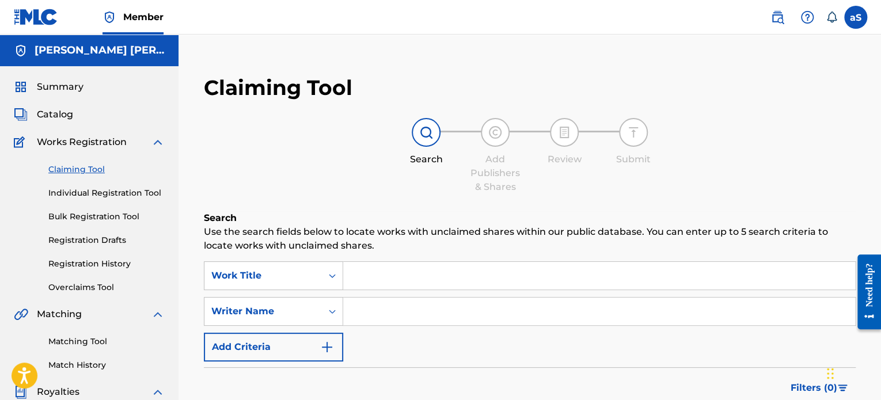
scroll to position [58, 0]
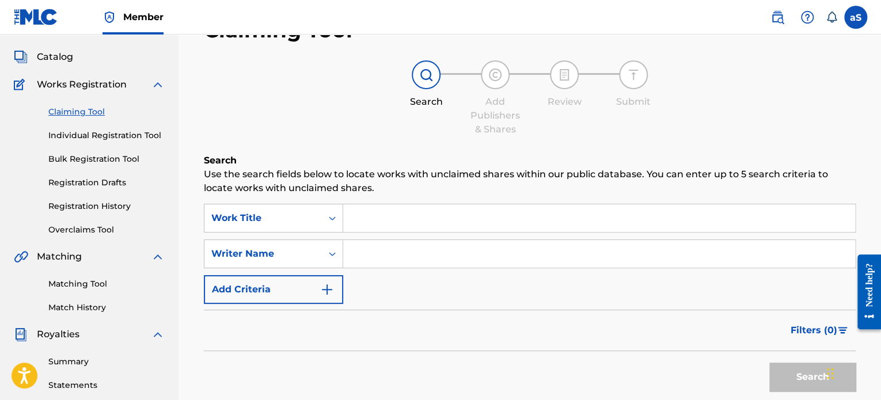
click at [329, 284] on img "Search Form" at bounding box center [327, 290] width 14 height 14
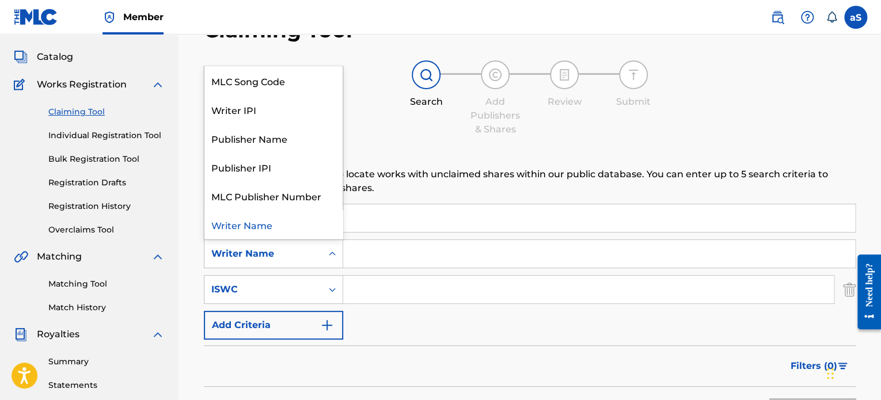
drag, startPoint x: 364, startPoint y: 285, endPoint x: 310, endPoint y: 242, distance: 68.9
click at [310, 242] on div "Writer Name" at bounding box center [273, 254] width 139 height 29
click at [262, 88] on div "MLC Song Code" at bounding box center [273, 80] width 138 height 29
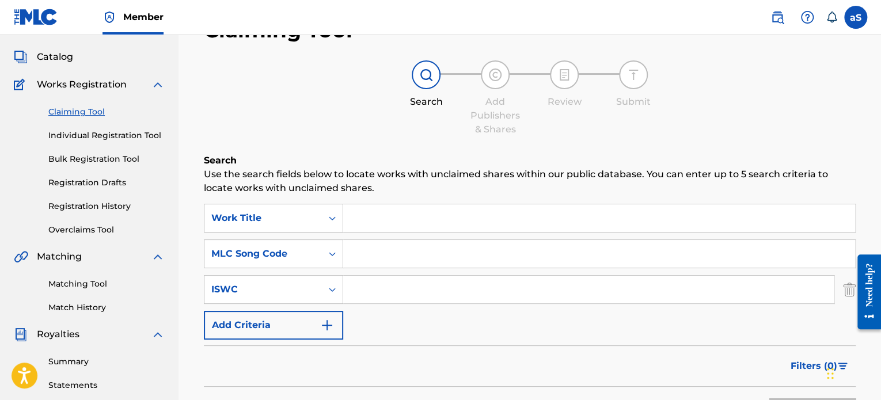
paste input "Virtuous Kttd Eliyah by KTTD ELIYAH"
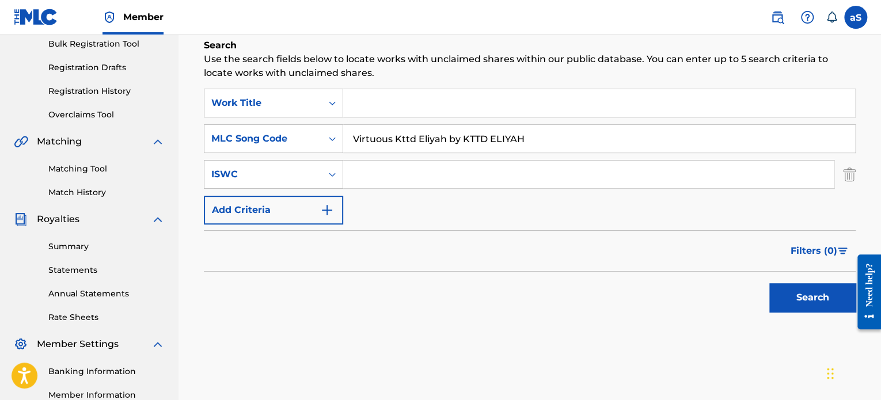
type input "Virtuous Kttd Eliyah by KTTD ELIYAH"
click at [815, 298] on button "Search" at bounding box center [812, 297] width 86 height 29
click at [387, 109] on input "Search Form" at bounding box center [599, 103] width 512 height 28
drag, startPoint x: 539, startPoint y: 142, endPoint x: 305, endPoint y: 142, distance: 234.3
click at [305, 142] on div "SearchWithCriteria9f85631d-39be-49df-970b-b3847f6bd9c3 MLC Song Code Virtuous K…" at bounding box center [530, 138] width 652 height 29
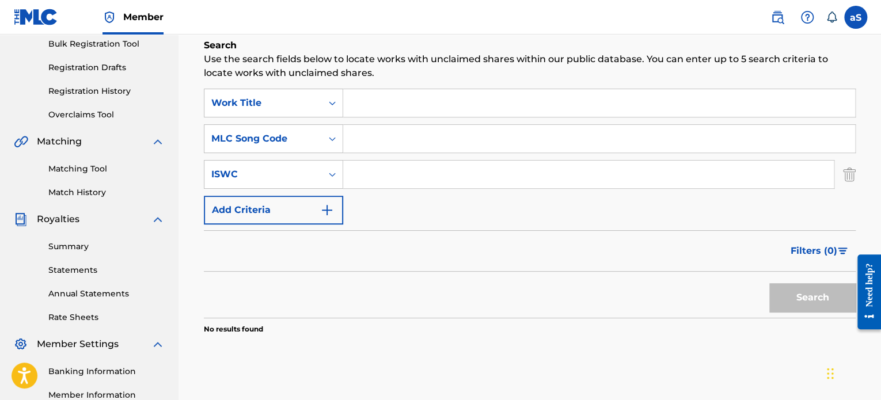
paste input "TCAIF2459830"
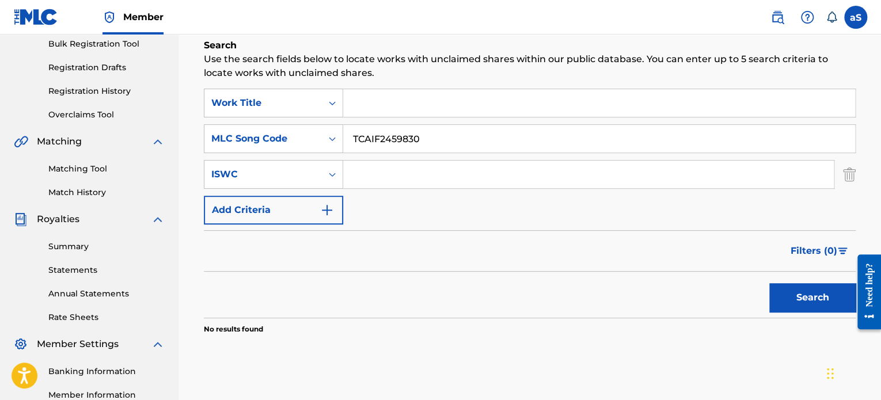
type input "TCAIF2459830"
click at [796, 304] on button "Search" at bounding box center [812, 297] width 86 height 29
click at [366, 101] on input "Search Form" at bounding box center [599, 103] width 512 height 28
paste input "Virtuous Kttd [PERSON_NAME]"
type input "Virtuous Kttd [PERSON_NAME]"
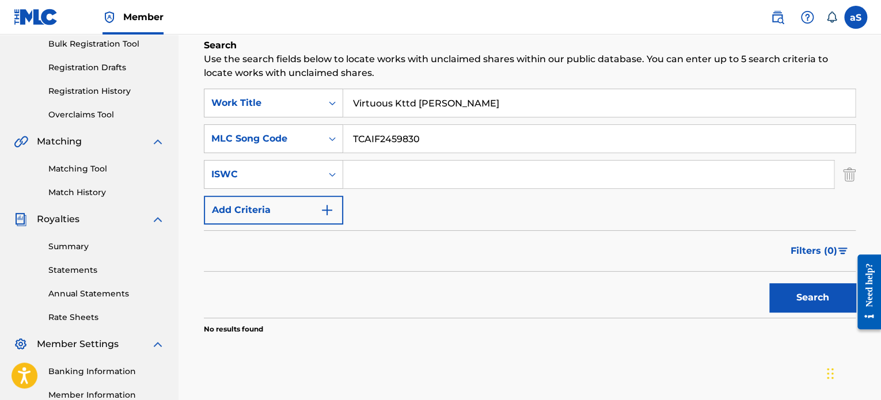
click at [801, 304] on button "Search" at bounding box center [812, 297] width 86 height 29
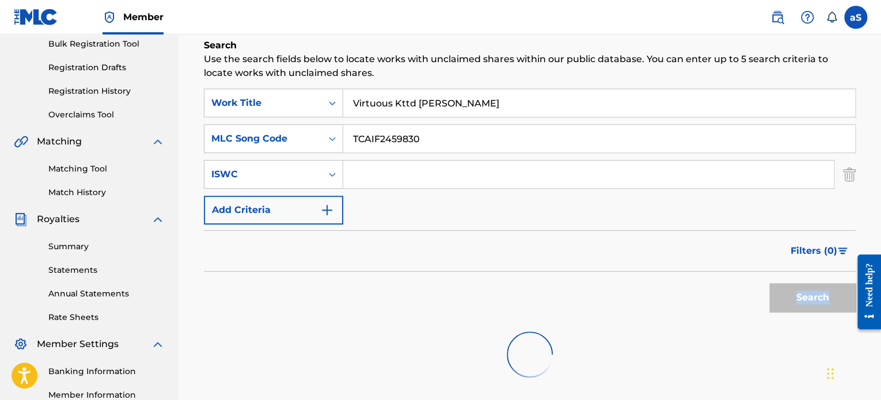
click at [801, 304] on div "Search" at bounding box center [809, 295] width 92 height 46
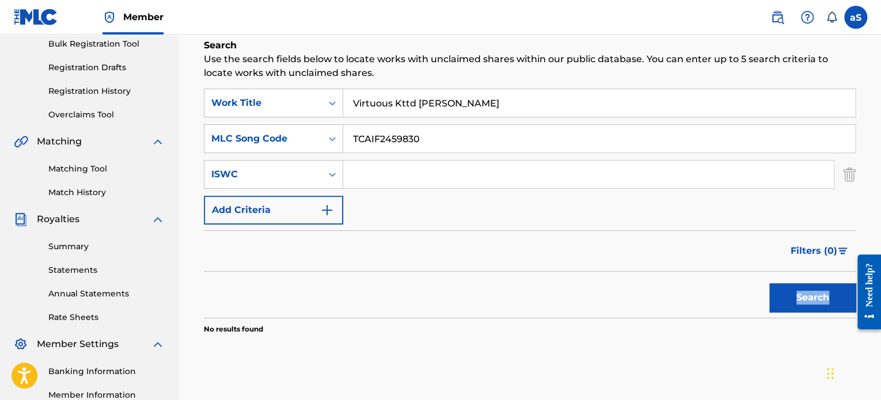
click at [333, 209] on img "Search Form" at bounding box center [327, 210] width 14 height 14
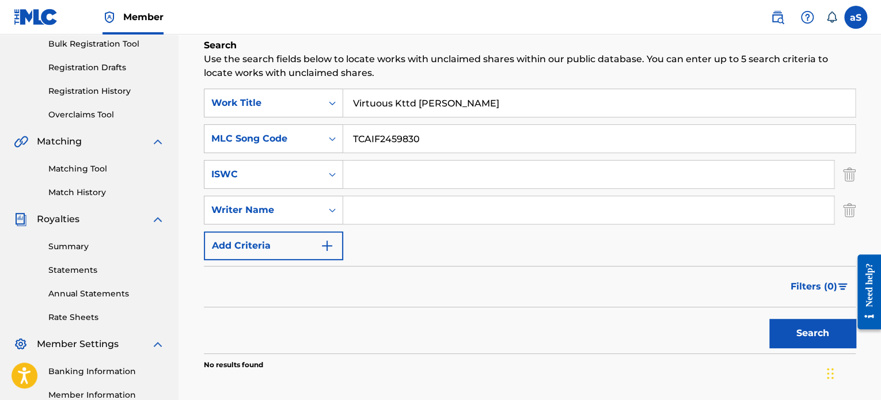
click at [416, 211] on input "Search Form" at bounding box center [588, 210] width 491 height 28
type input "A"
click at [782, 352] on div "Search" at bounding box center [809, 330] width 92 height 46
click at [788, 330] on button "Search" at bounding box center [812, 333] width 86 height 29
drag, startPoint x: 504, startPoint y: 184, endPoint x: 541, endPoint y: 186, distance: 36.9
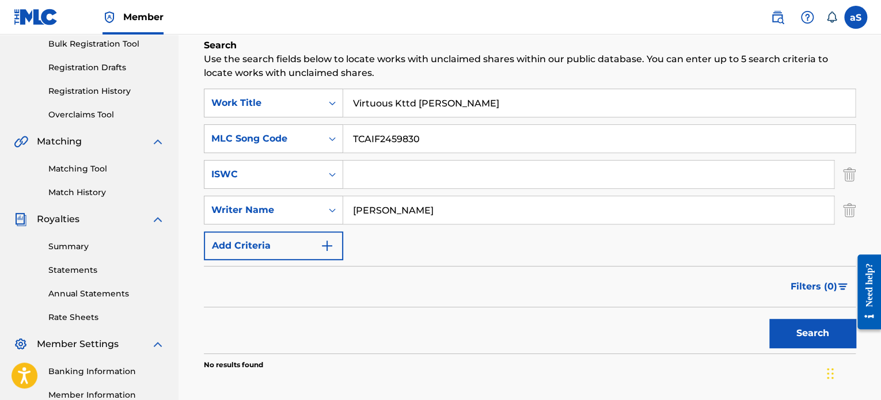
click at [505, 184] on input "Search Form" at bounding box center [588, 175] width 491 height 28
click at [546, 200] on input "[PERSON_NAME]" at bounding box center [588, 210] width 491 height 28
type input "[PERSON_NAME]"
click at [785, 334] on button "Search" at bounding box center [812, 333] width 86 height 29
click at [86, 237] on div "Summary Statements Annual Statements Rate Sheets" at bounding box center [89, 274] width 151 height 97
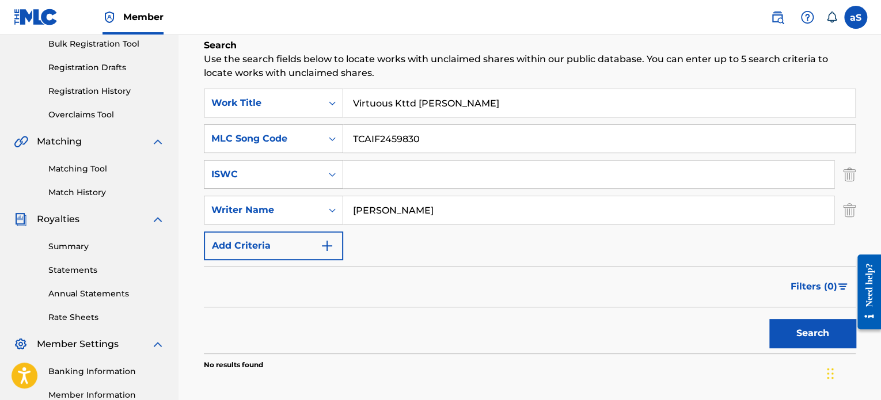
click at [86, 243] on link "Summary" at bounding box center [106, 247] width 116 height 12
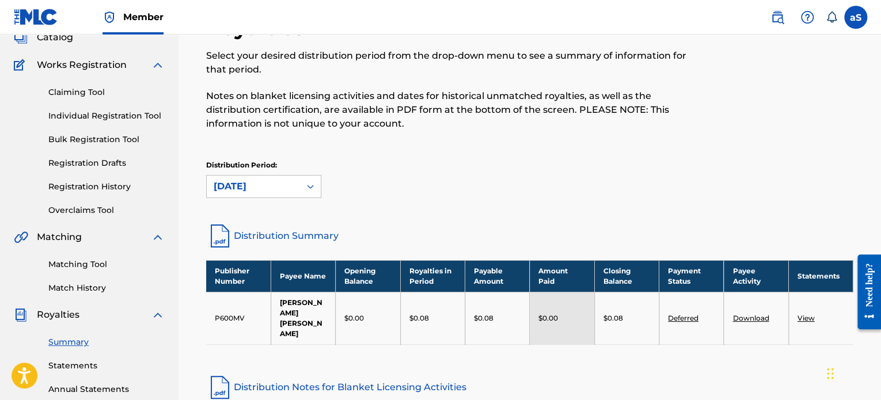
scroll to position [173, 0]
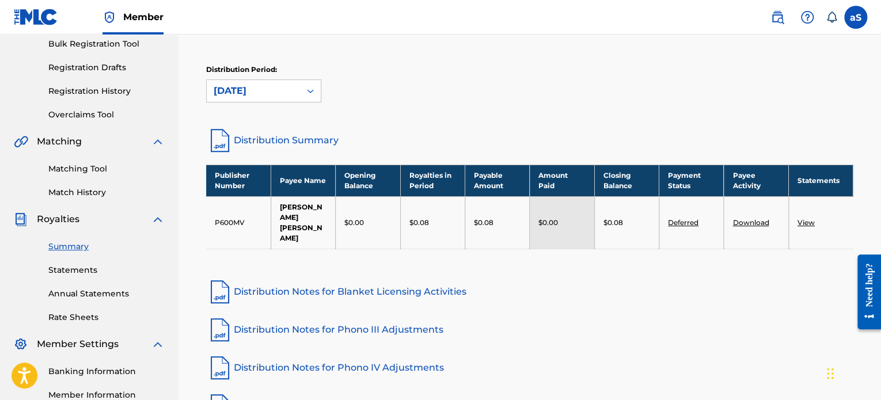
click at [808, 218] on link "View" at bounding box center [805, 222] width 17 height 9
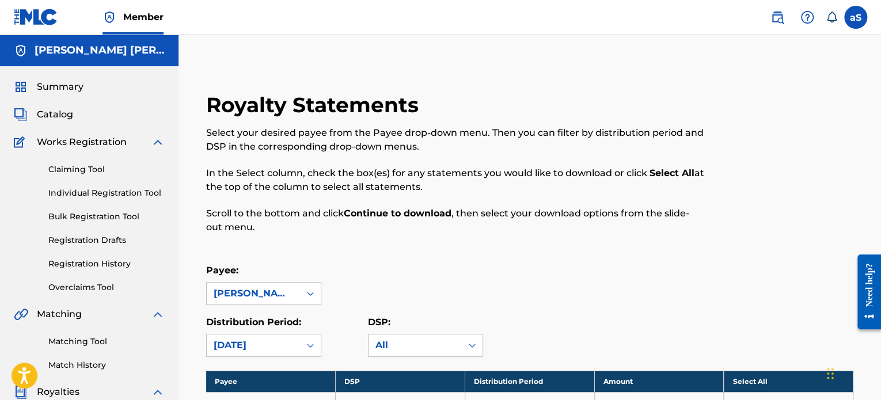
click at [64, 115] on span "Catalog" at bounding box center [55, 115] width 36 height 14
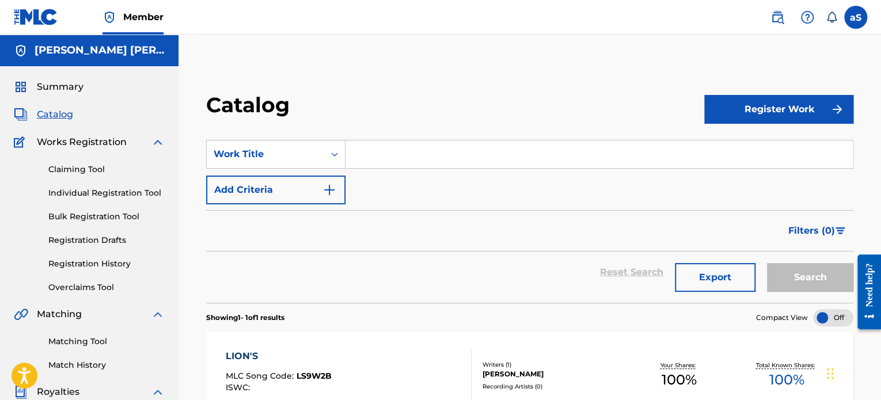
scroll to position [230, 0]
